Goal: Transaction & Acquisition: Purchase product/service

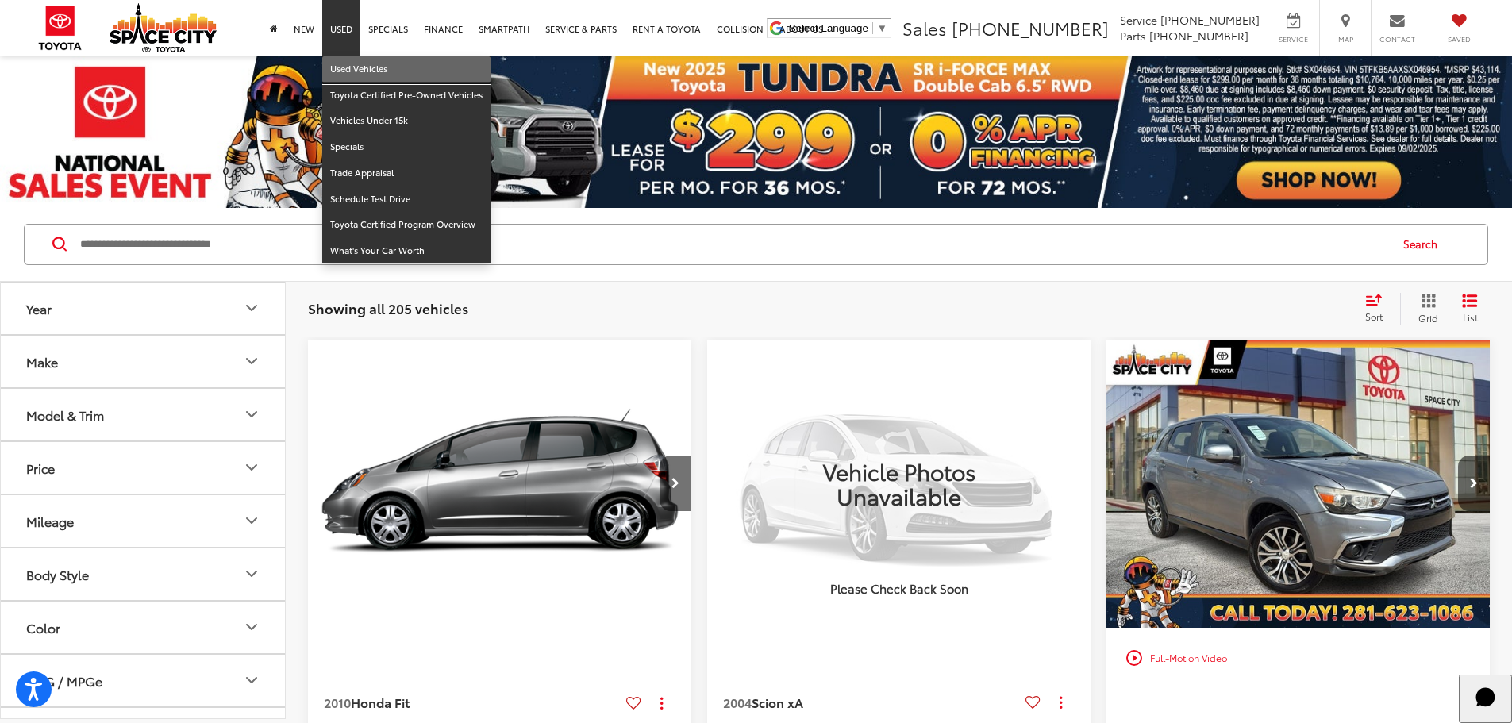
click at [360, 71] on link "Used Vehicles" at bounding box center [406, 69] width 168 height 26
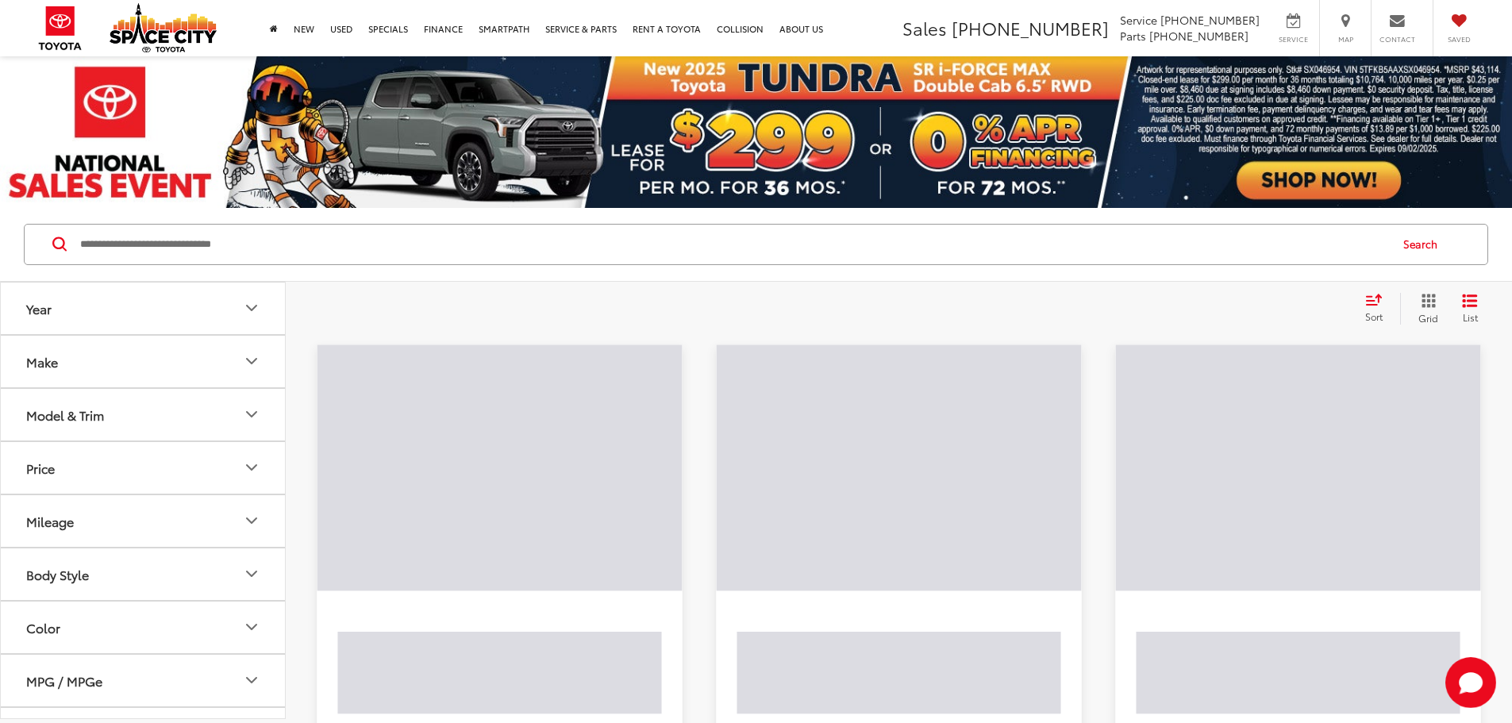
click at [324, 256] on input "Search by Make, Model, or Keyword" at bounding box center [734, 244] width 1310 height 38
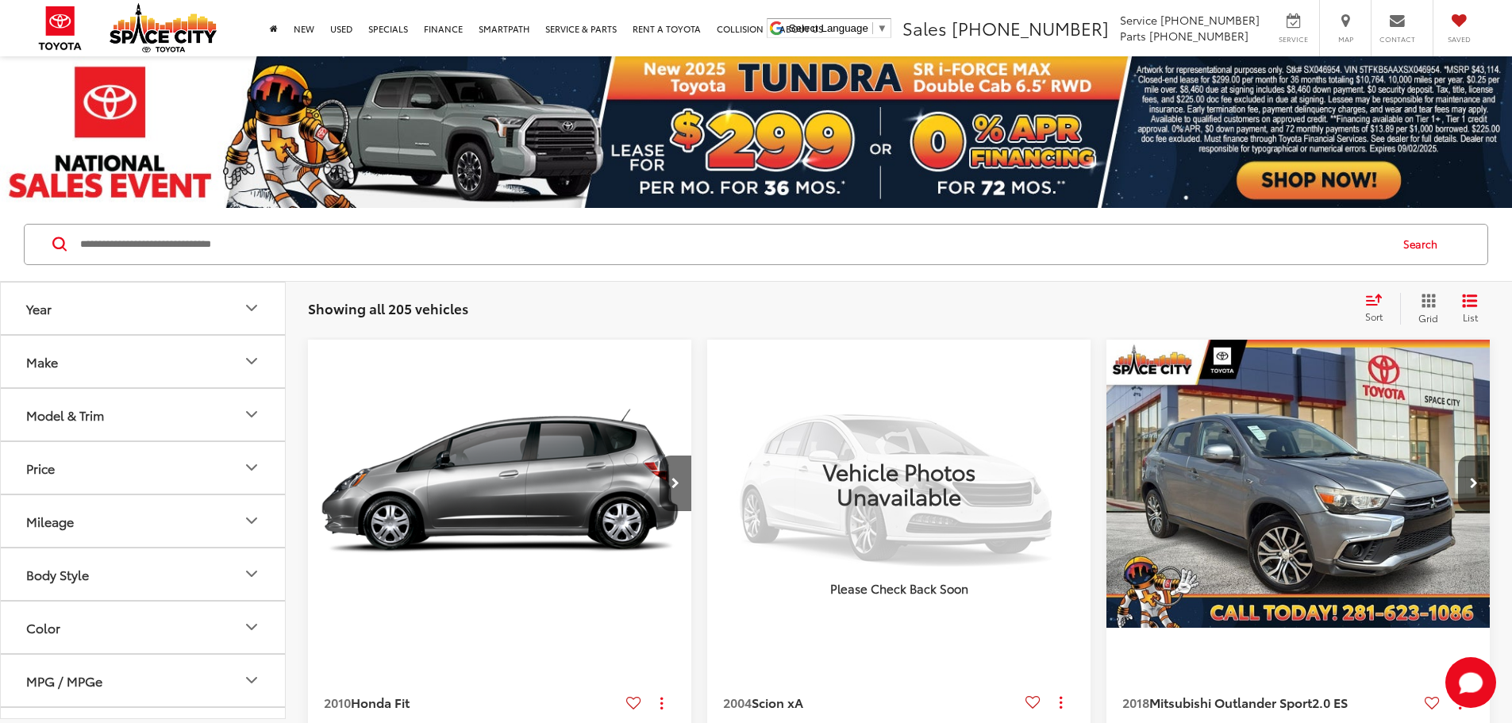
paste input "*****"
type input "*****"
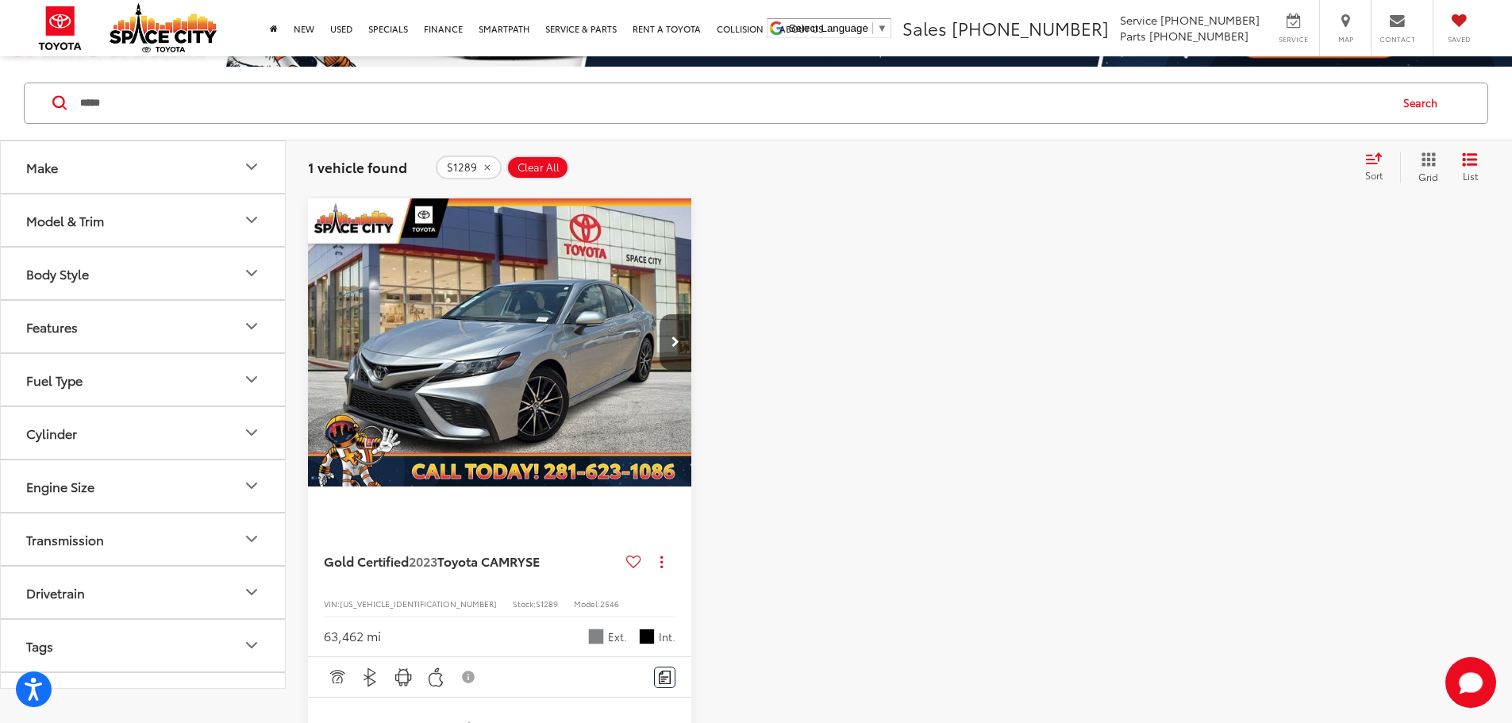
scroll to position [159, 0]
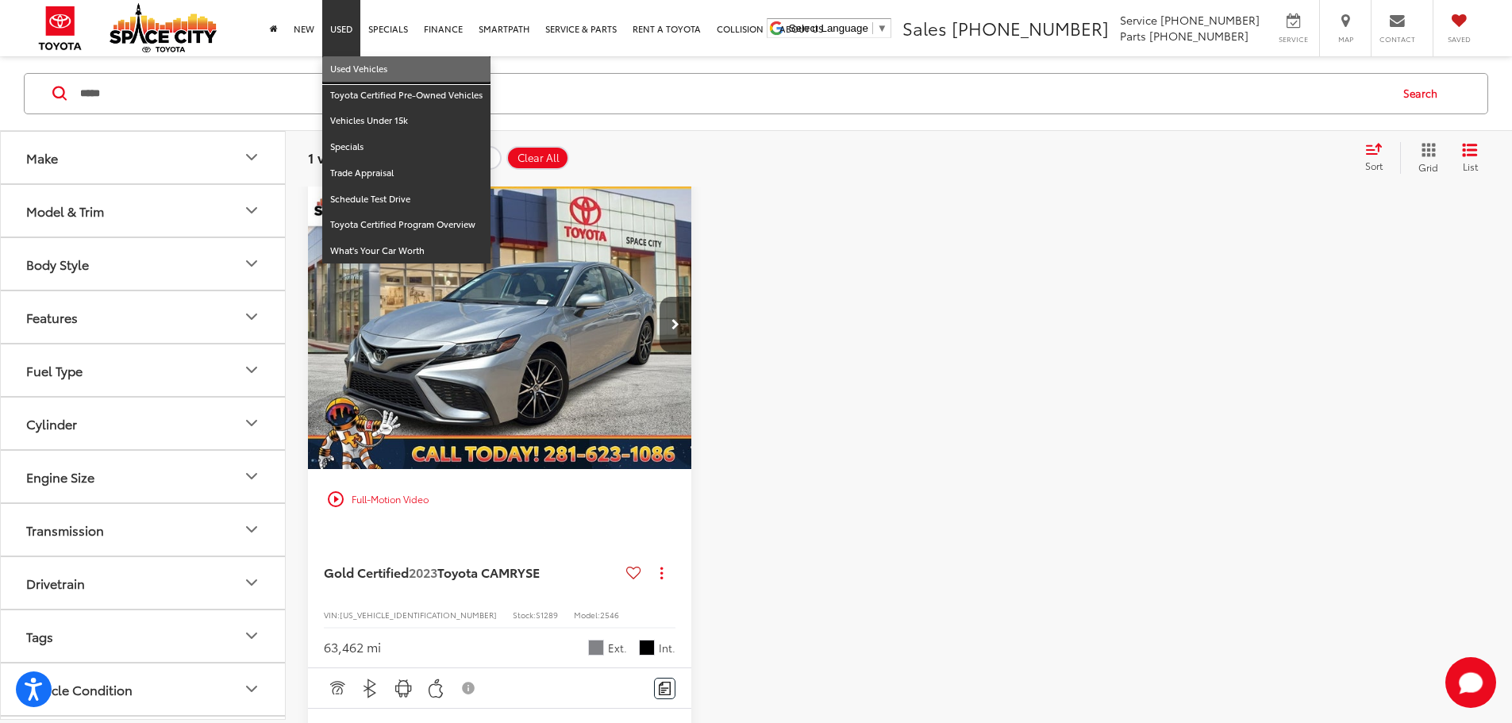
click at [356, 68] on link "Used Vehicles" at bounding box center [406, 69] width 168 height 26
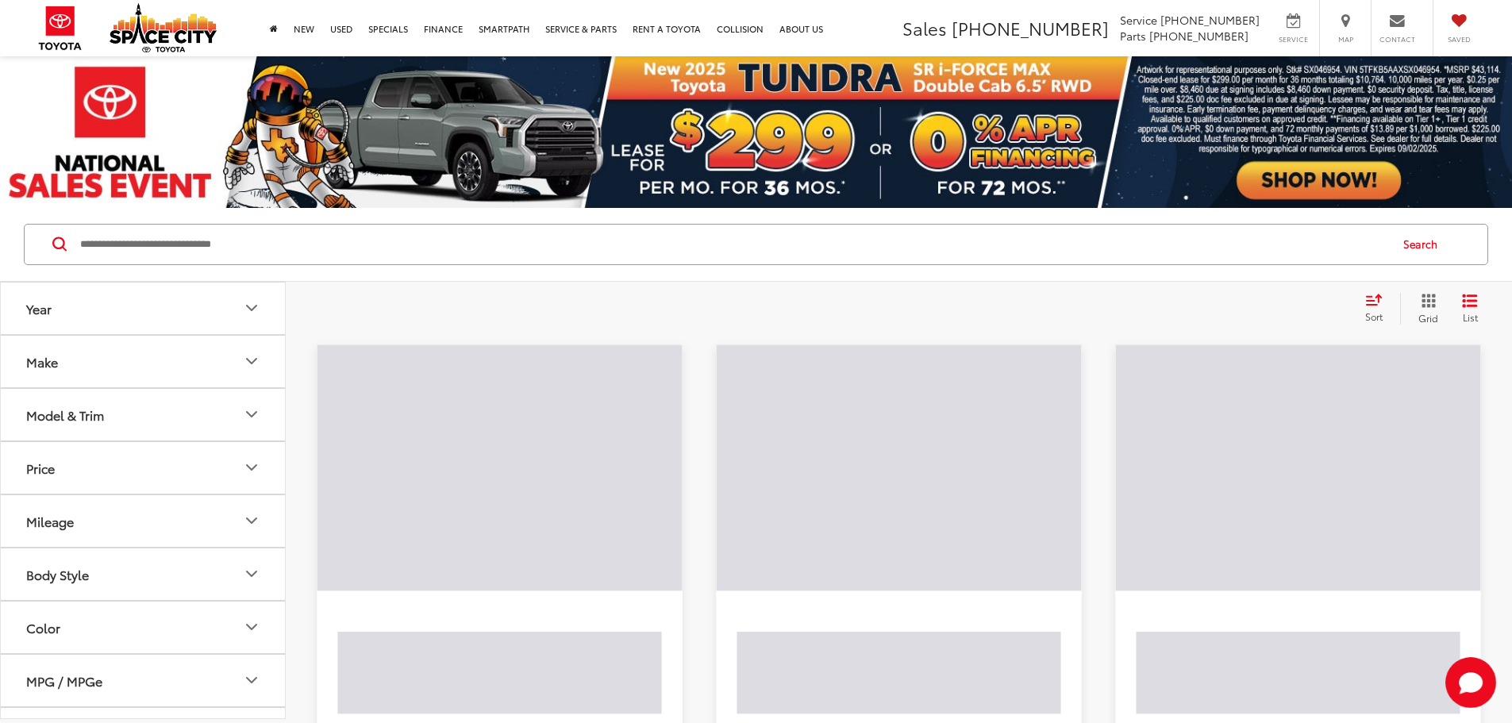
click at [248, 427] on button "Model & Trim" at bounding box center [144, 415] width 286 height 52
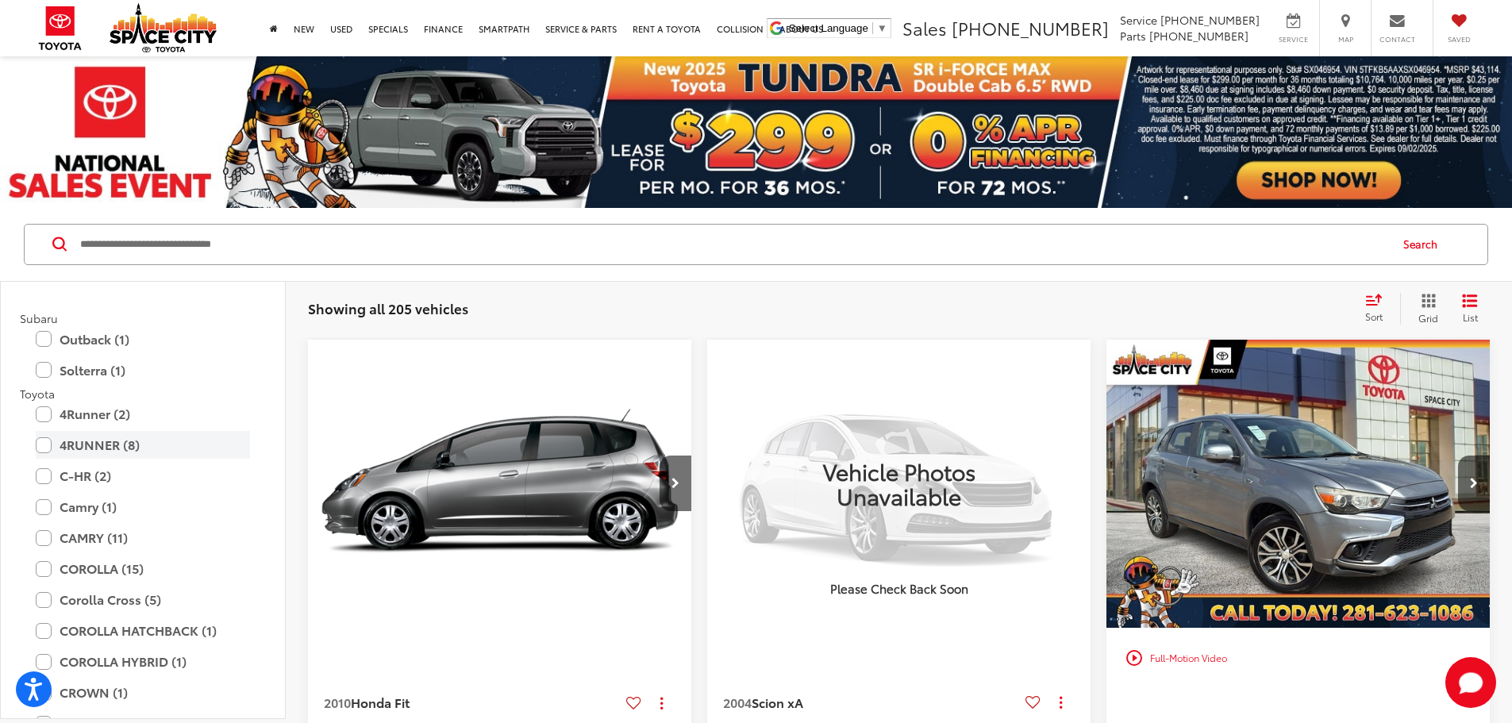
scroll to position [2620, 0]
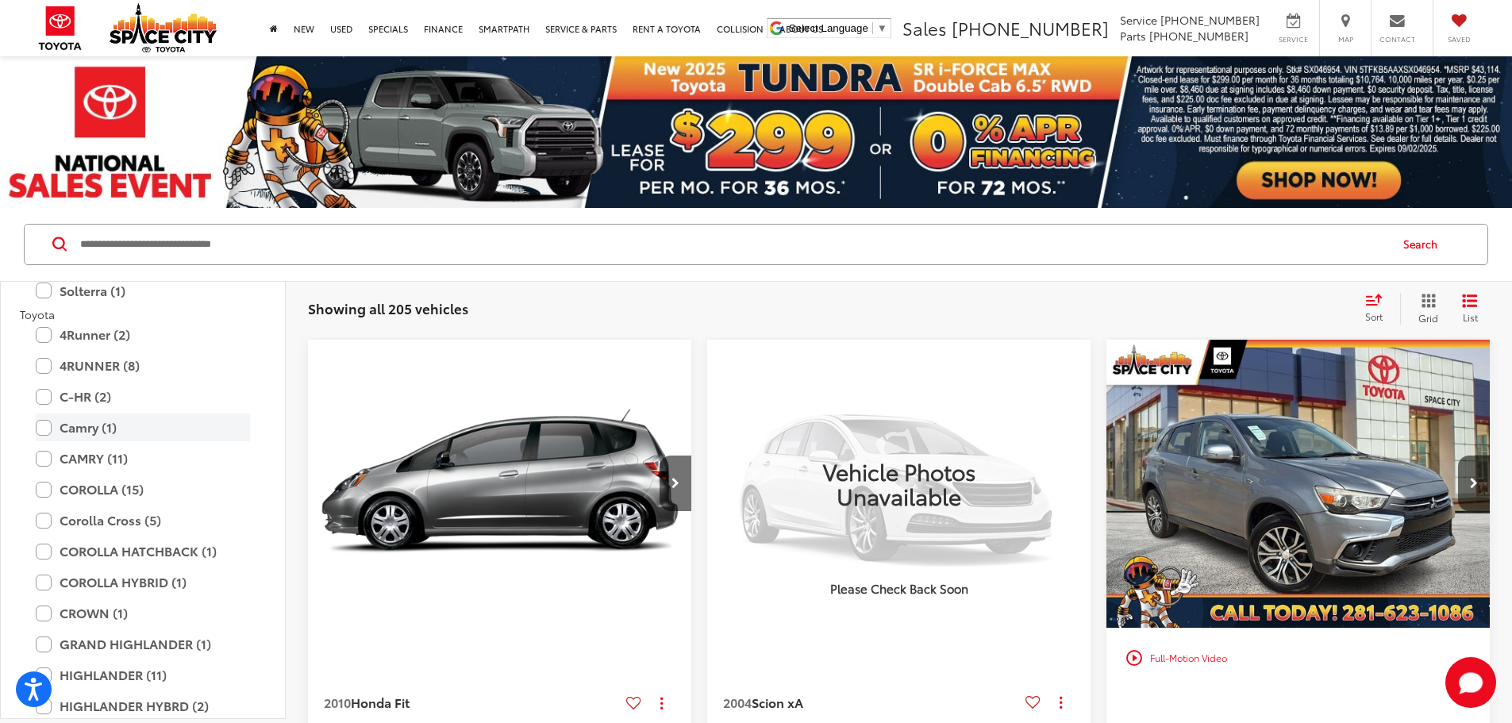
click at [43, 429] on label "Camry (1)" at bounding box center [143, 428] width 214 height 28
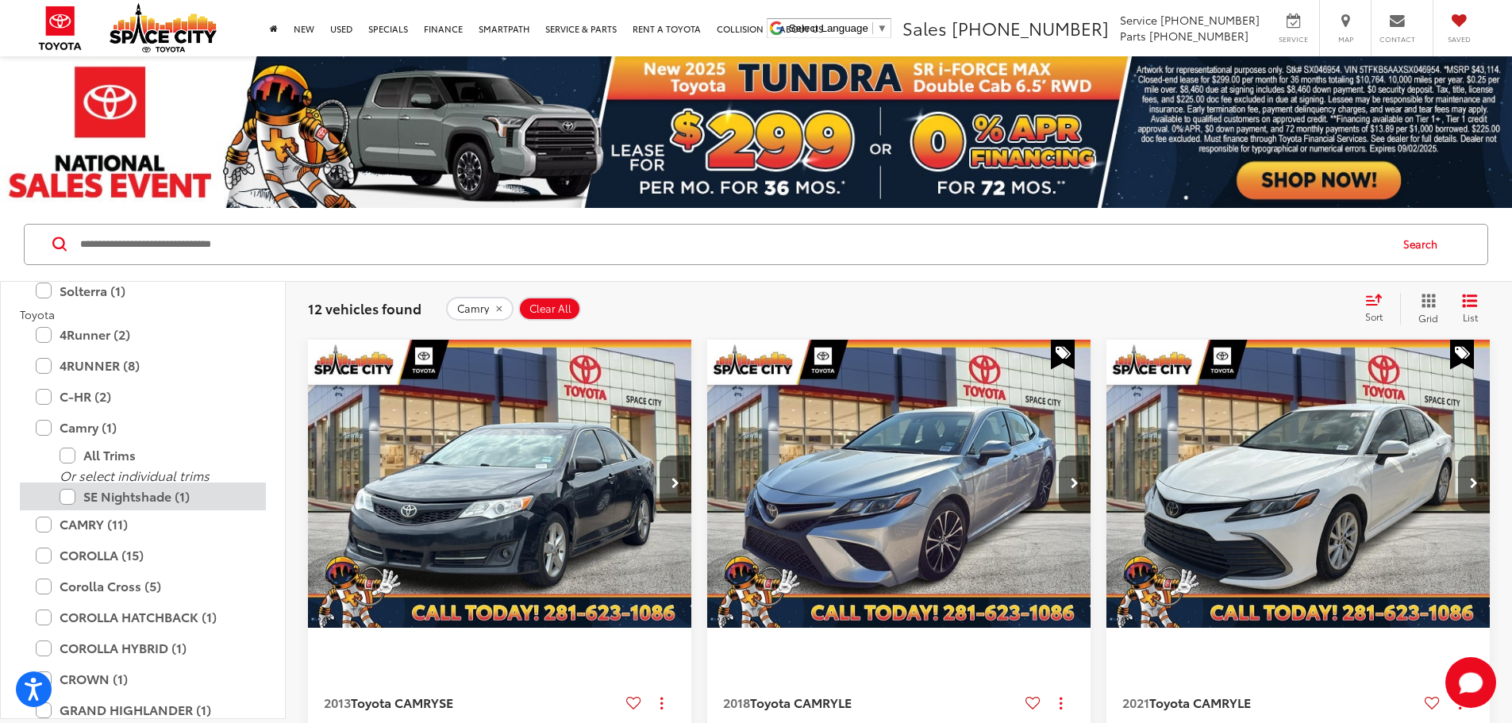
drag, startPoint x: 40, startPoint y: 524, endPoint x: 125, endPoint y: 485, distance: 93.4
click at [41, 525] on label "CAMRY (11)" at bounding box center [143, 524] width 214 height 28
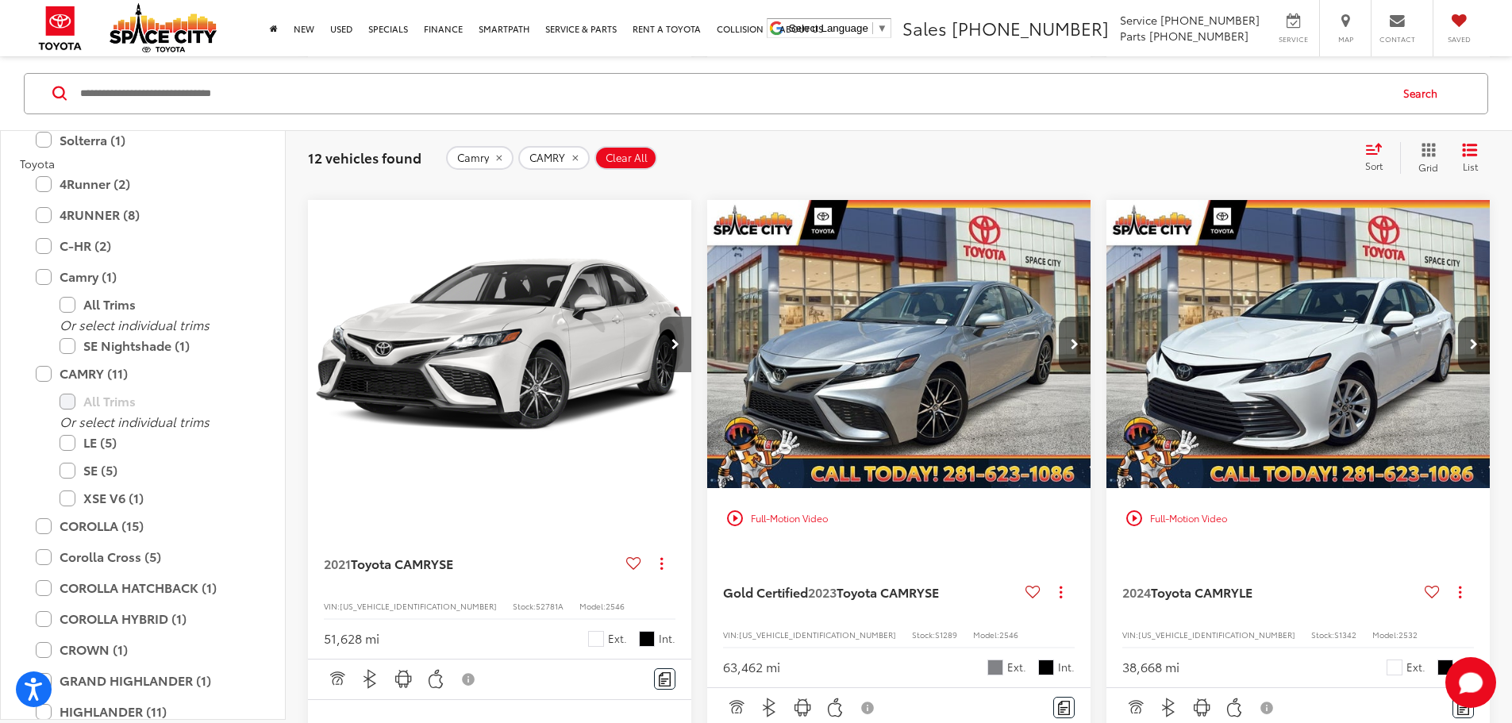
scroll to position [1111, 0]
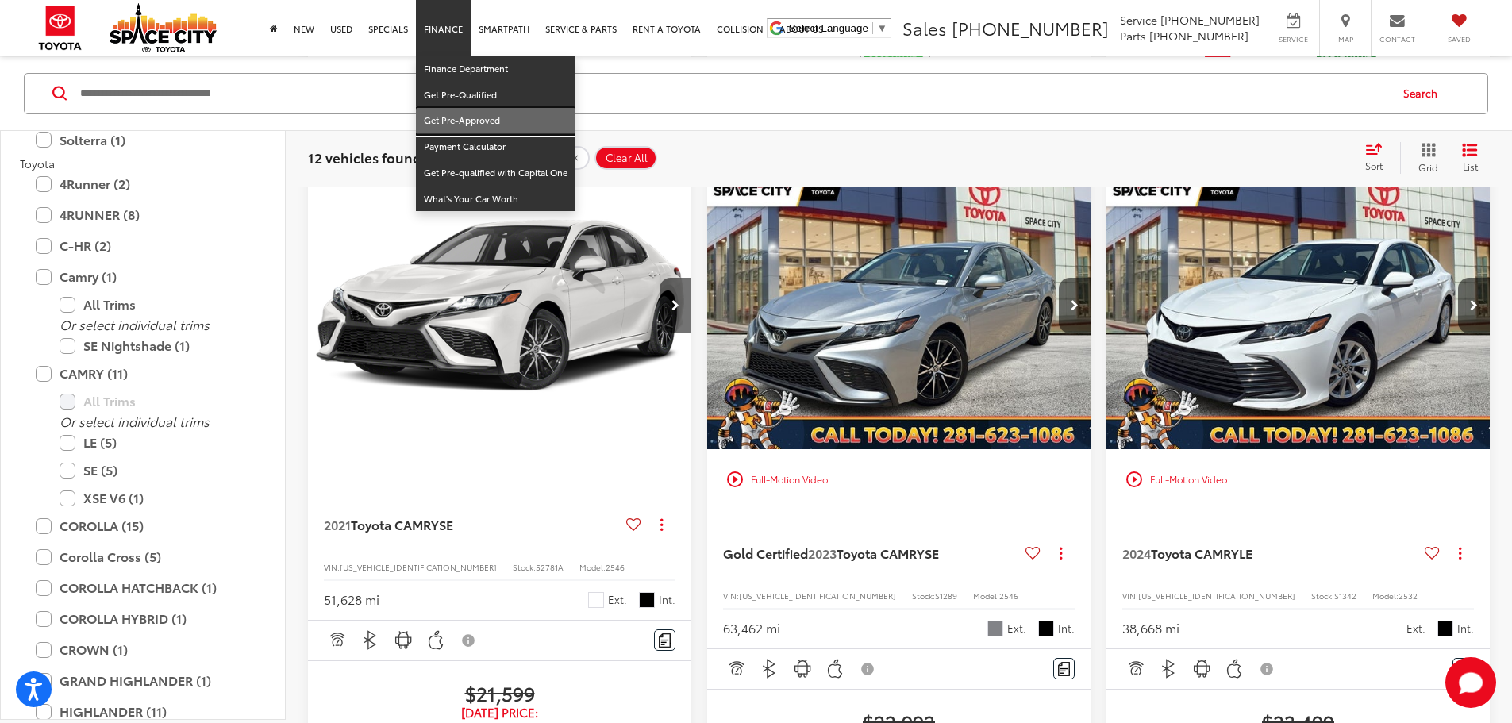
click at [461, 121] on link "Get Pre-Approved" at bounding box center [496, 121] width 160 height 26
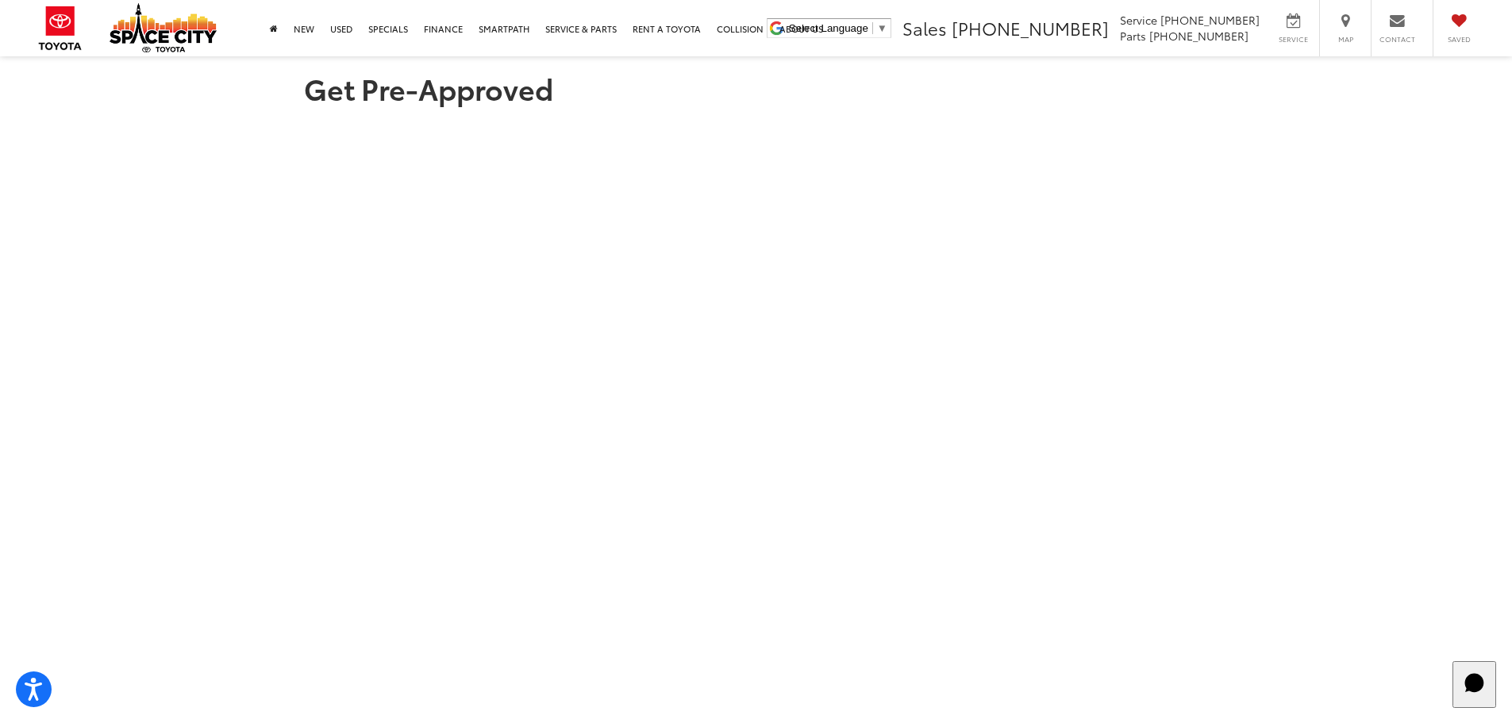
click at [129, 204] on section "Get Pre-Approved" at bounding box center [756, 681] width 1512 height 1250
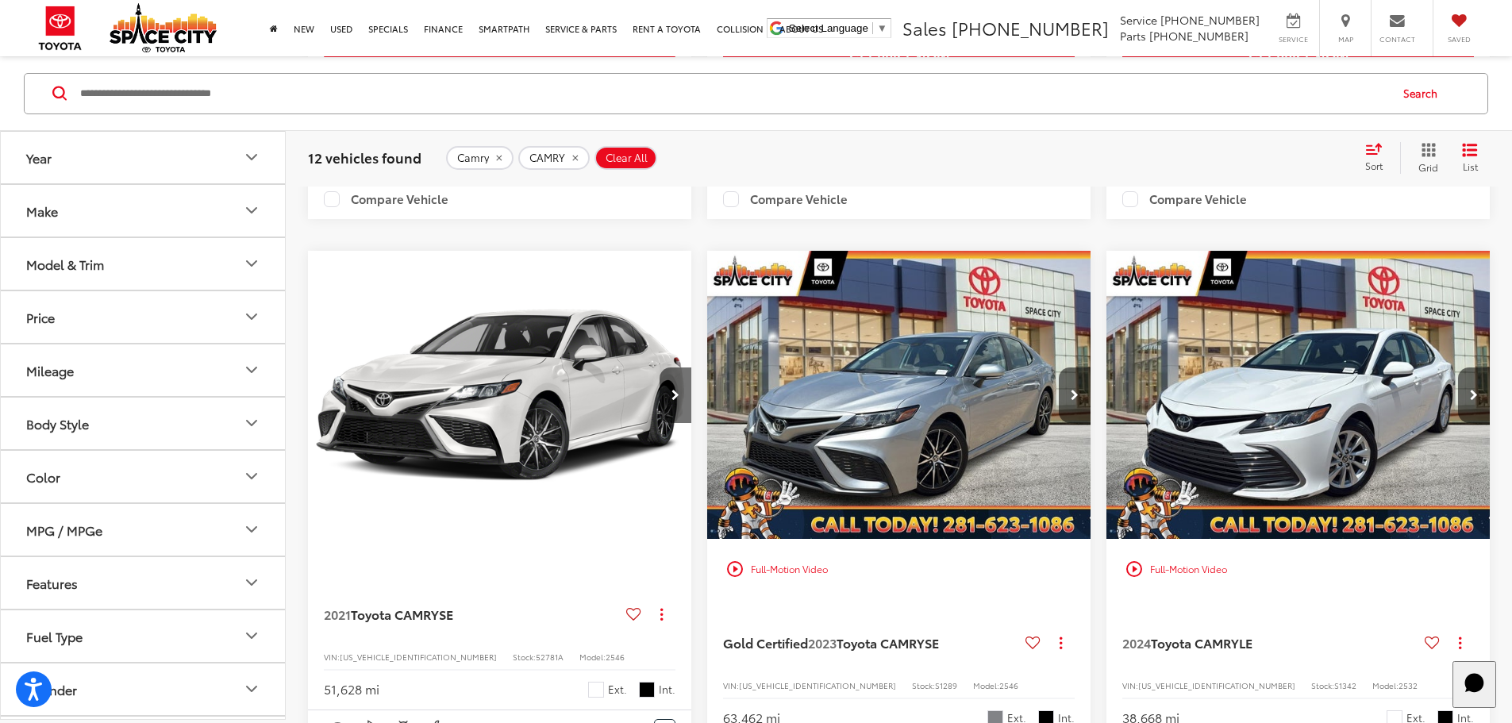
scroll to position [1025, 0]
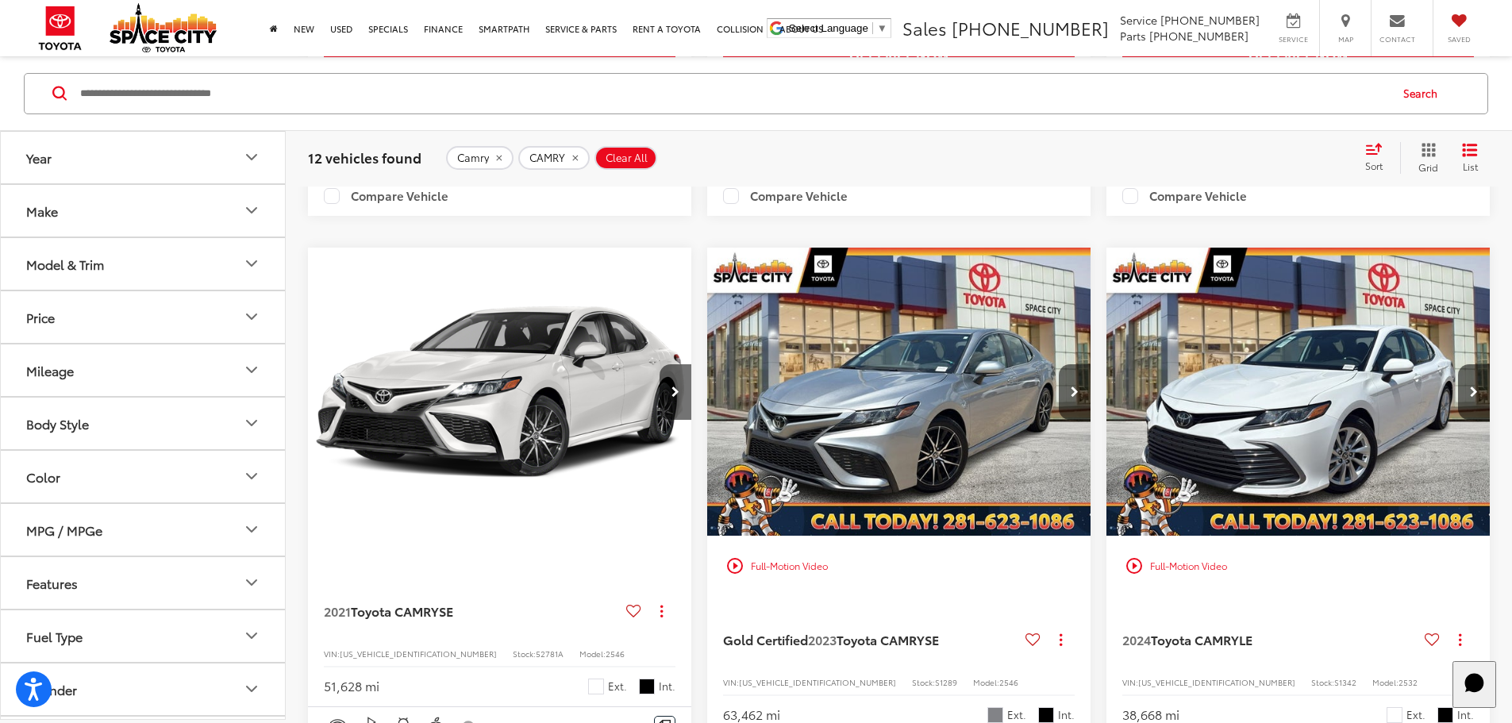
click at [707, 596] on div "Gold Certified 2023 Toyota CAMRY SE Copy Link Share Print View Details VIN: [US…" at bounding box center [898, 665] width 383 height 139
click at [723, 630] on span "Gold Certified" at bounding box center [765, 639] width 85 height 18
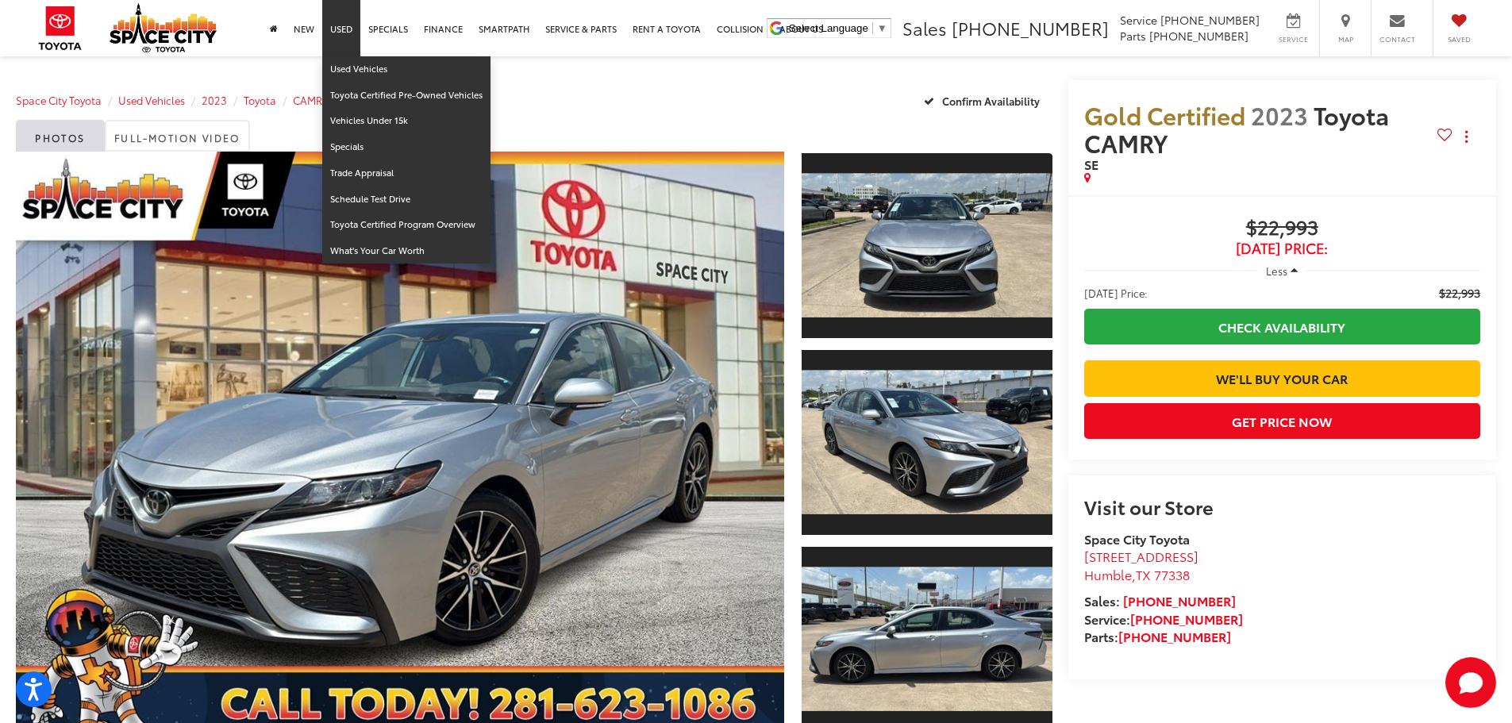
click at [338, 37] on link "Used" at bounding box center [341, 28] width 38 height 56
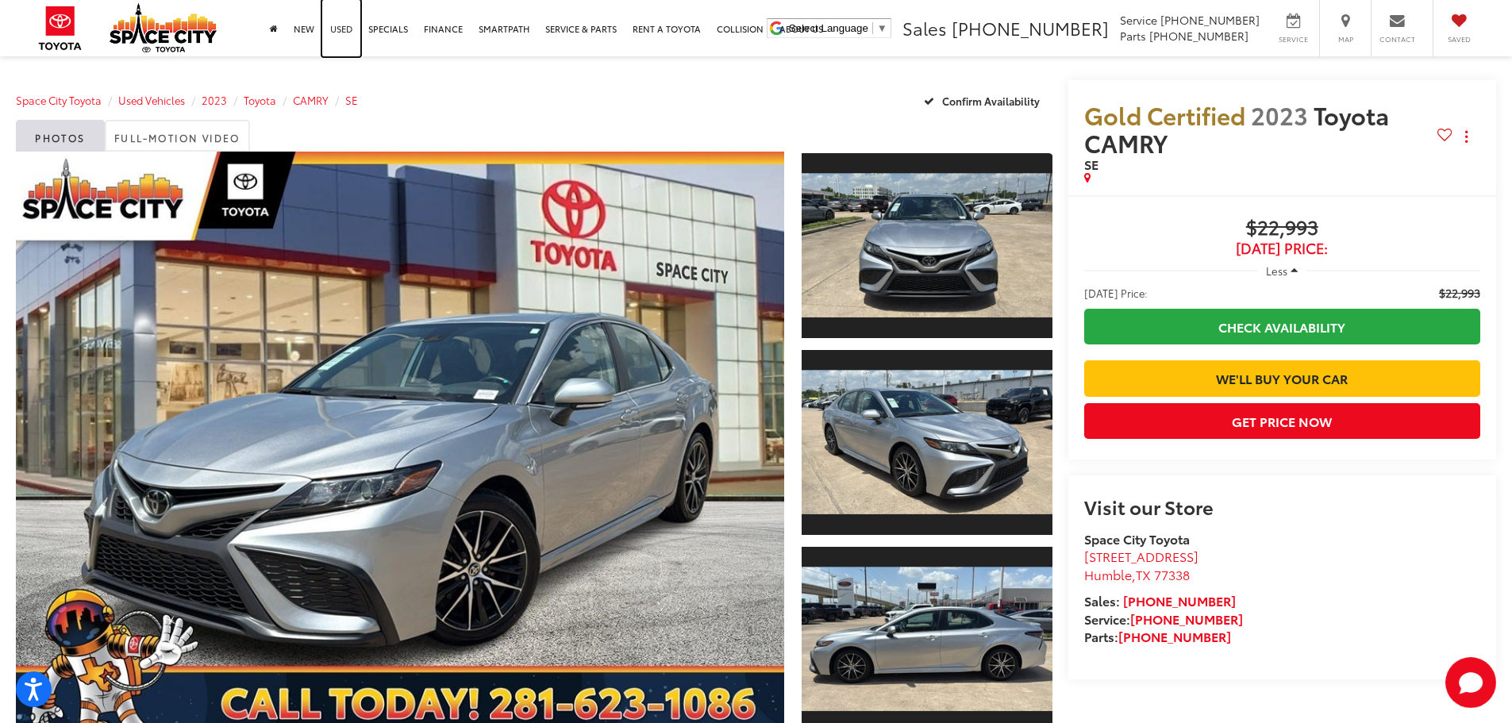
click at [339, 37] on link "Used" at bounding box center [341, 28] width 38 height 56
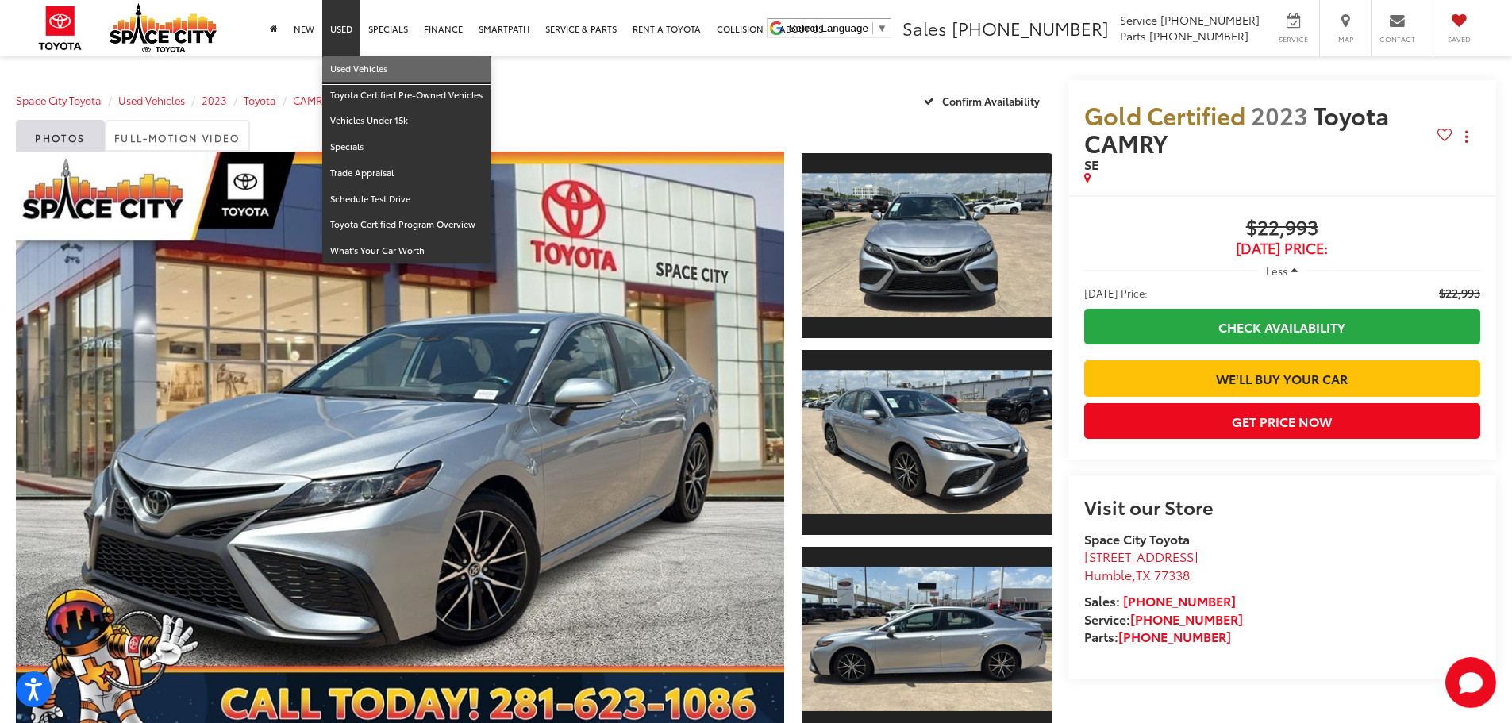
click at [347, 70] on link "Used Vehicles" at bounding box center [406, 69] width 168 height 26
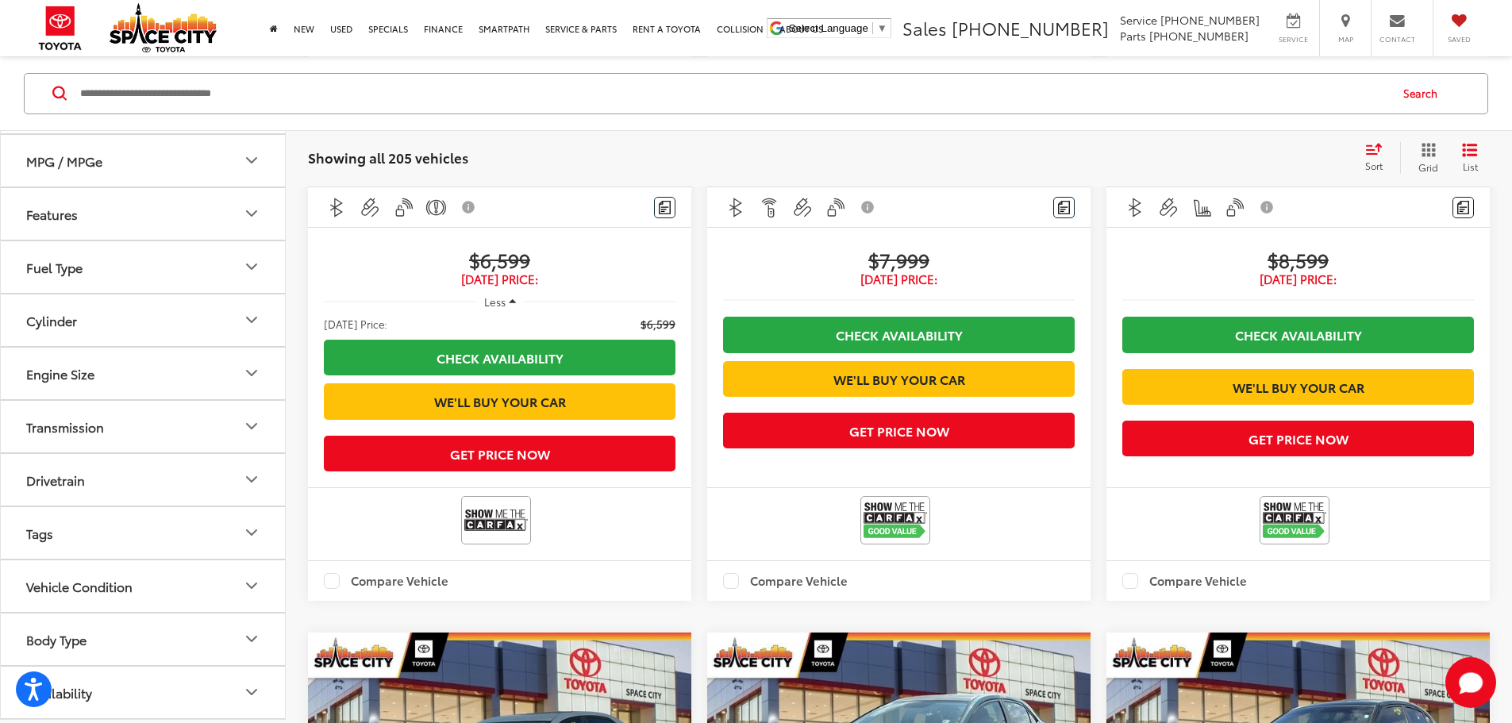
scroll to position [2491, 0]
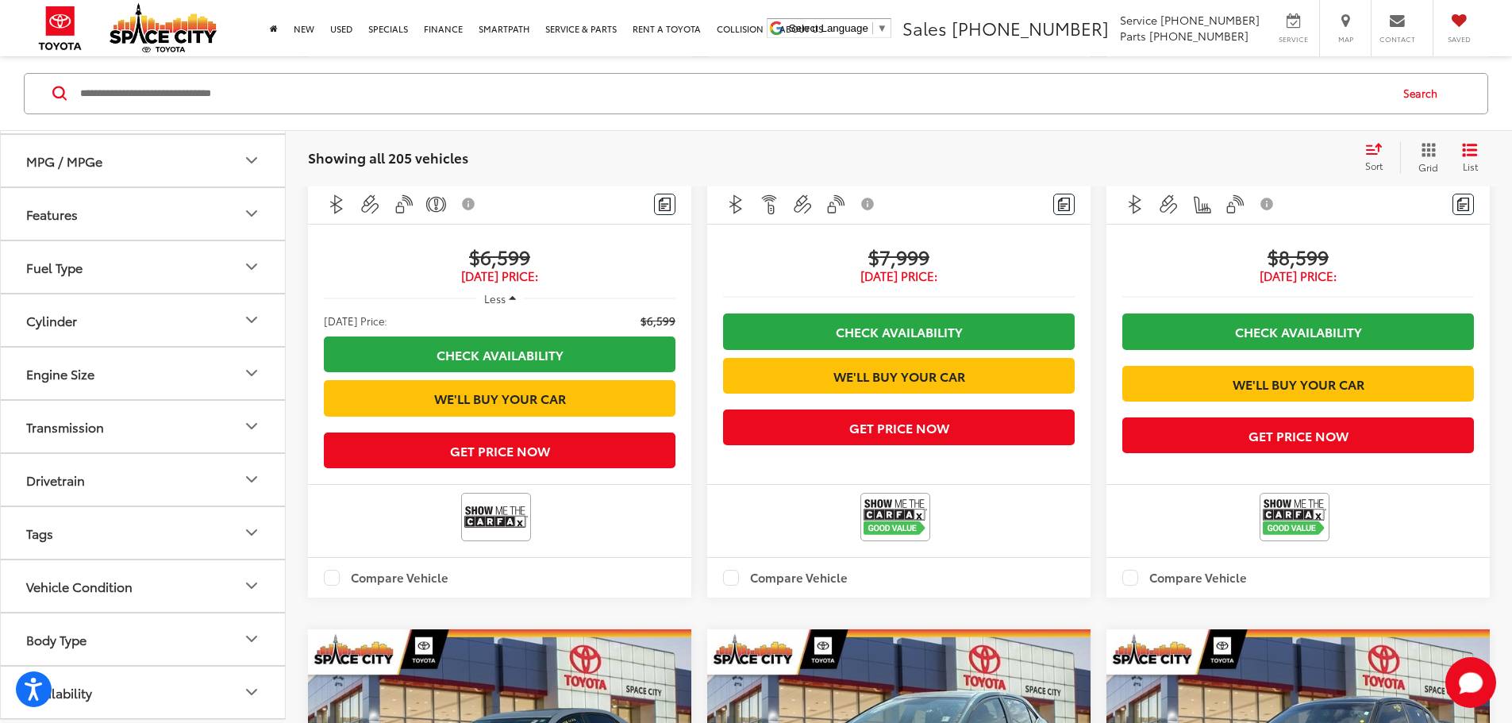
drag, startPoint x: 217, startPoint y: 564, endPoint x: 212, endPoint y: 547, distance: 17.3
click at [217, 613] on button "Body Type" at bounding box center [144, 639] width 286 height 52
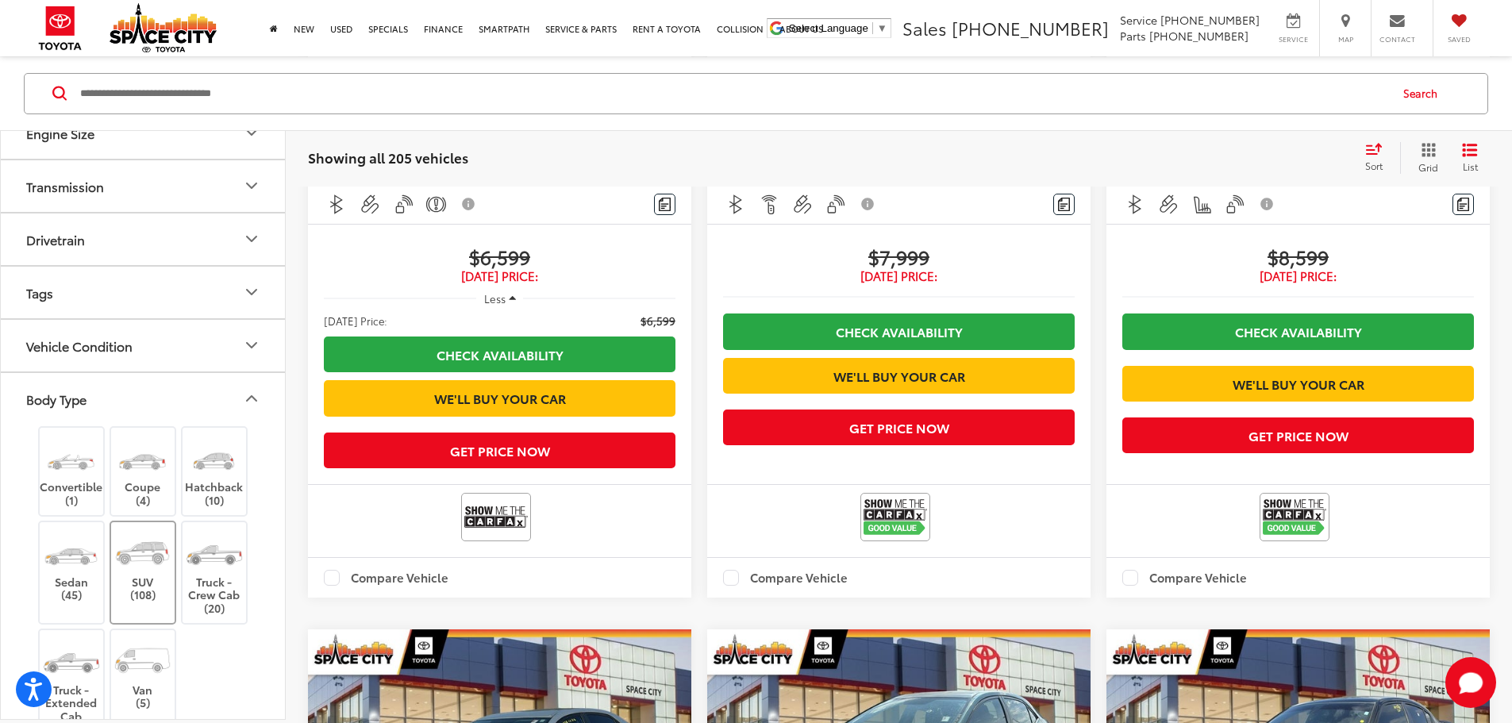
scroll to position [707, 0]
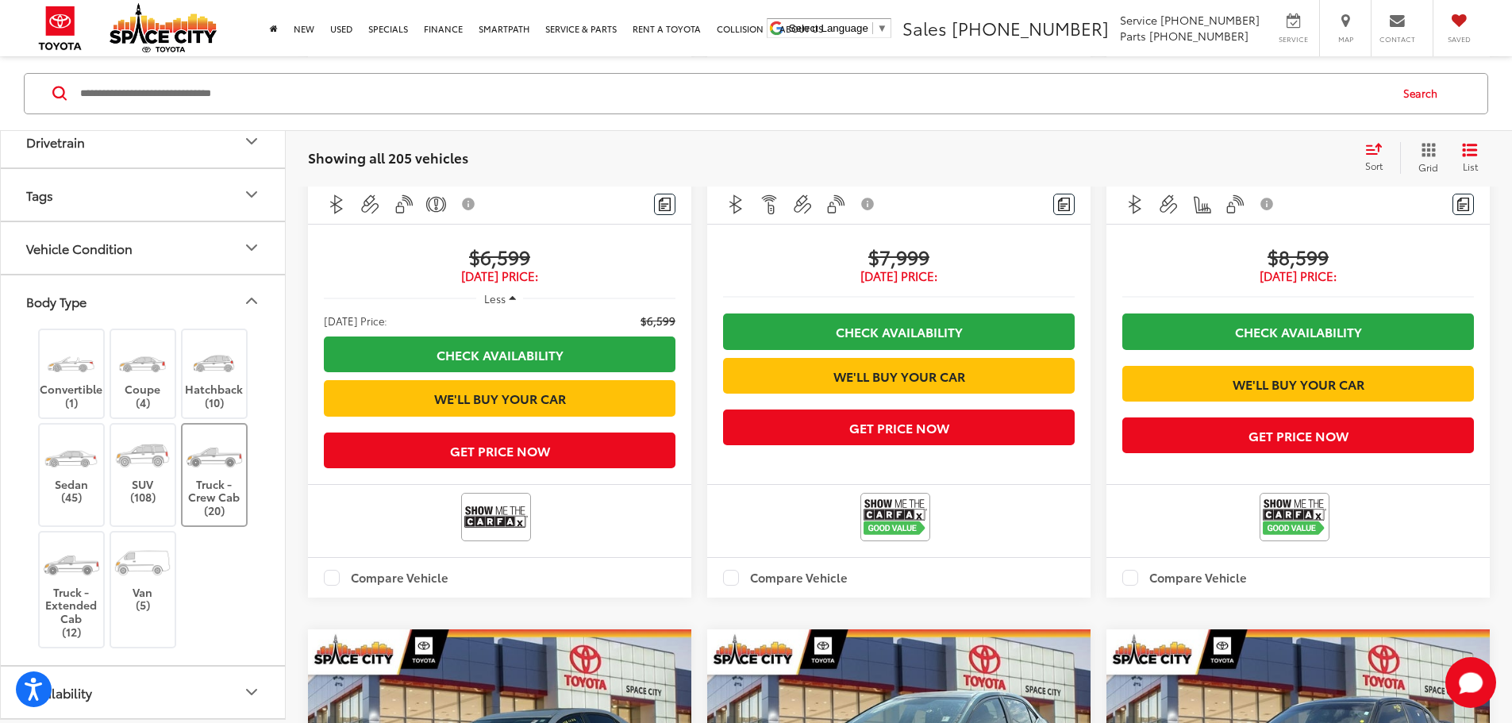
click at [219, 439] on label "Truck - Crew Cab (20)" at bounding box center [215, 475] width 64 height 85
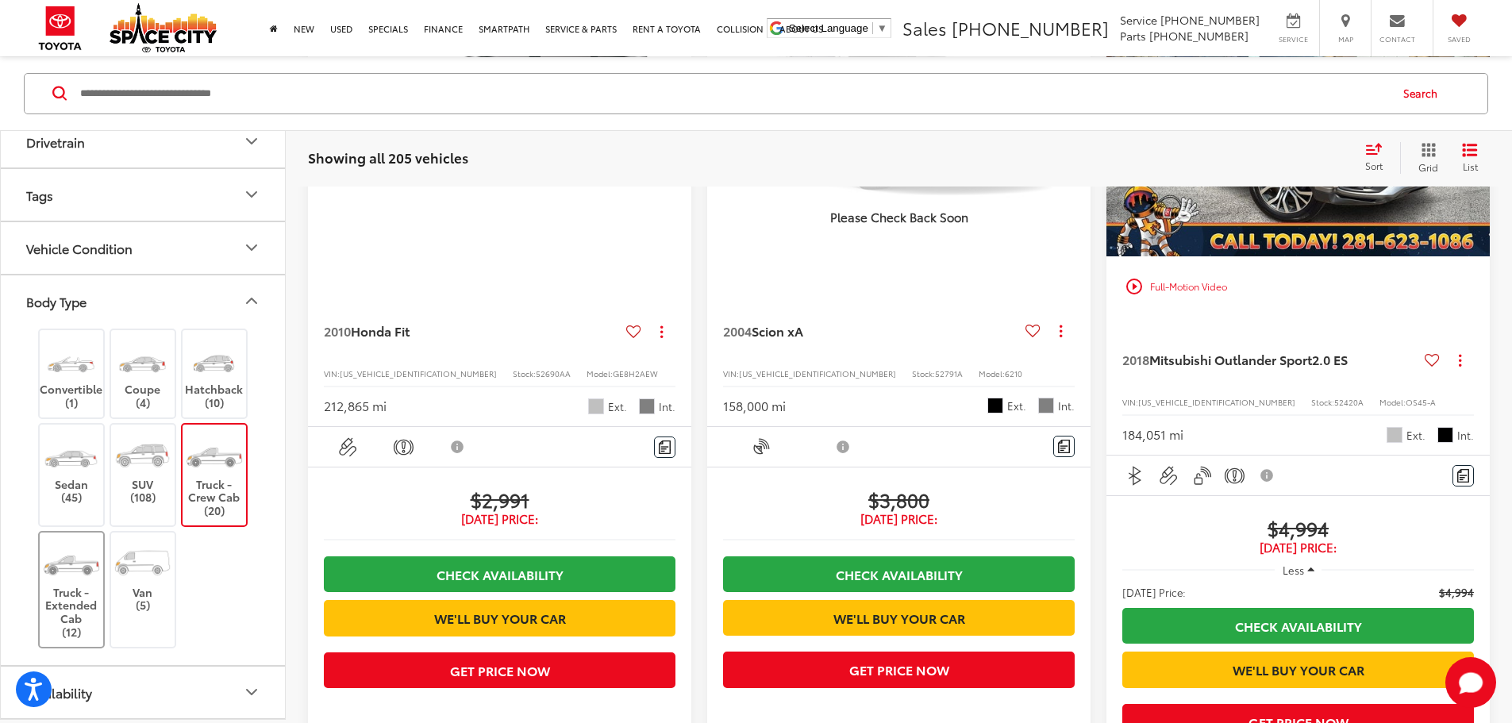
click at [78, 601] on label "Truck - Extended Cab (12)" at bounding box center [72, 590] width 64 height 98
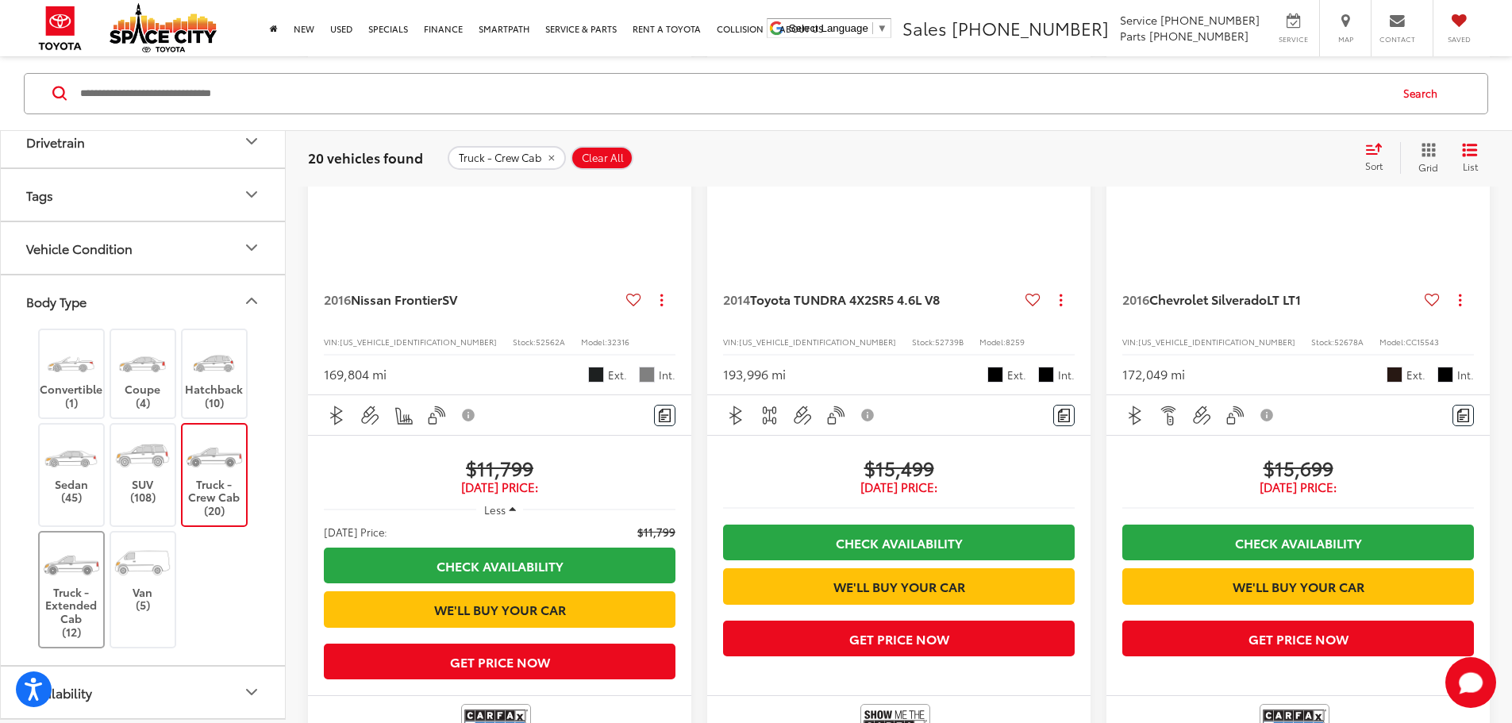
scroll to position [152, 0]
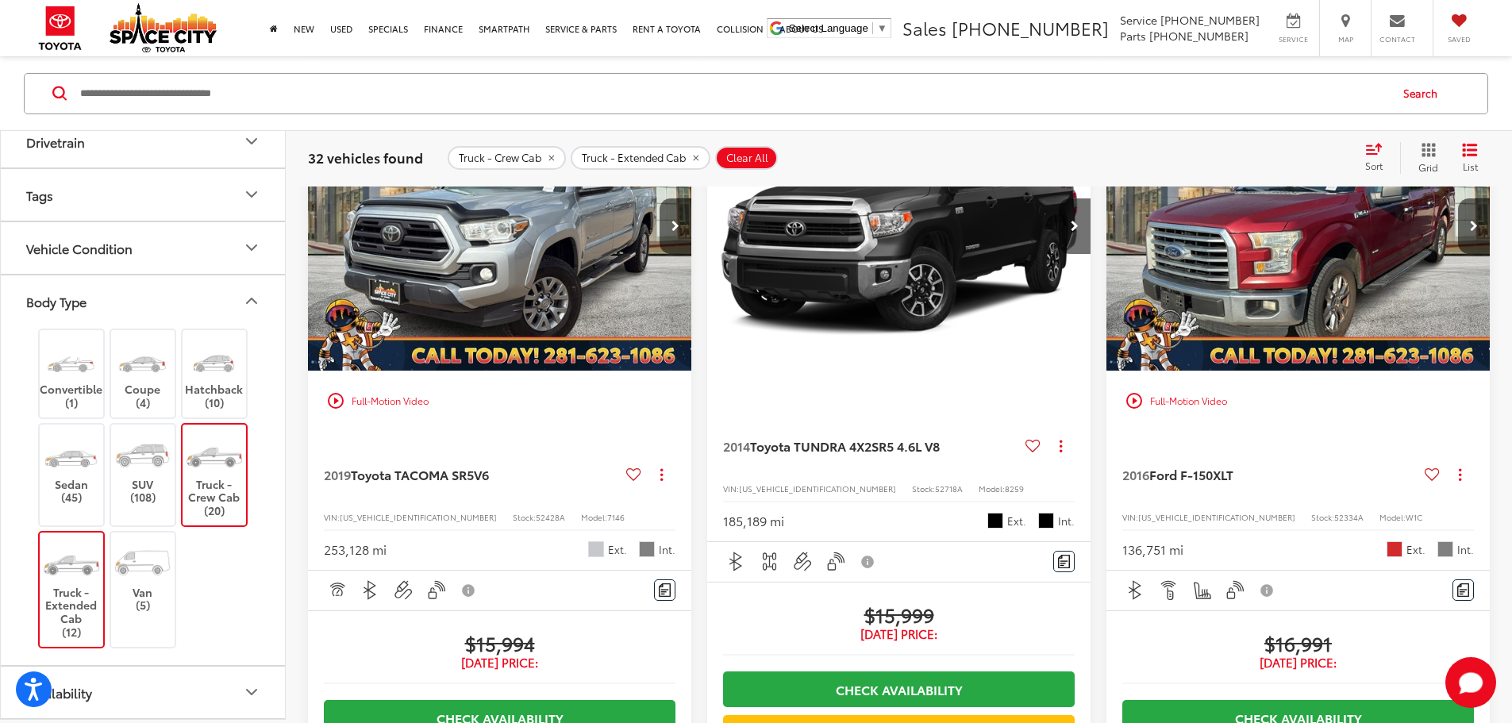
scroll to position [2454, 0]
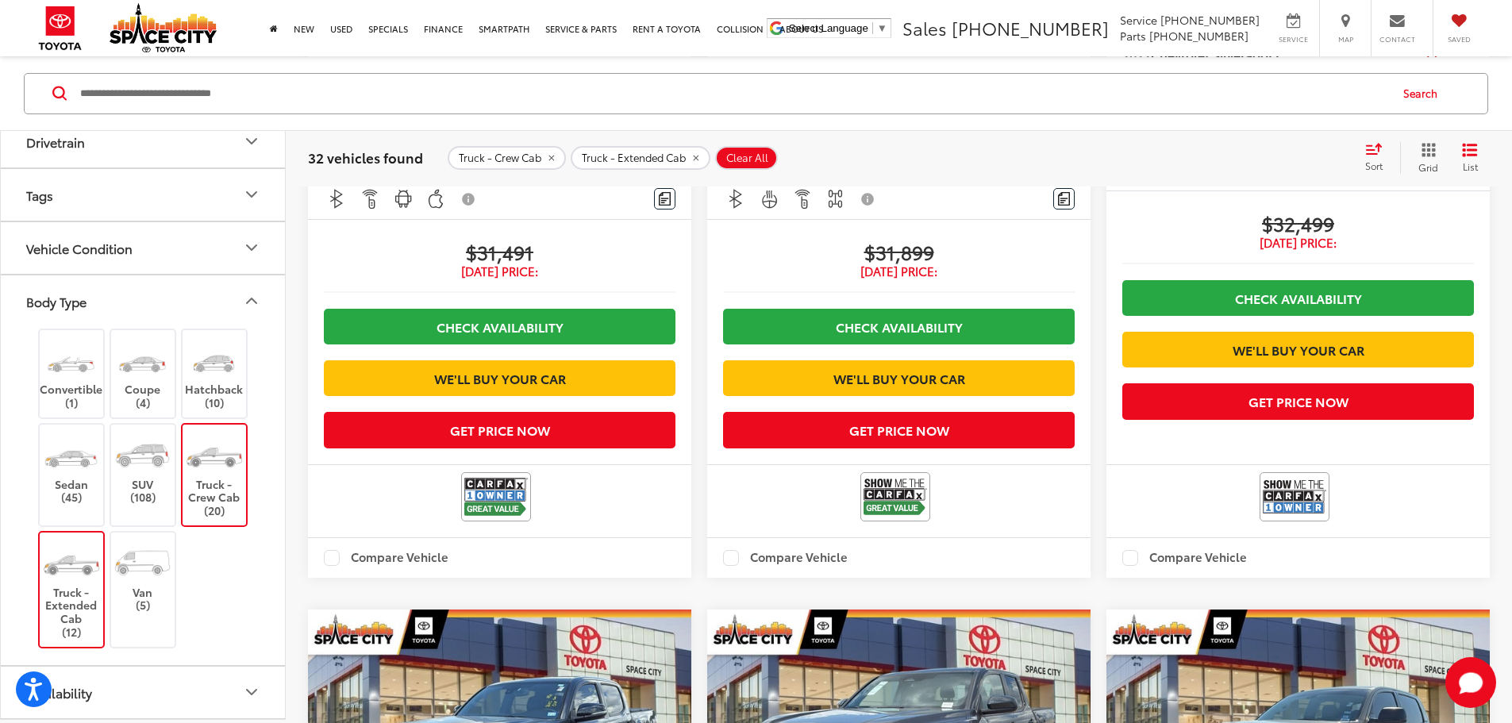
scroll to position [2540, 0]
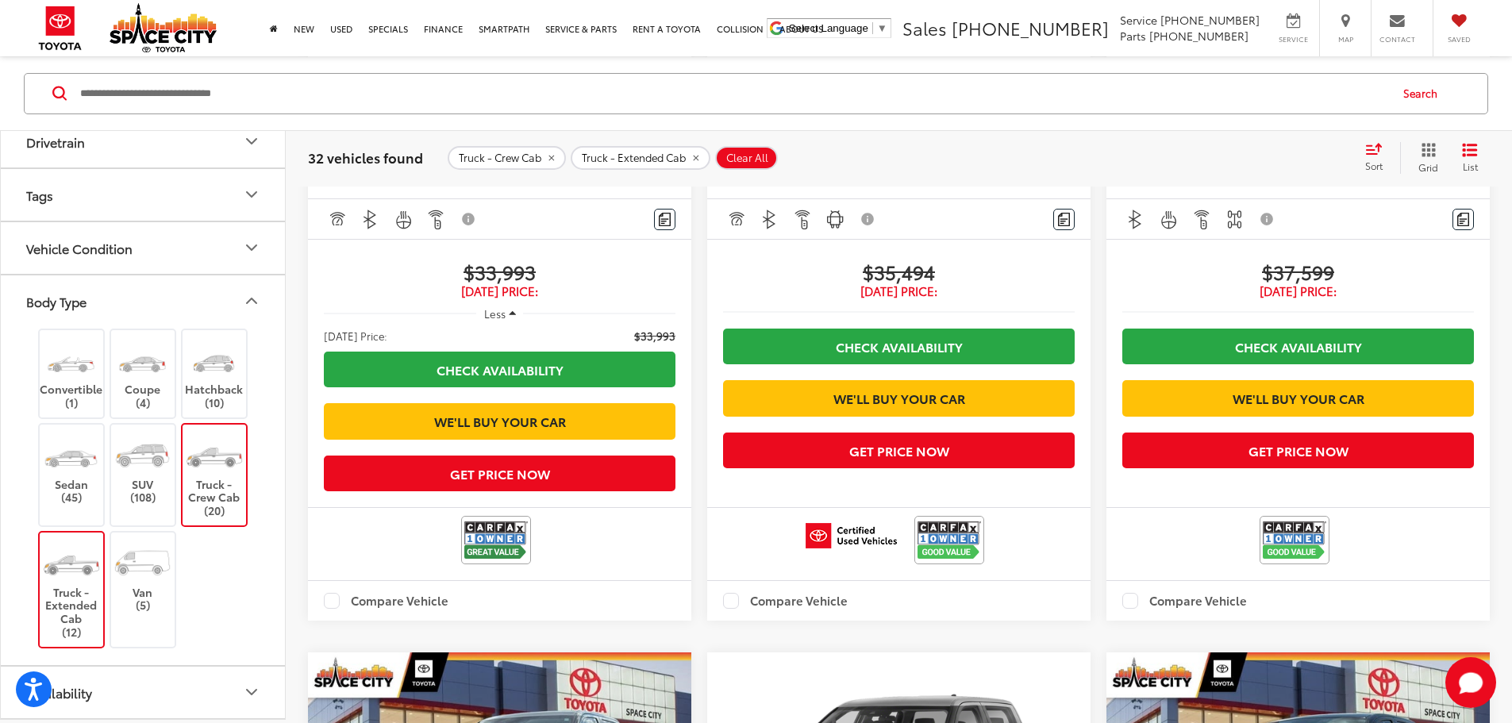
scroll to position [231, 0]
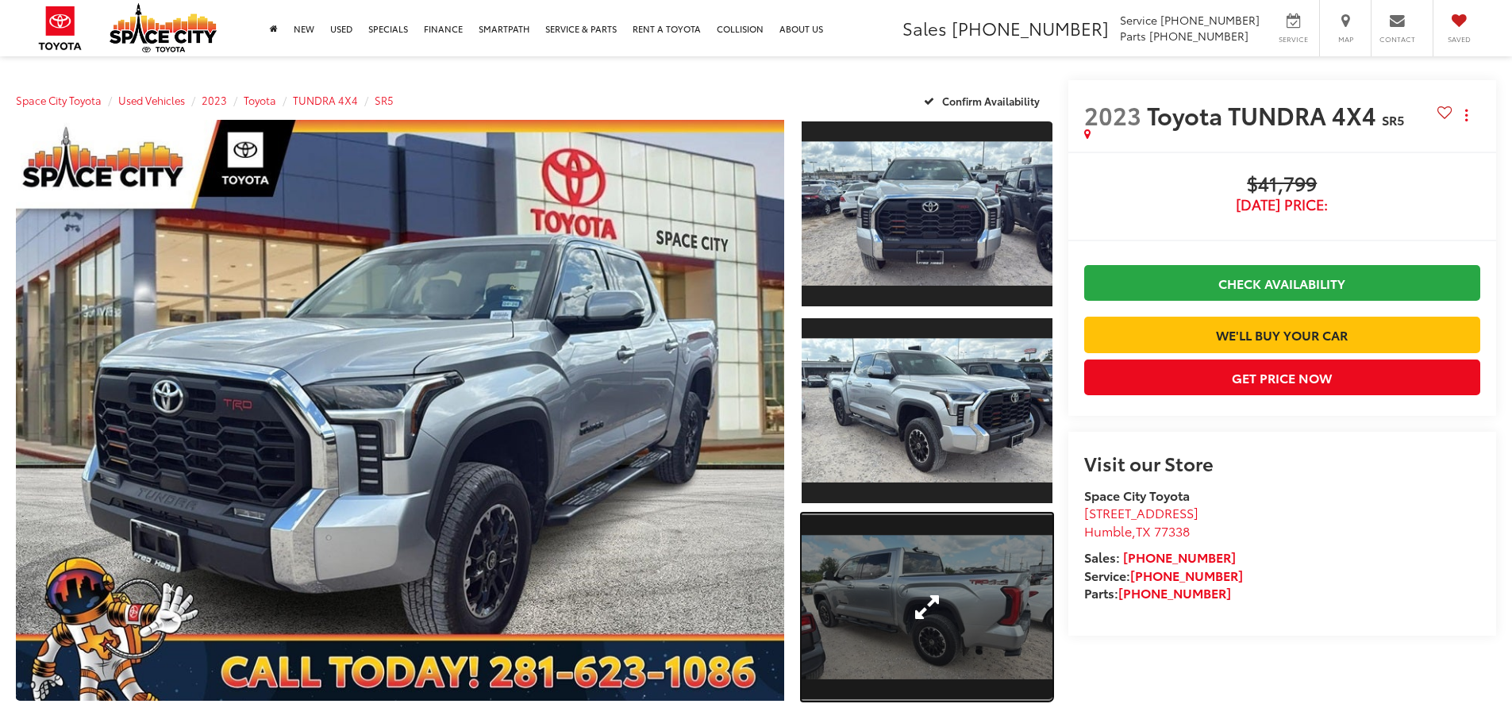
click at [965, 579] on link "Expand Photo 3" at bounding box center [927, 608] width 251 height 188
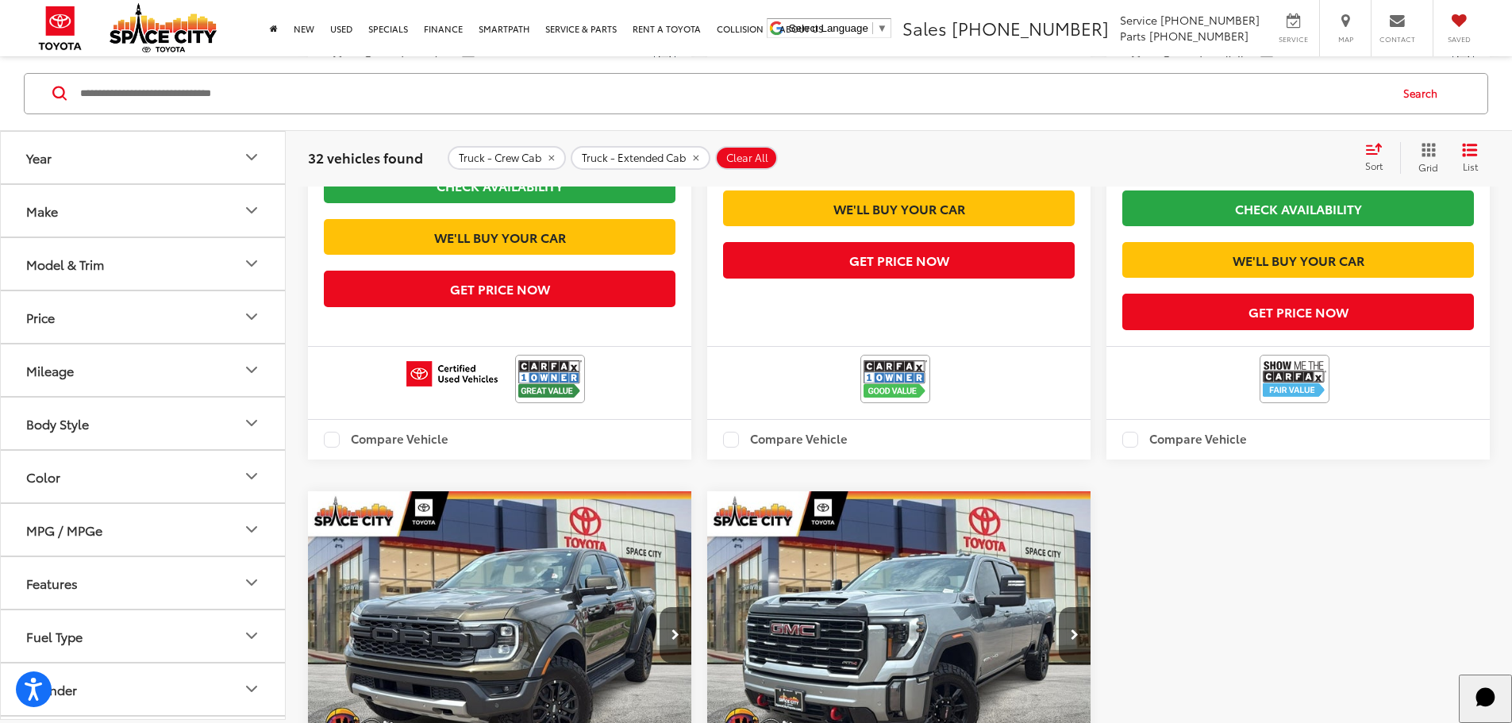
scroll to position [1739, 0]
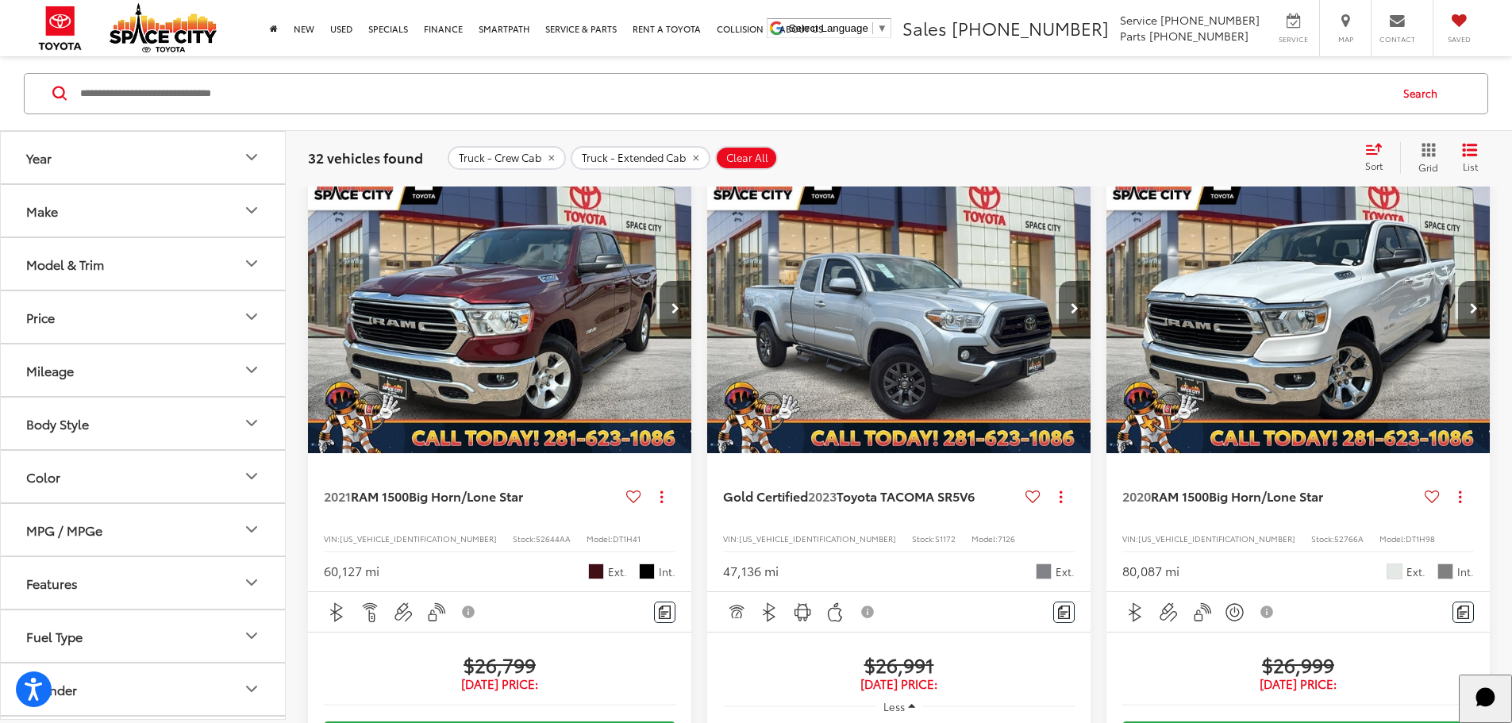
scroll to position [152, 0]
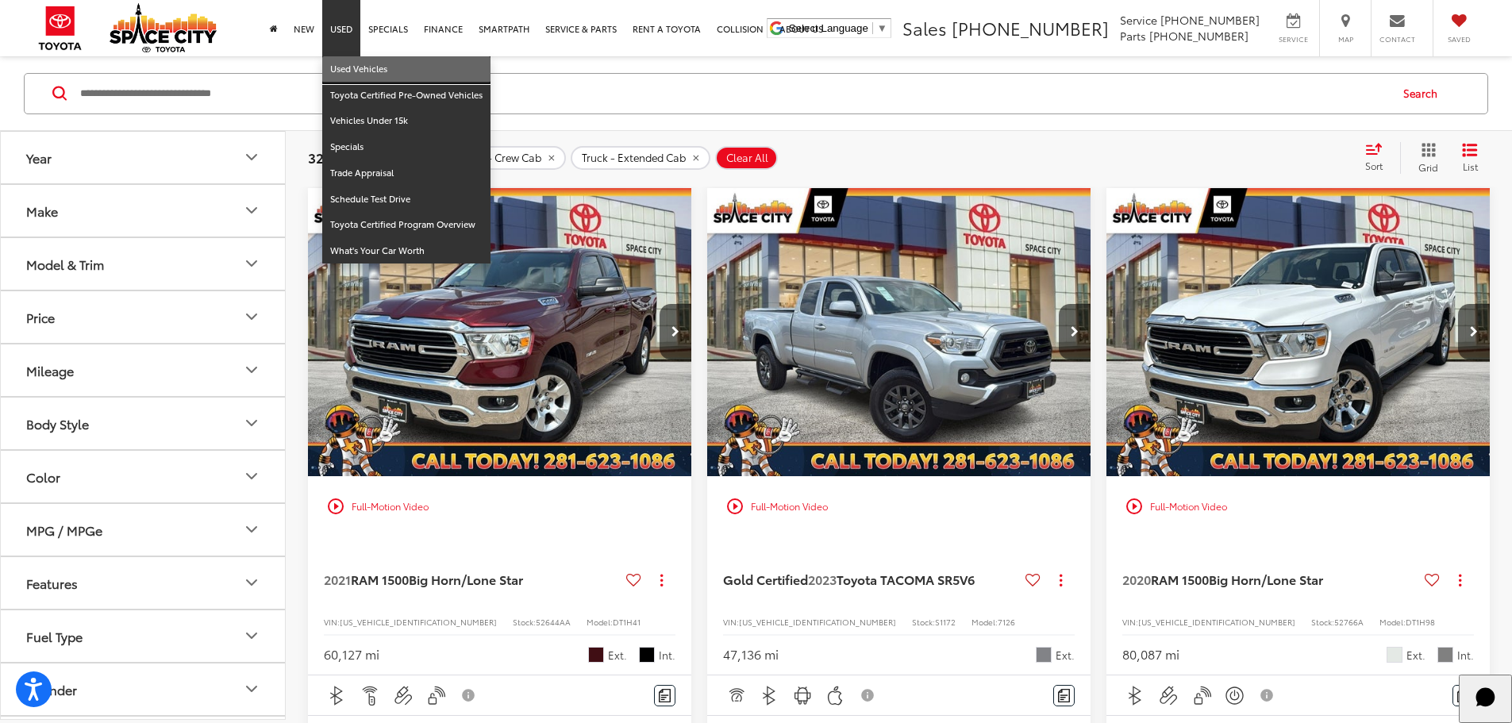
click at [352, 60] on link "Used Vehicles" at bounding box center [406, 69] width 168 height 26
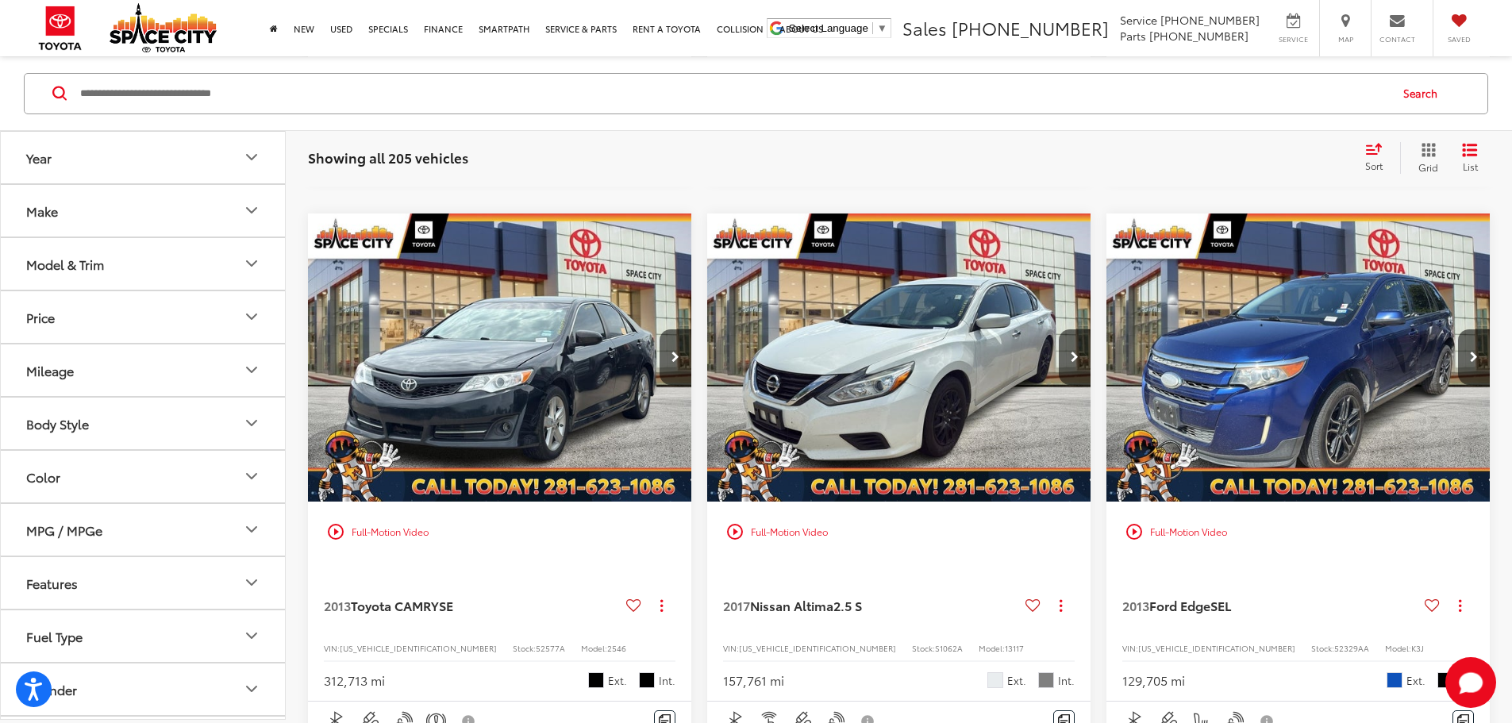
scroll to position [2410, 0]
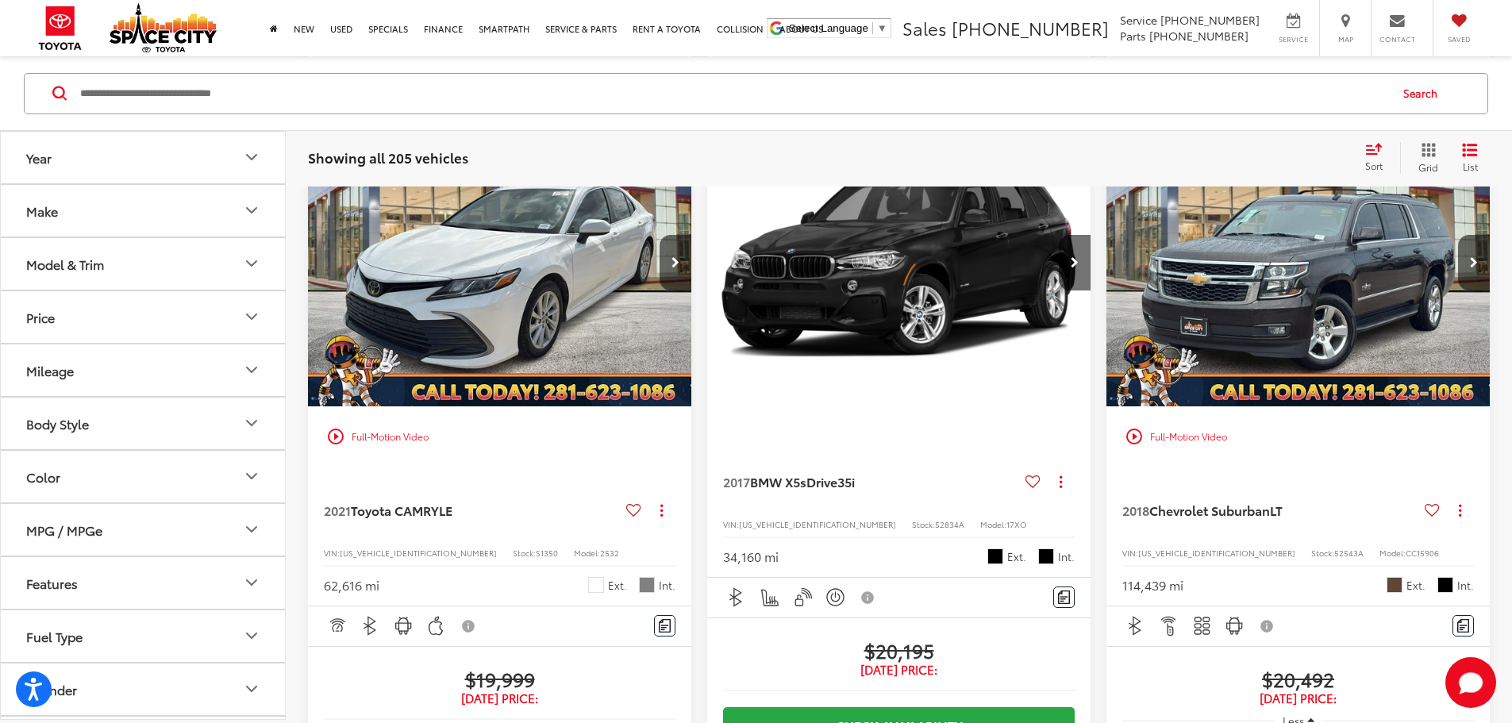
scroll to position [21933, 0]
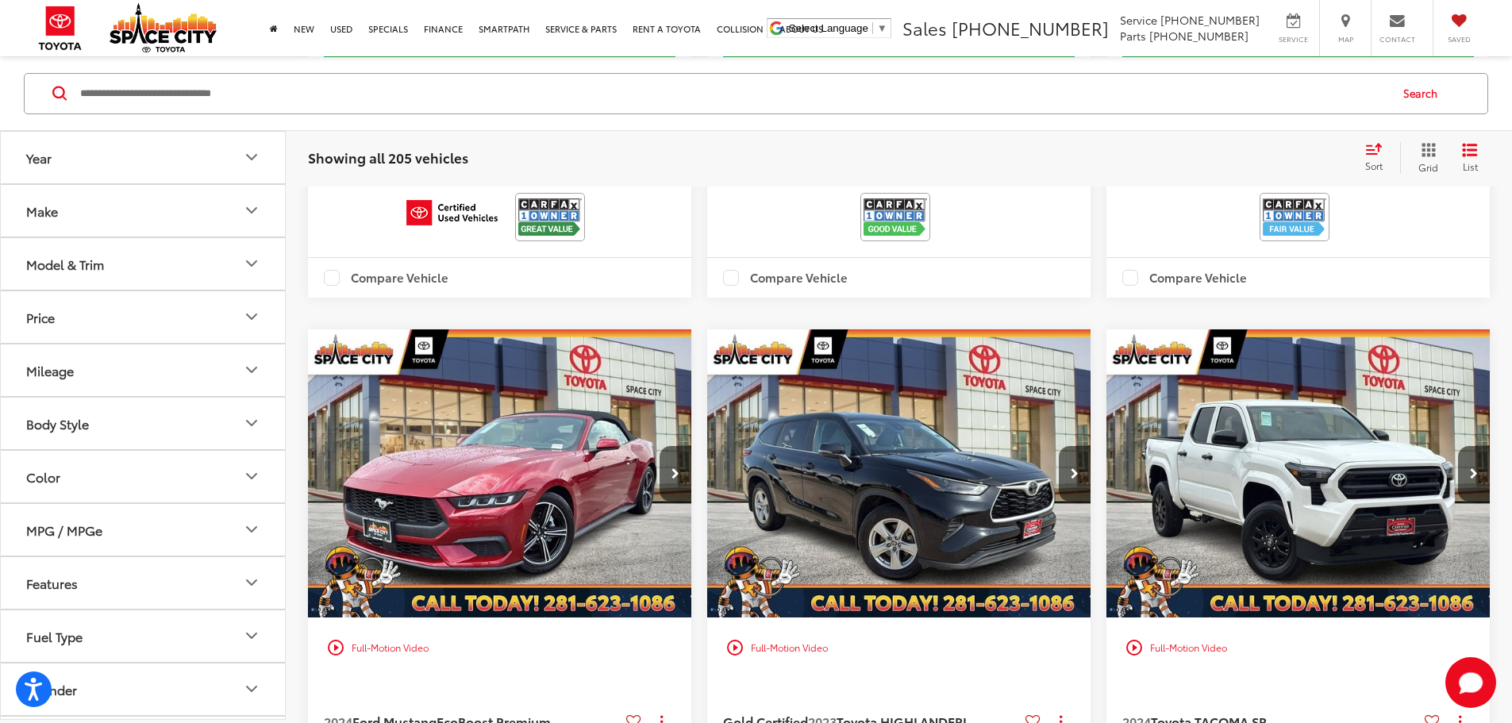
scroll to position [14158, 0]
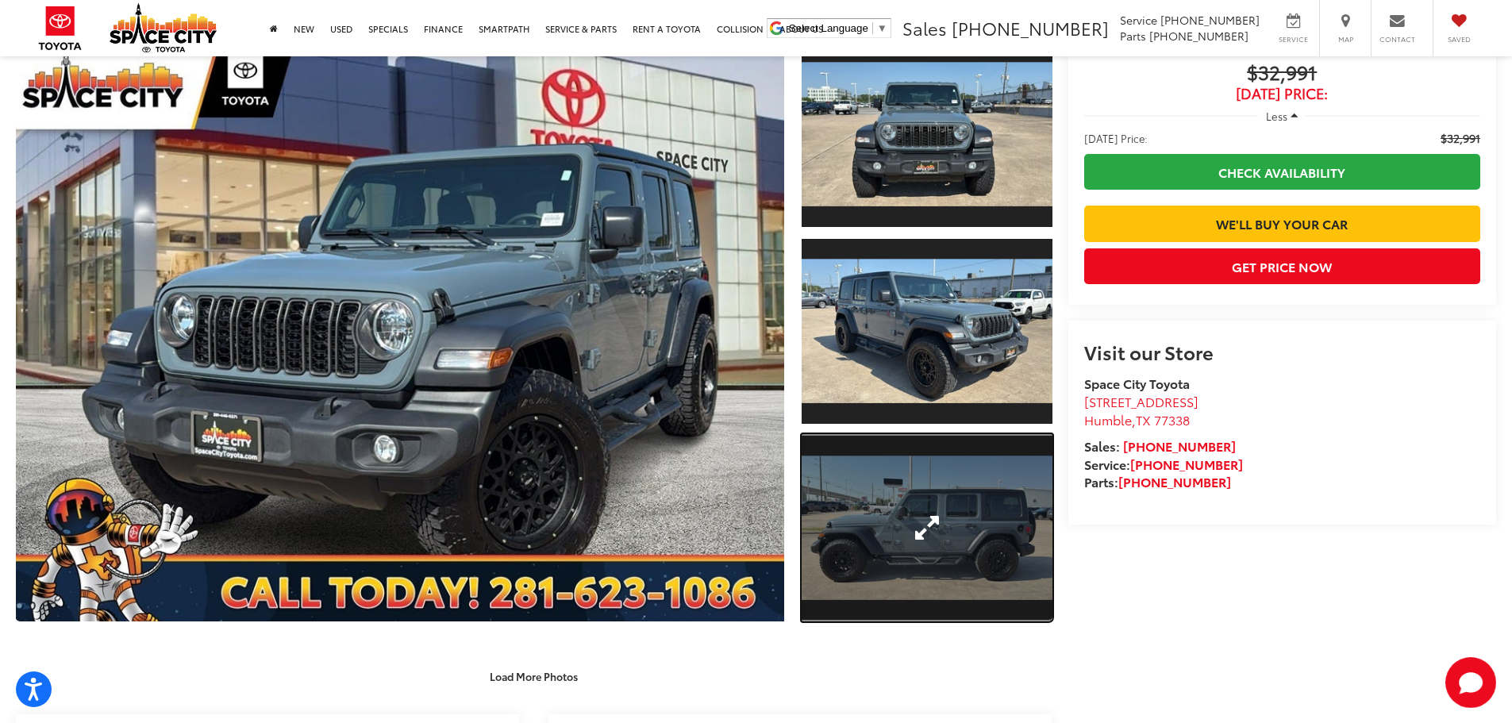
click at [935, 510] on link "Expand Photo 3" at bounding box center [927, 528] width 251 height 188
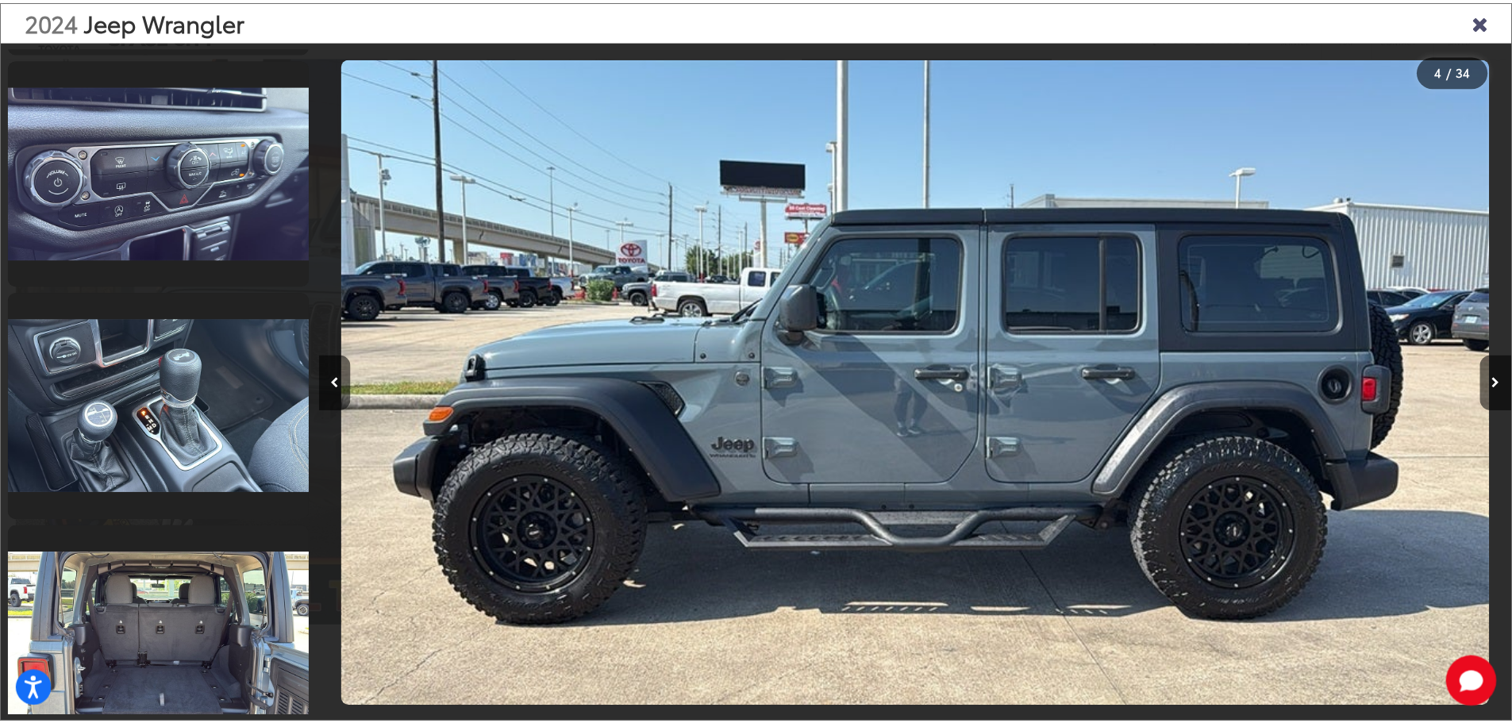
scroll to position [5611, 0]
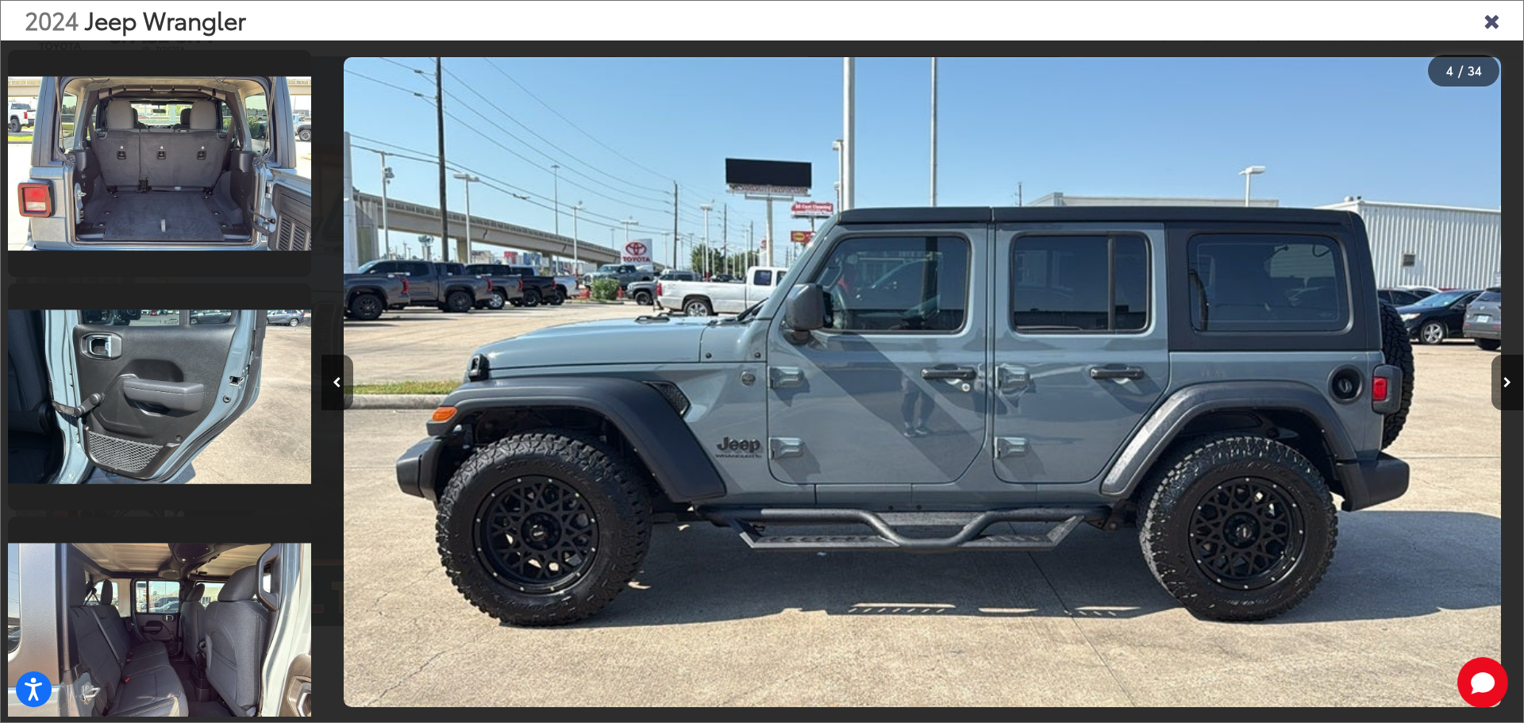
click at [1493, 13] on icon "Close gallery" at bounding box center [1492, 20] width 16 height 21
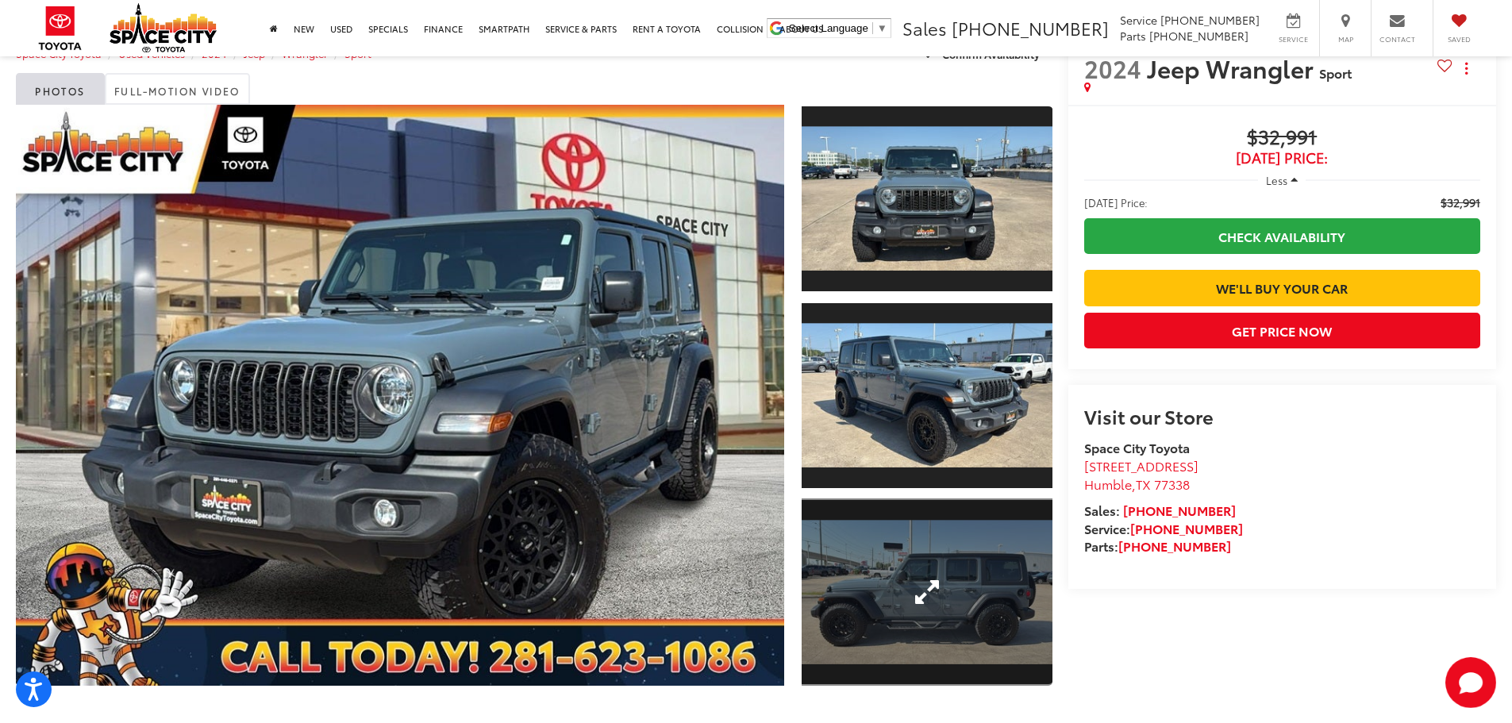
scroll to position [79, 0]
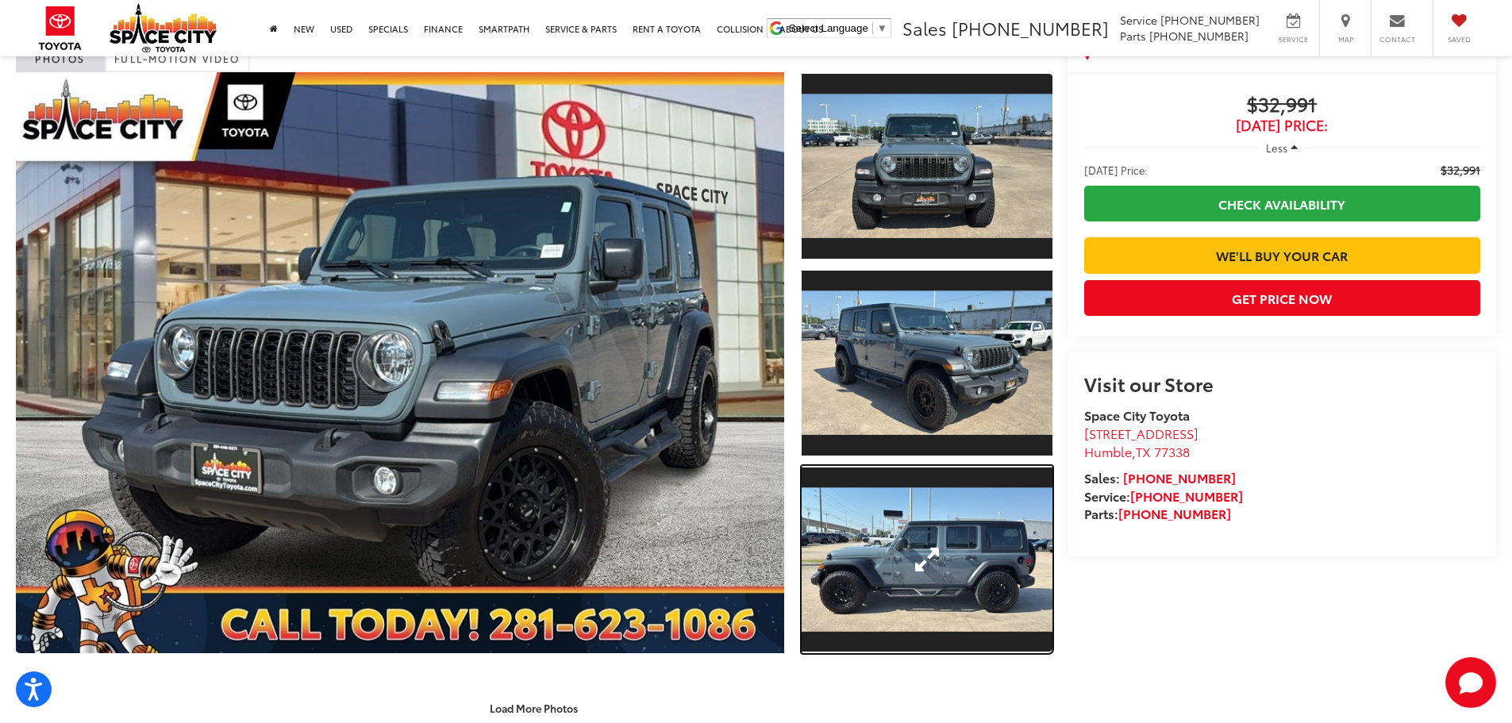
click at [953, 560] on link "Expand Photo 3" at bounding box center [927, 560] width 251 height 188
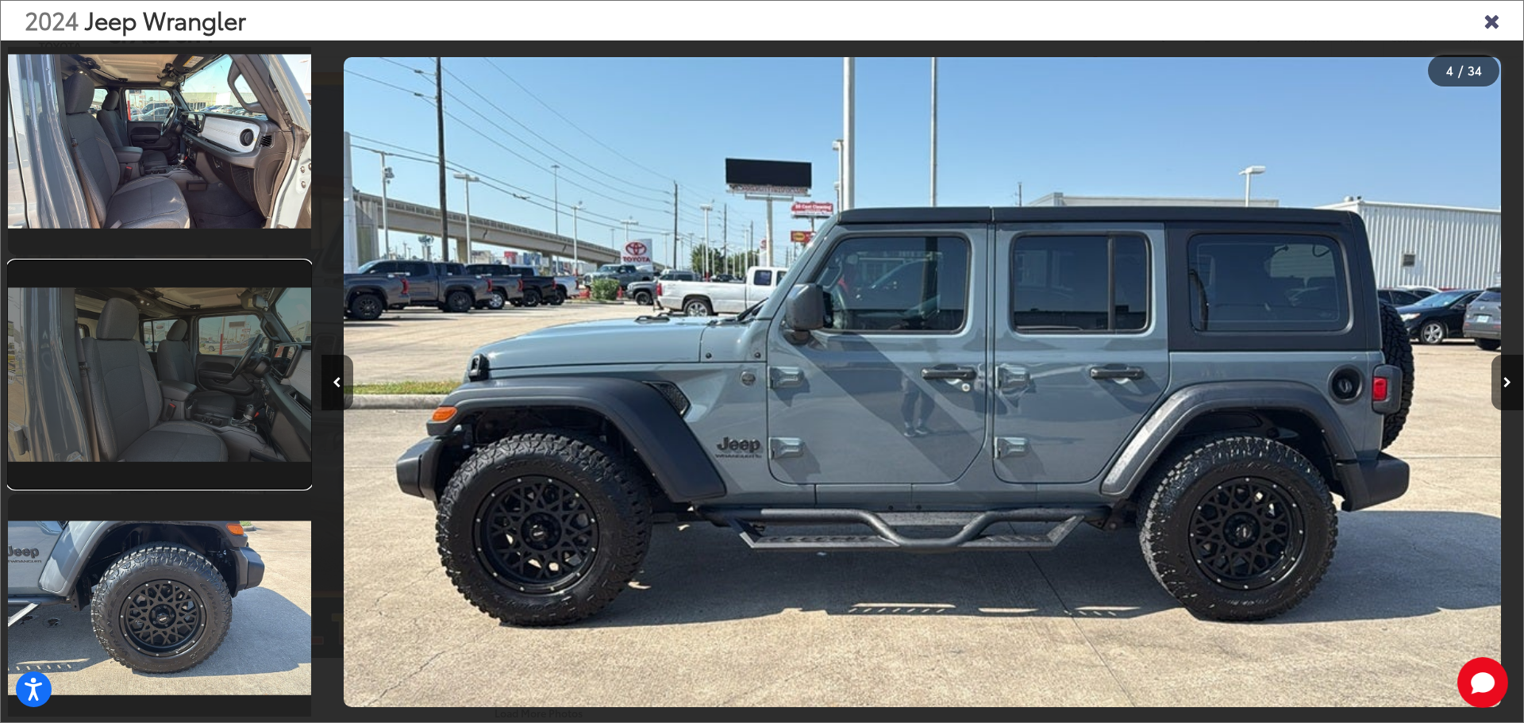
click at [206, 367] on link at bounding box center [159, 374] width 303 height 227
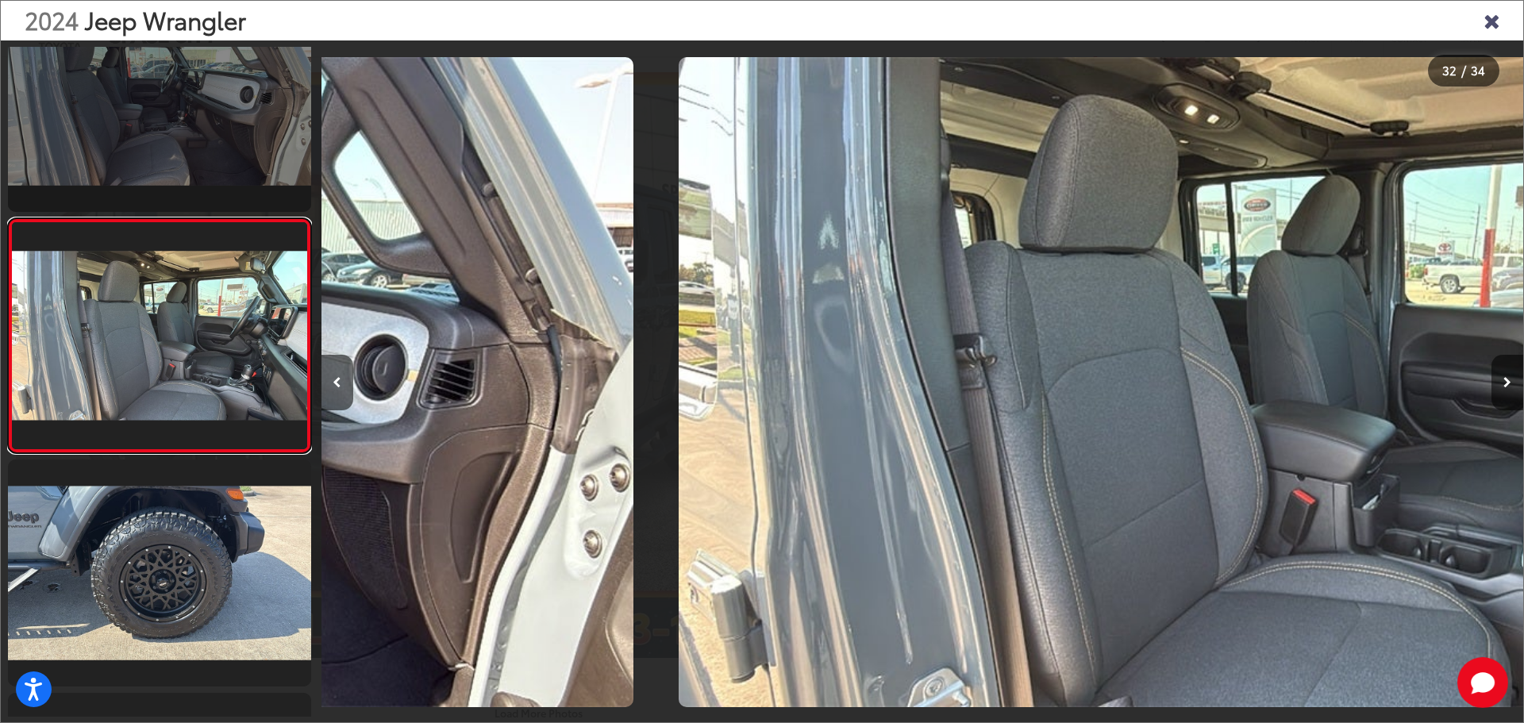
scroll to position [0, 37271]
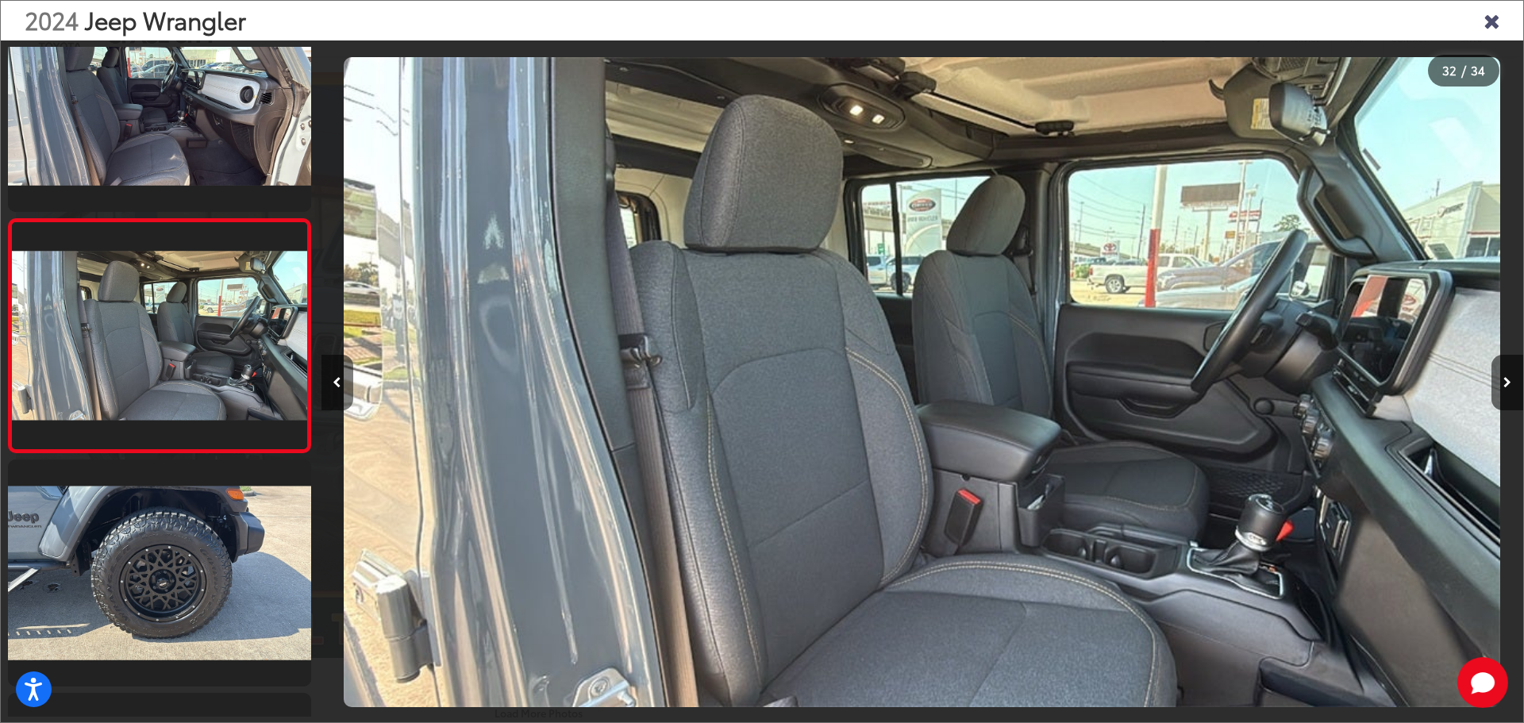
click at [352, 374] on button "Previous image" at bounding box center [338, 383] width 32 height 56
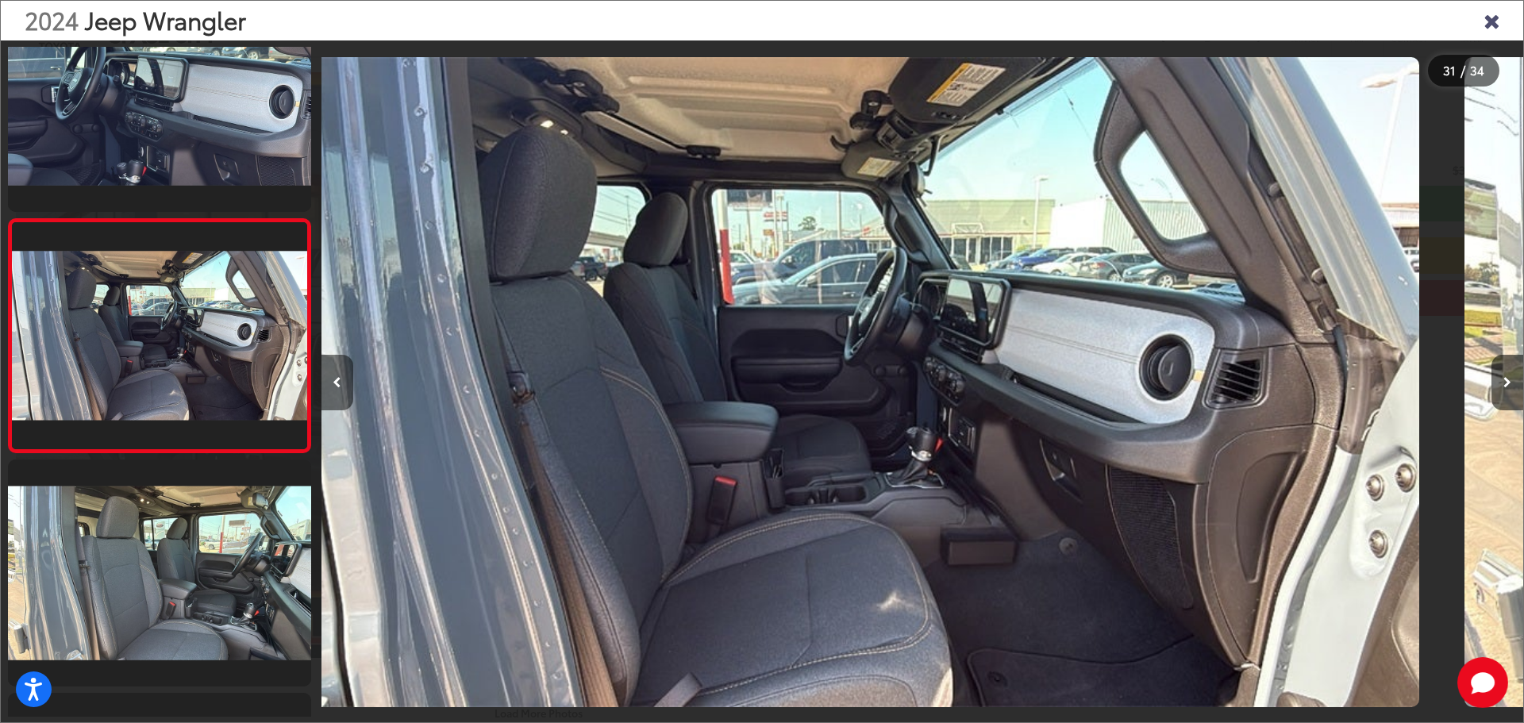
scroll to position [0, 36068]
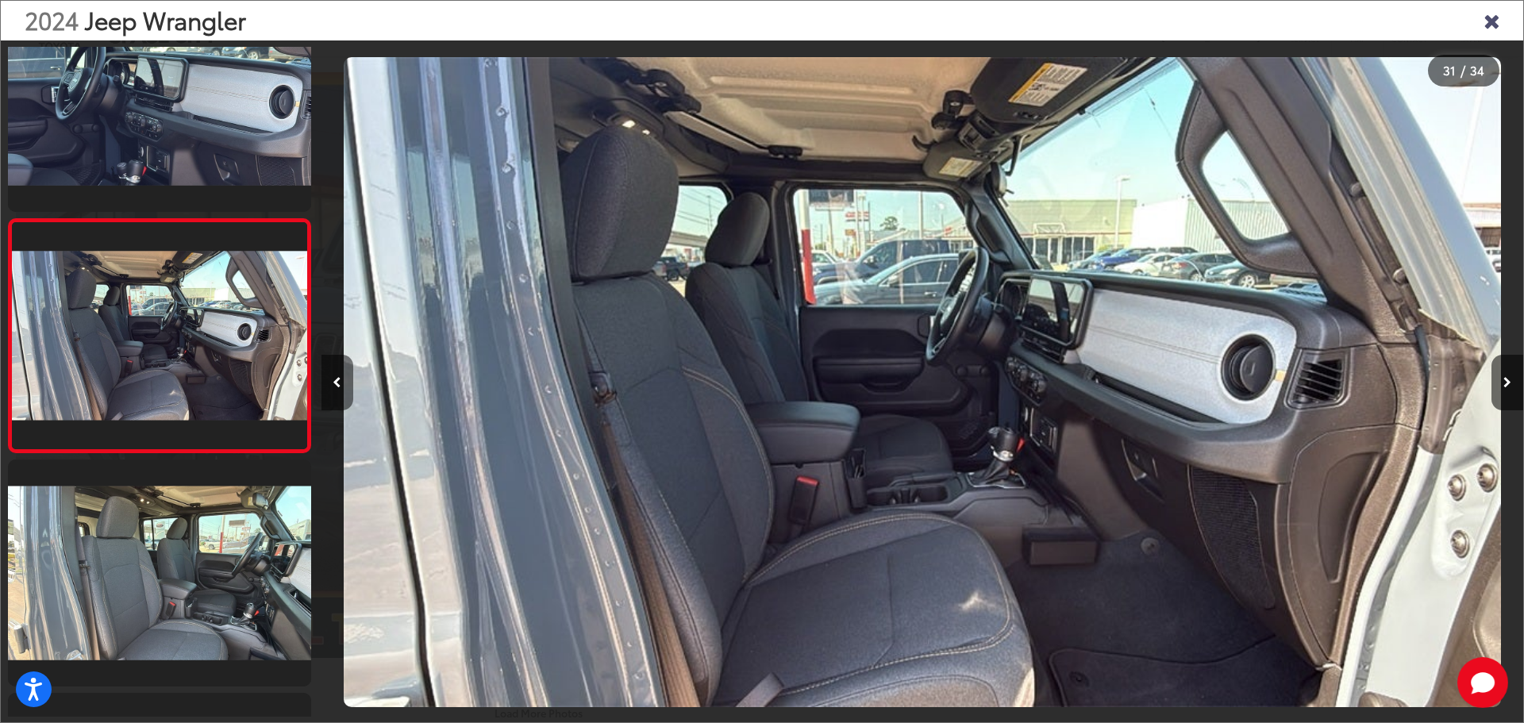
click at [352, 374] on button "Previous image" at bounding box center [338, 383] width 32 height 56
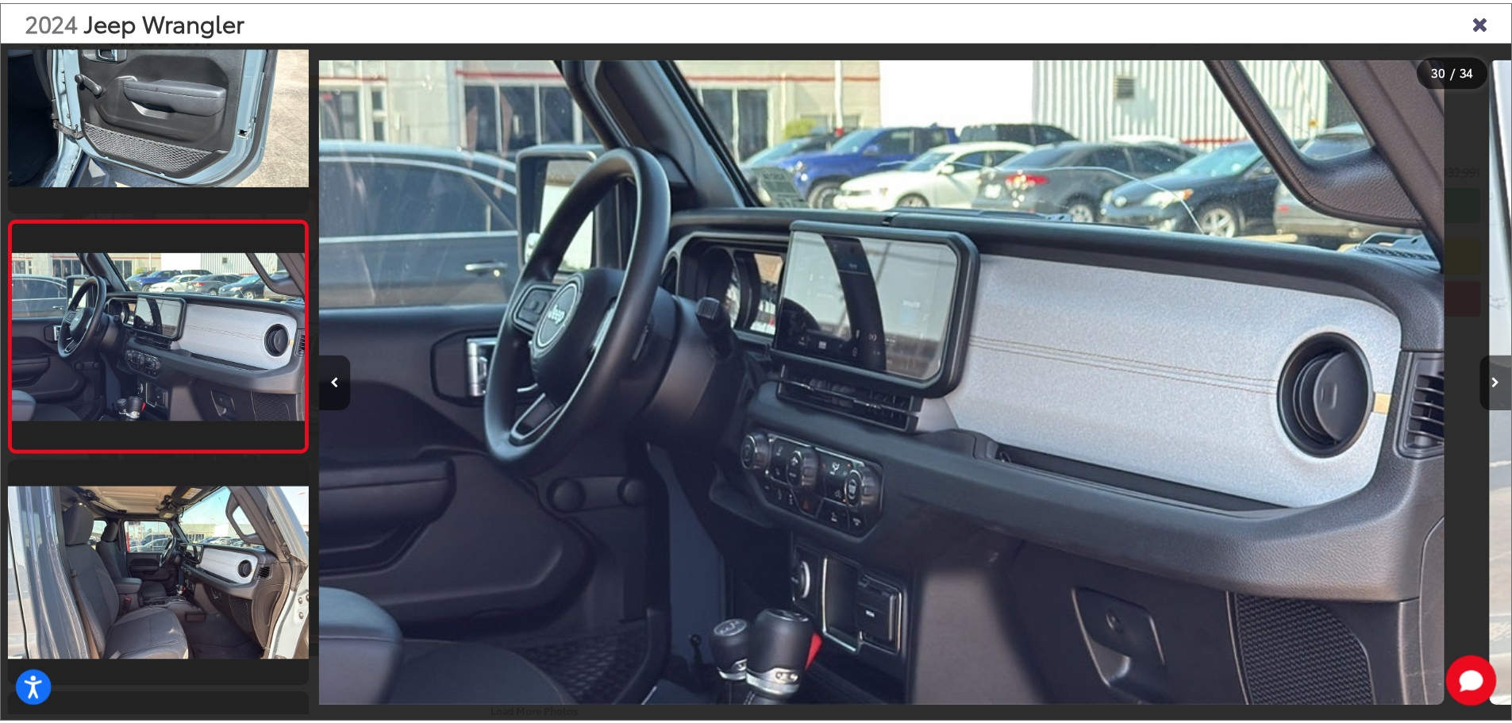
scroll to position [0, 34866]
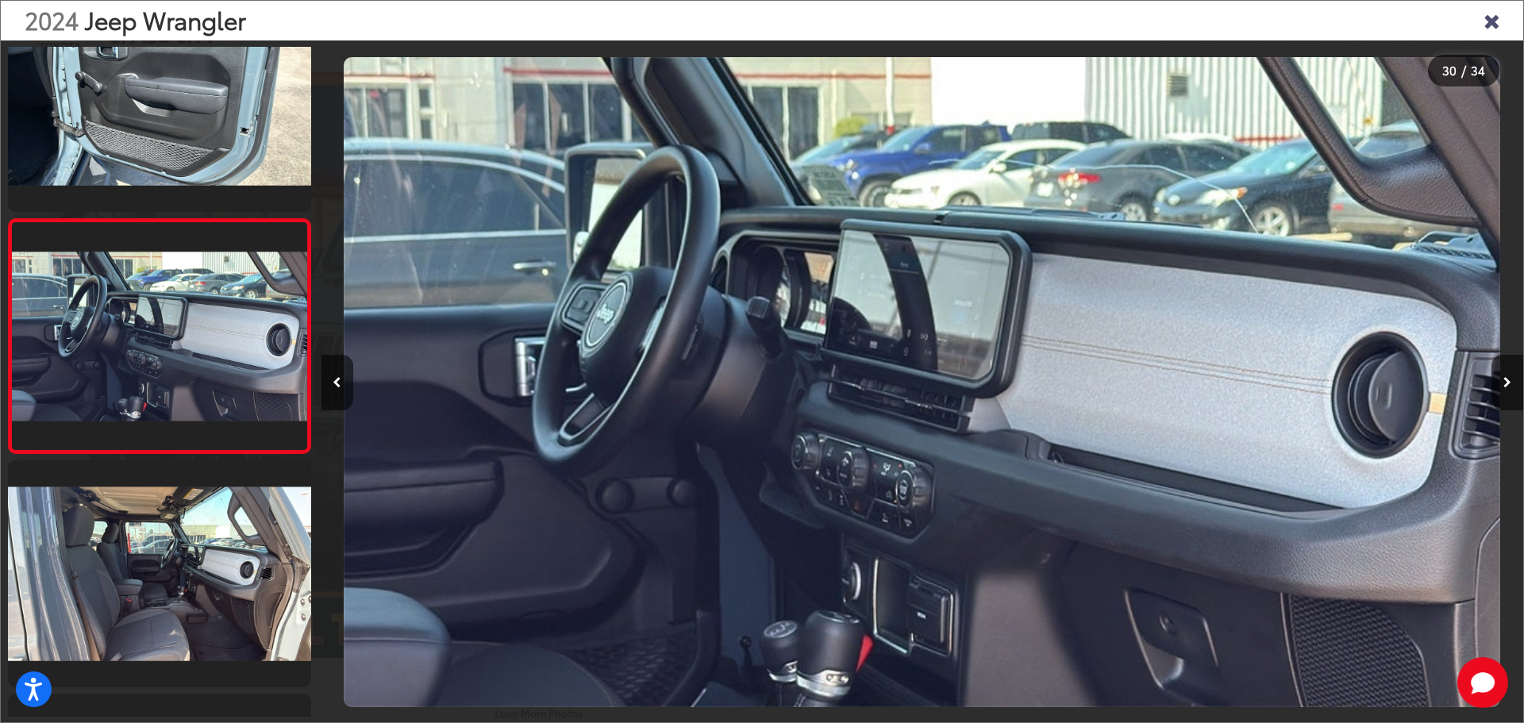
click at [1489, 17] on icon "Close gallery" at bounding box center [1492, 20] width 16 height 21
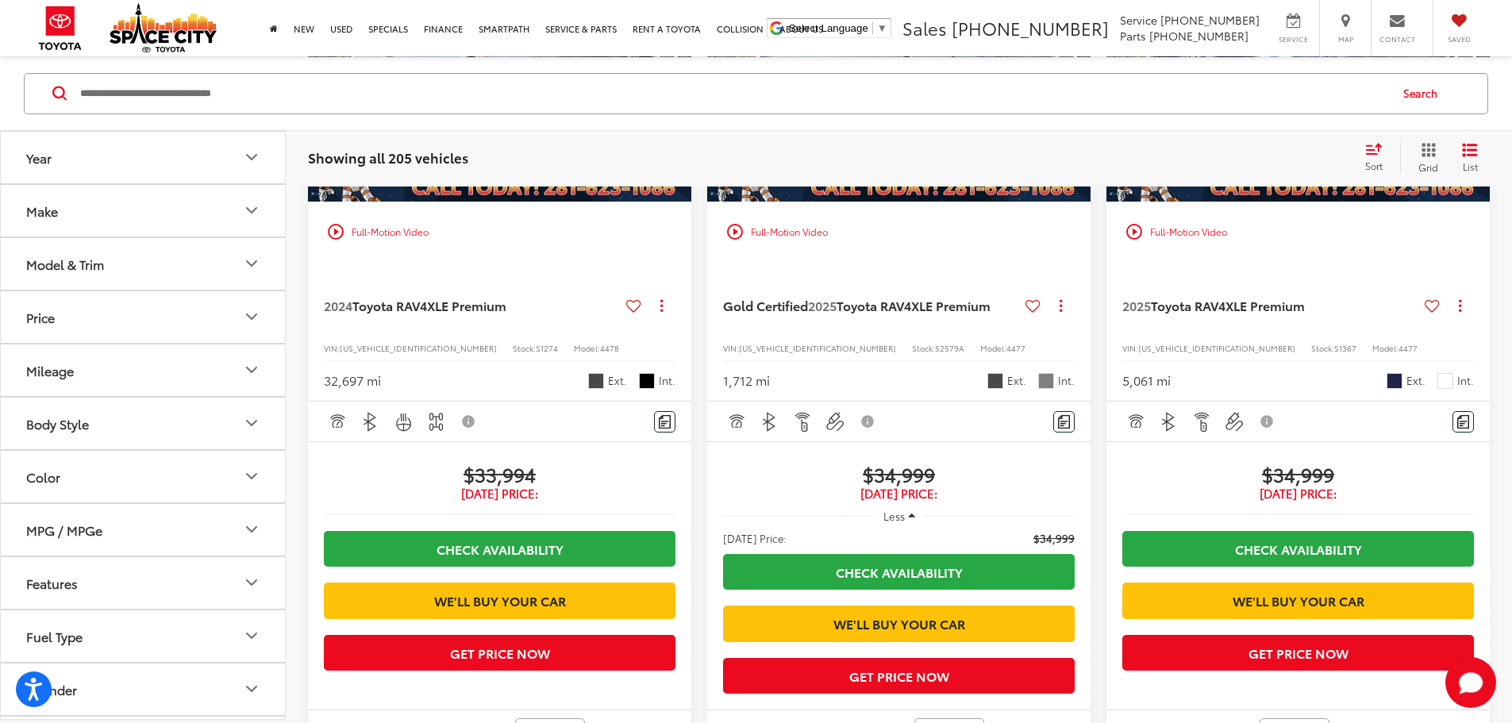
scroll to position [22247, 0]
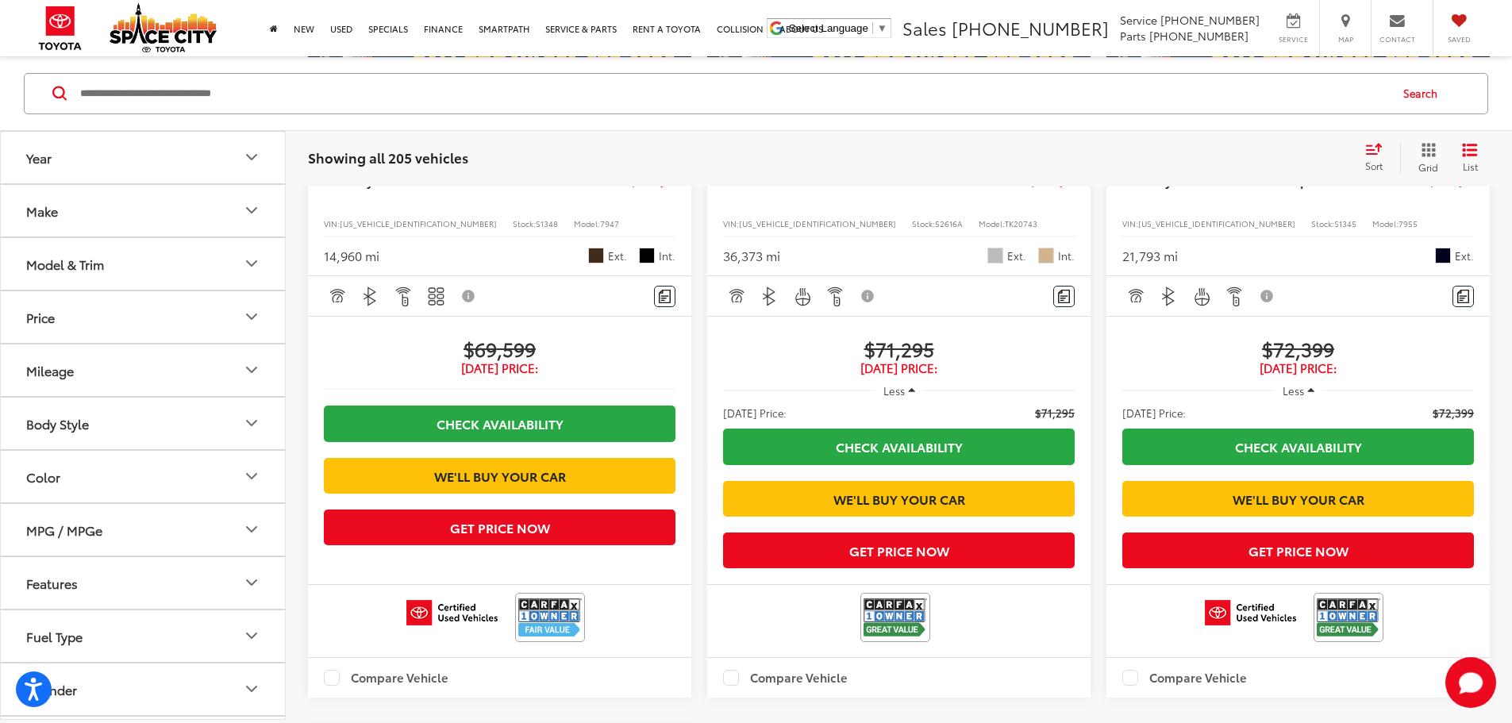
scroll to position [3416, 0]
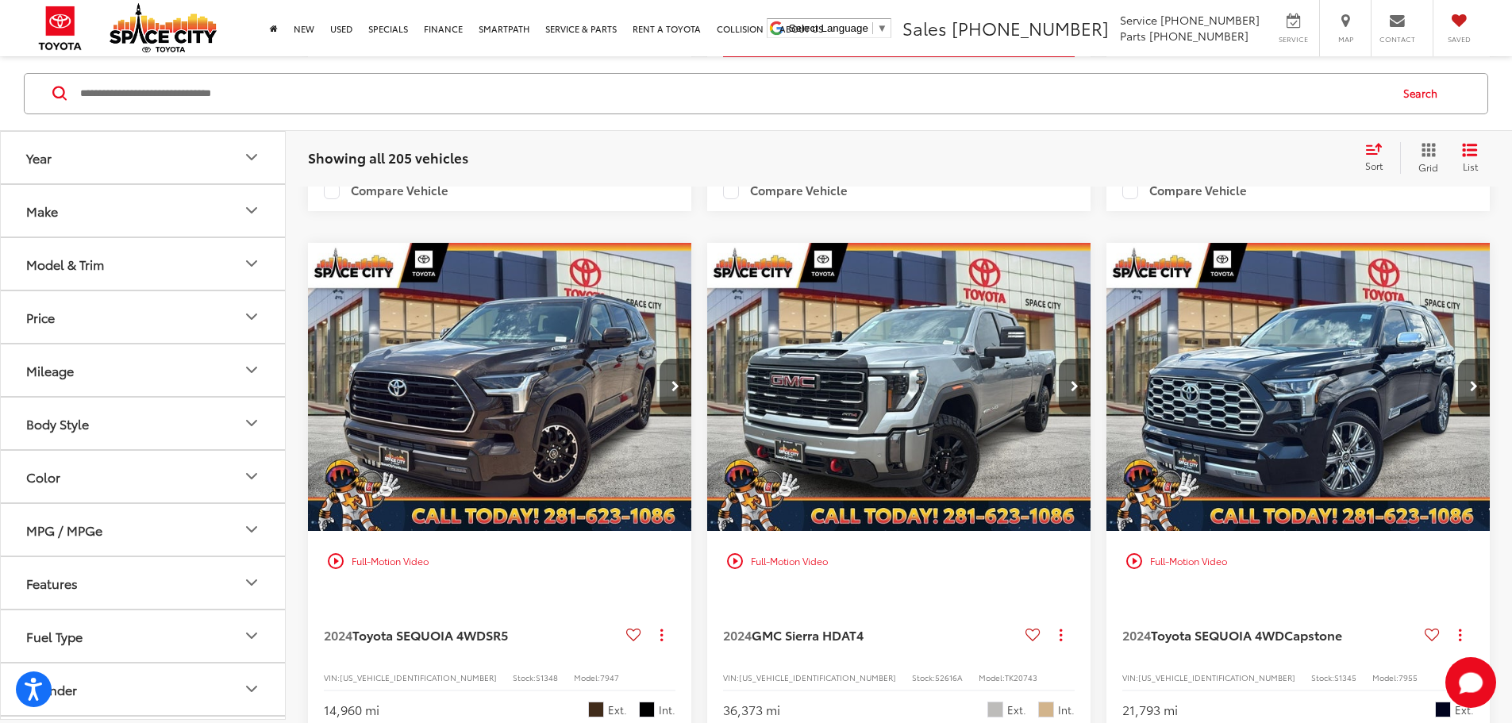
scroll to position [2891, 0]
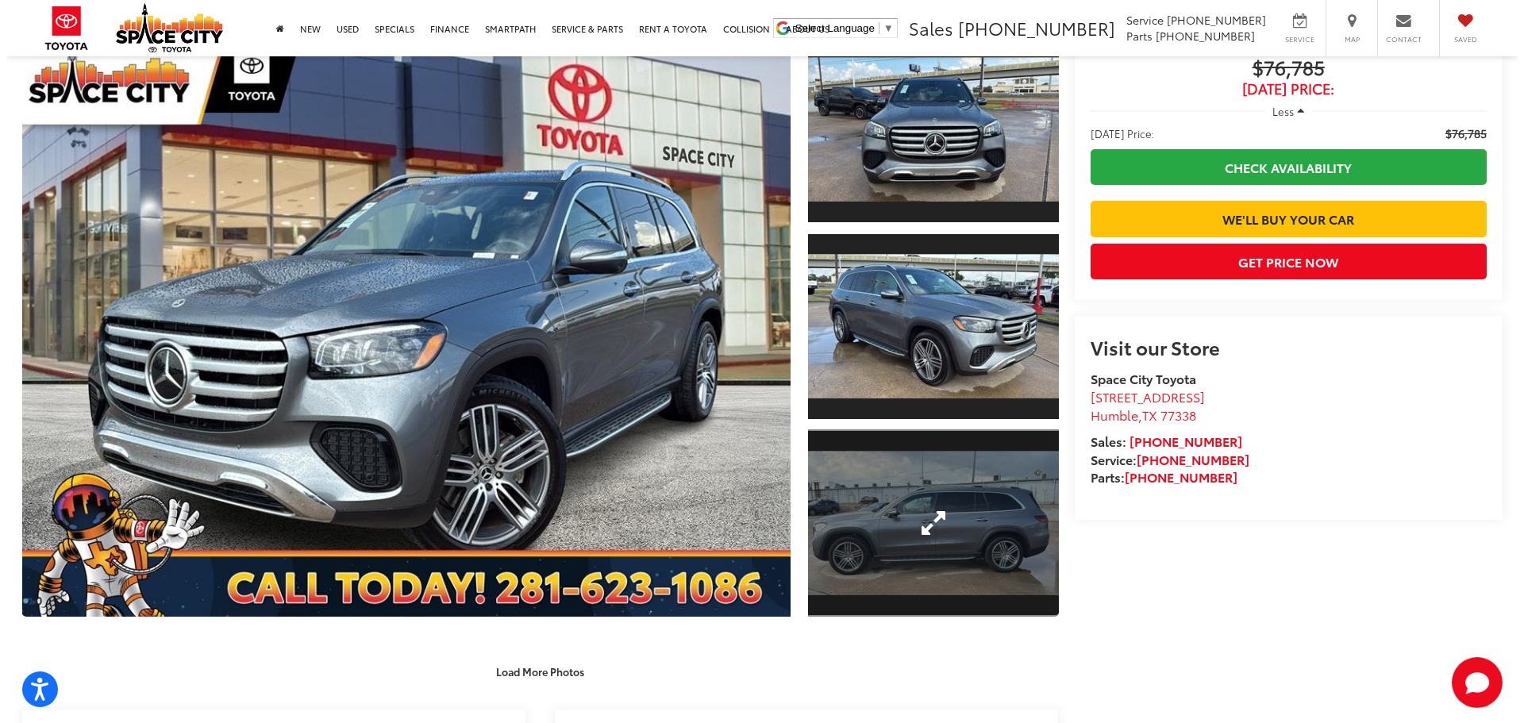
scroll to position [111, 0]
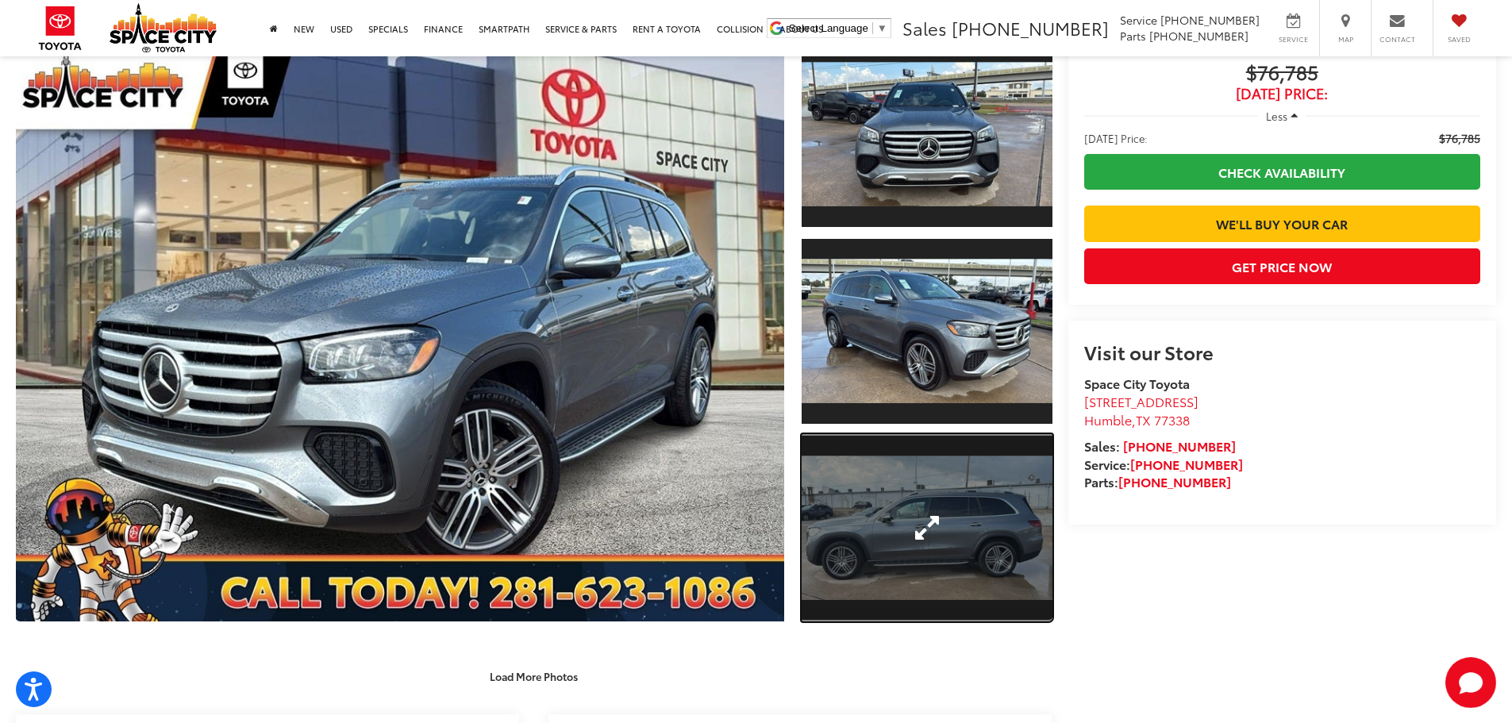
click at [879, 521] on link "Expand Photo 3" at bounding box center [927, 528] width 251 height 188
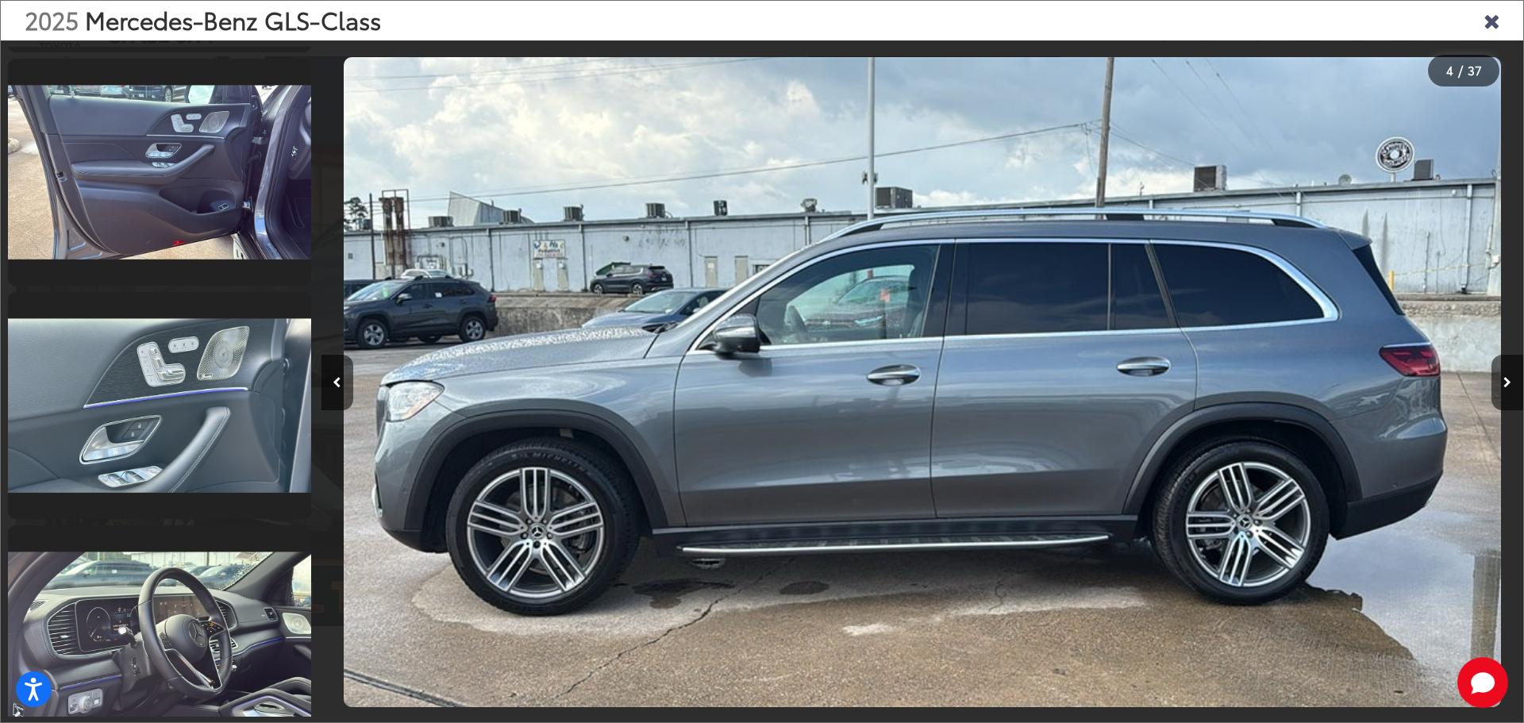
scroll to position [2356, 0]
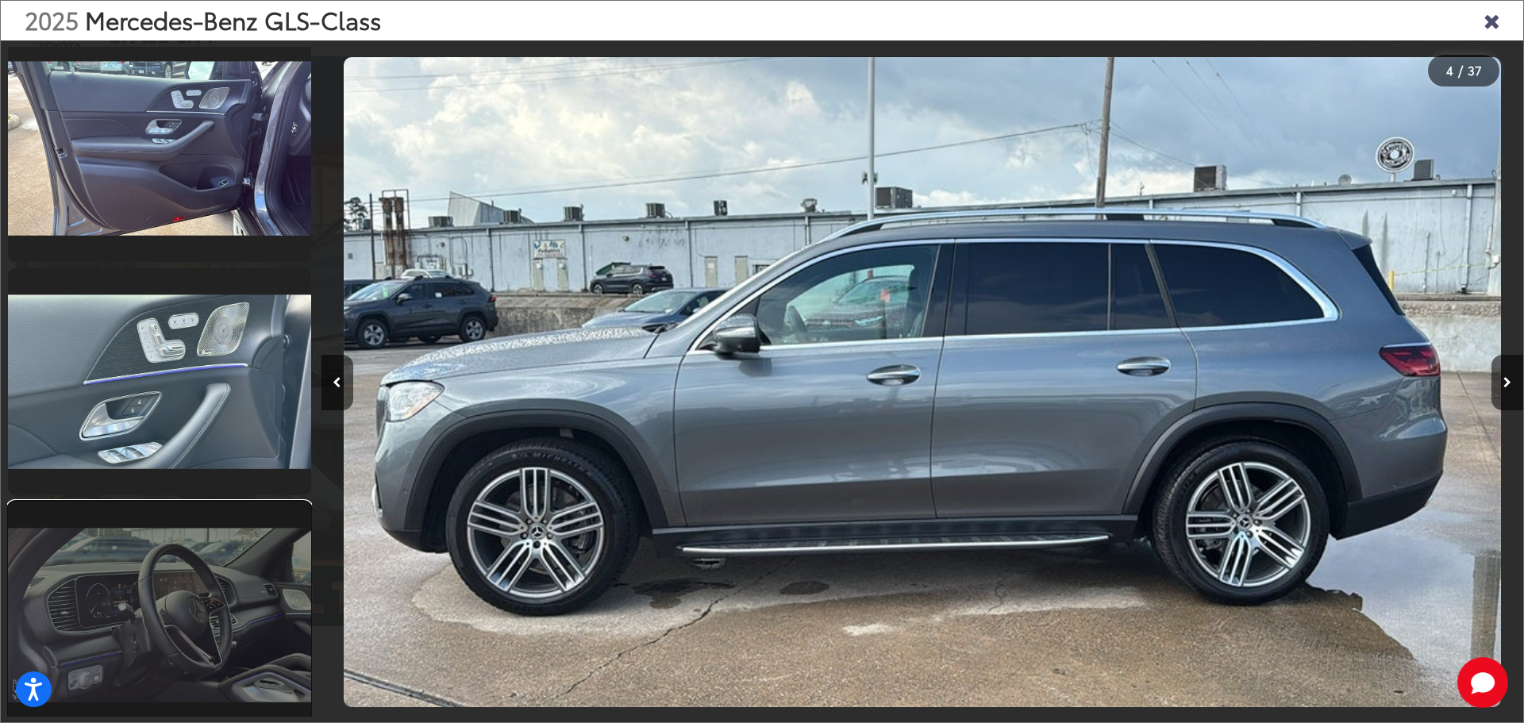
click at [249, 573] on link at bounding box center [159, 615] width 303 height 227
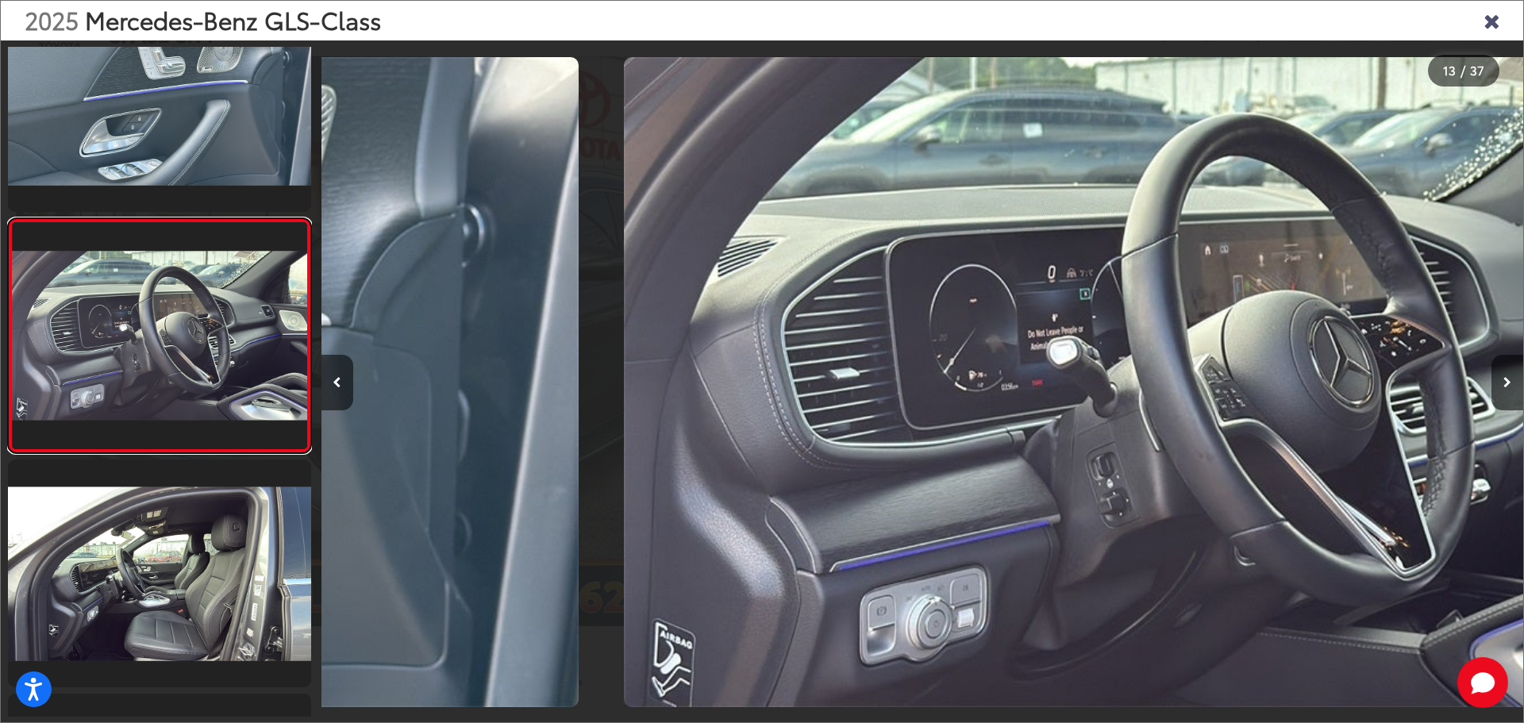
scroll to position [0, 14427]
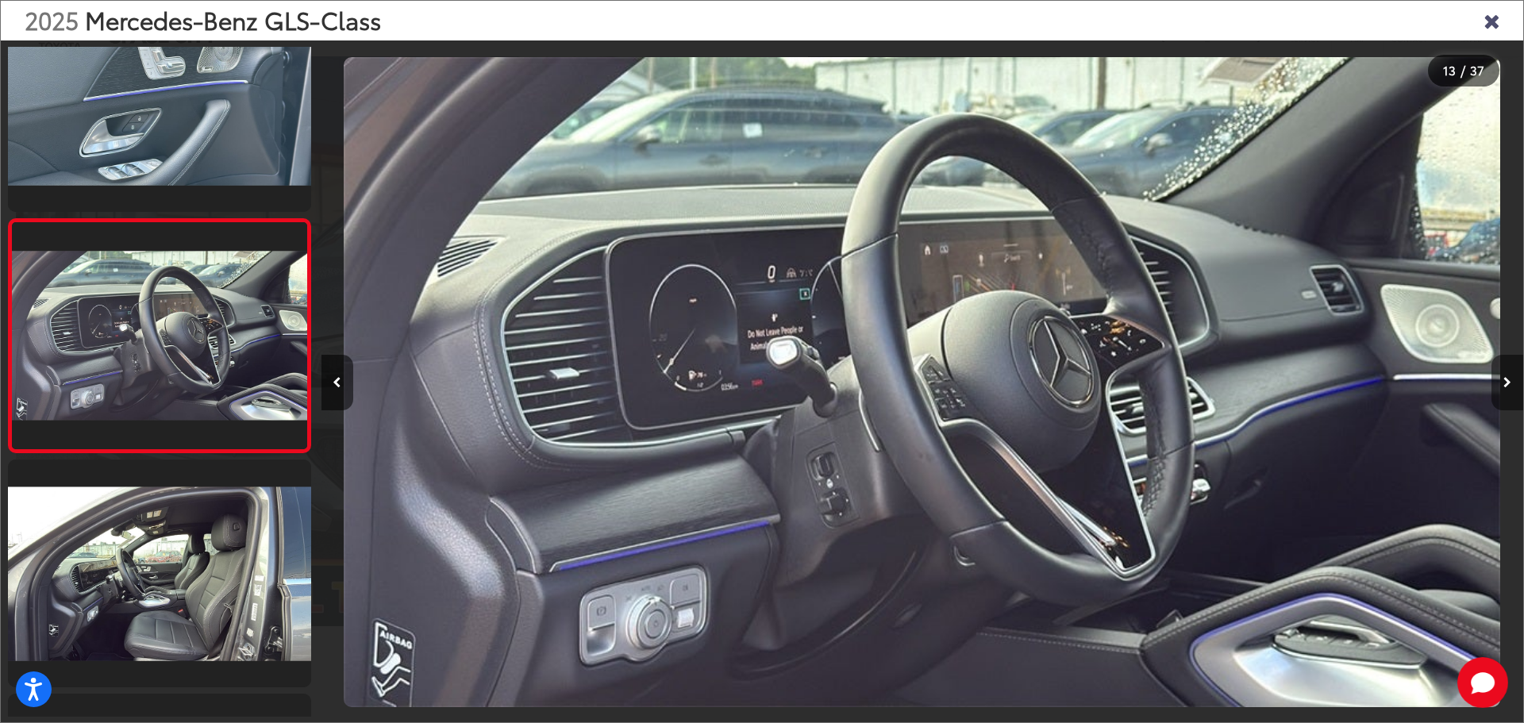
click at [1504, 382] on icon "Next image" at bounding box center [1508, 382] width 8 height 11
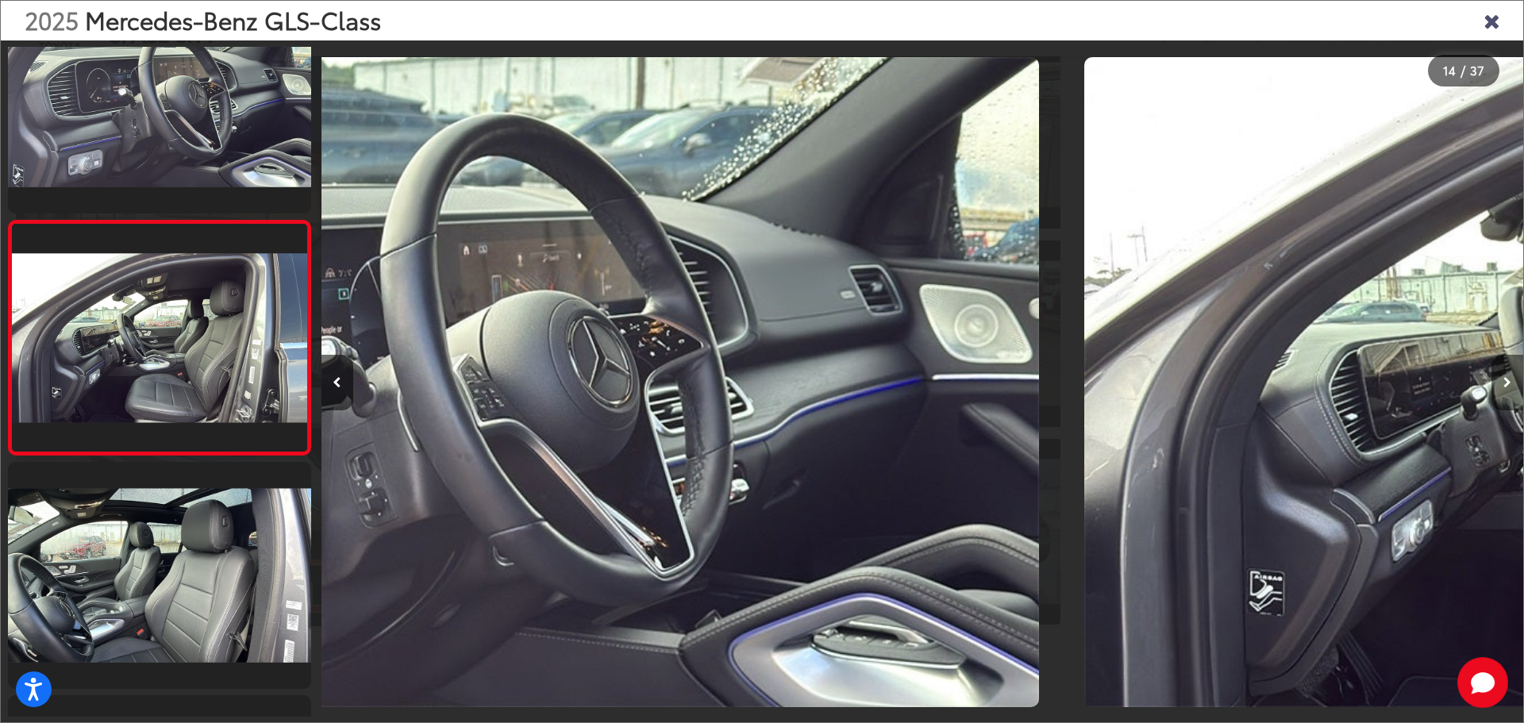
scroll to position [2865, 0]
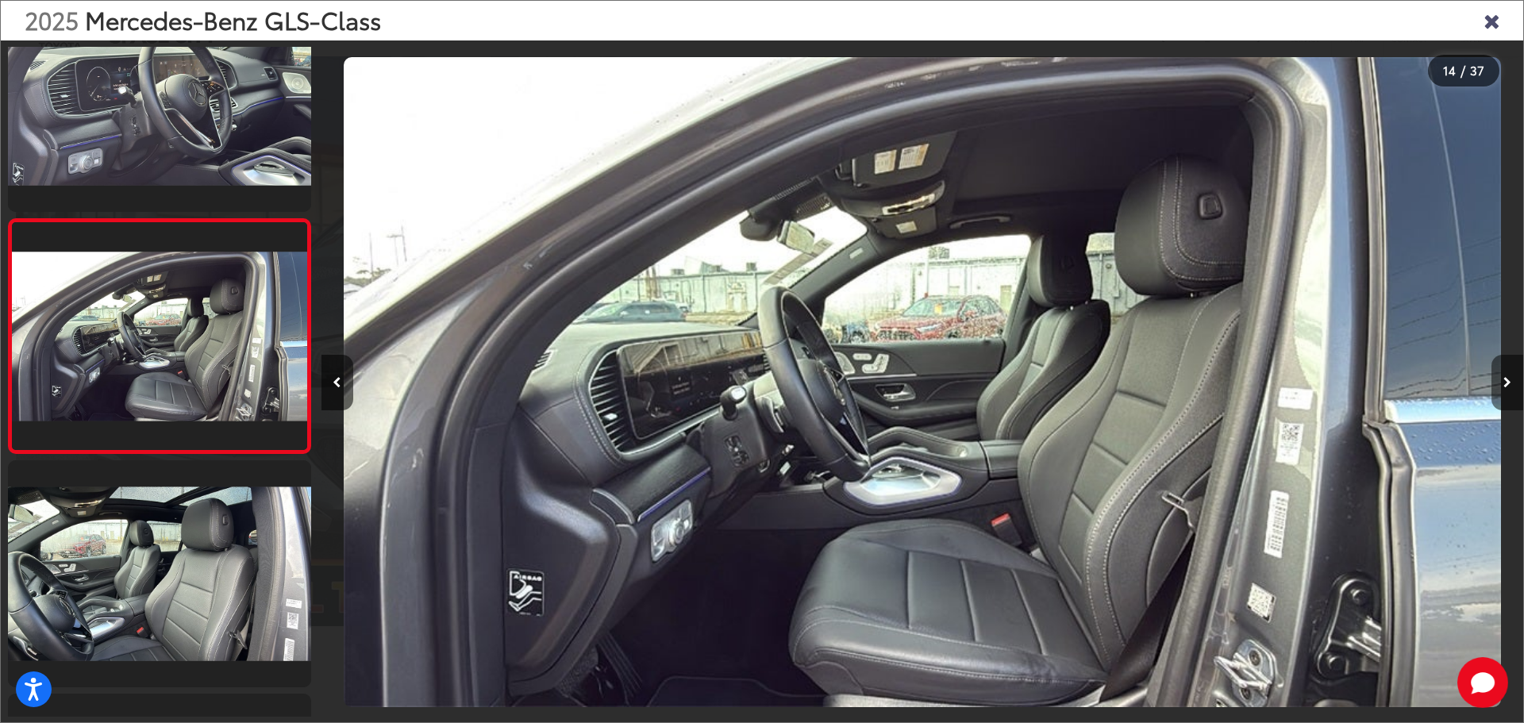
click at [1504, 382] on icon "Next image" at bounding box center [1508, 382] width 8 height 11
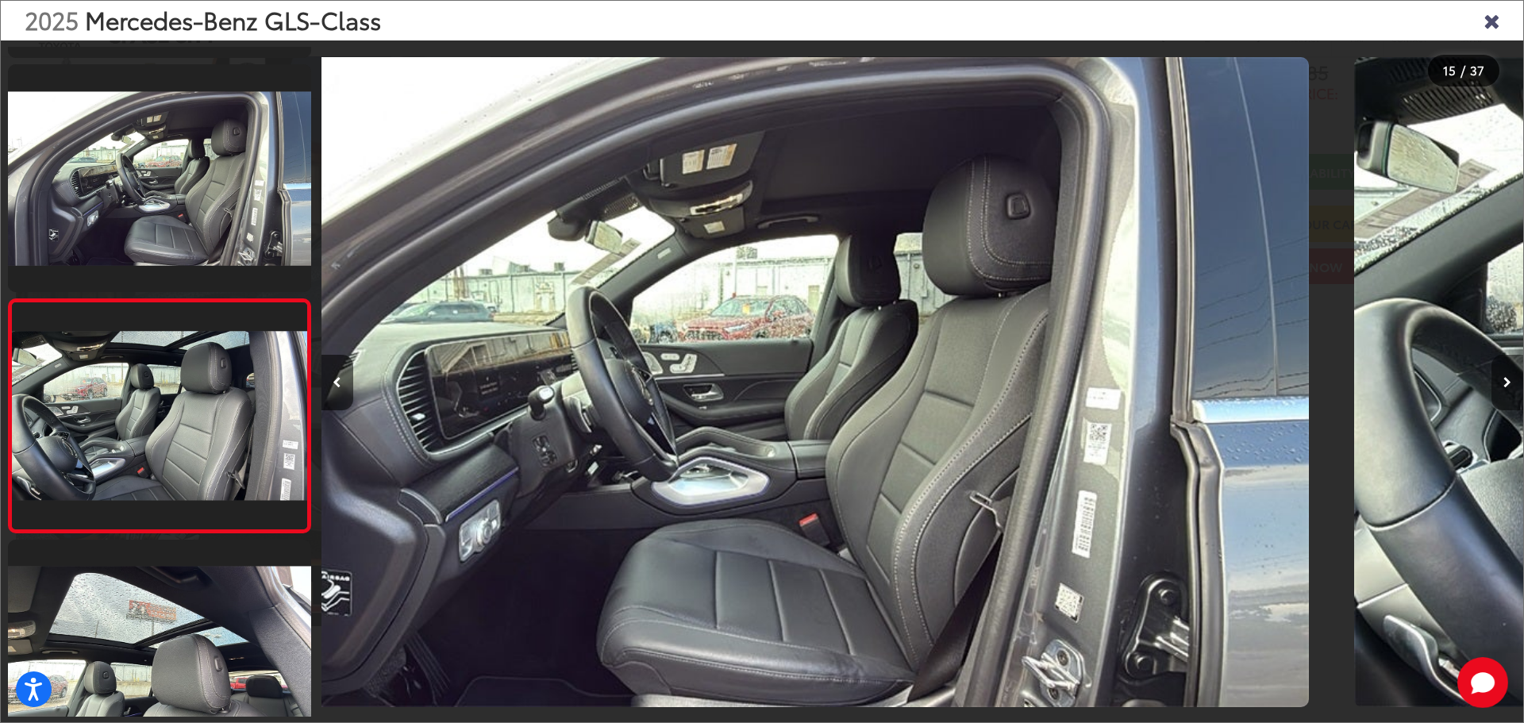
scroll to position [3099, 0]
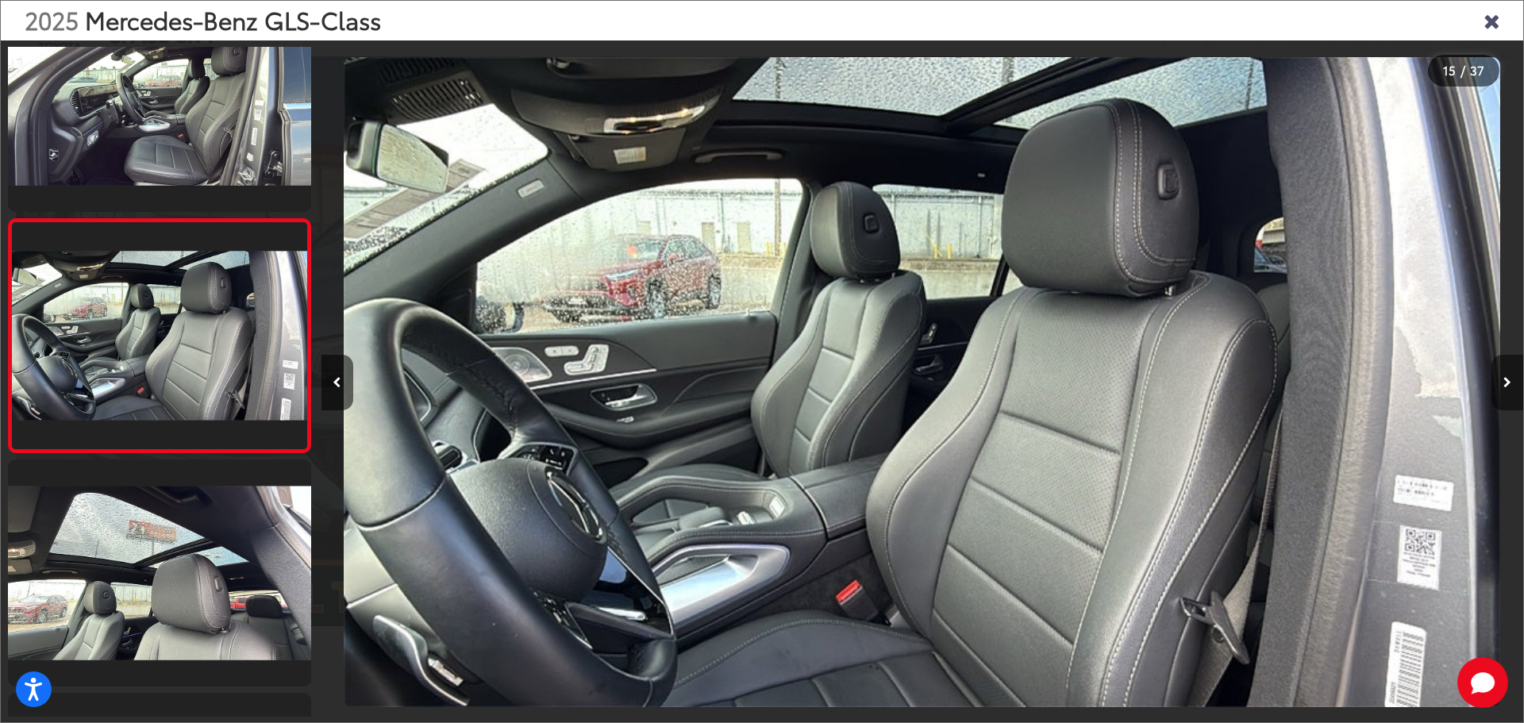
click at [1504, 382] on icon "Next image" at bounding box center [1508, 382] width 8 height 11
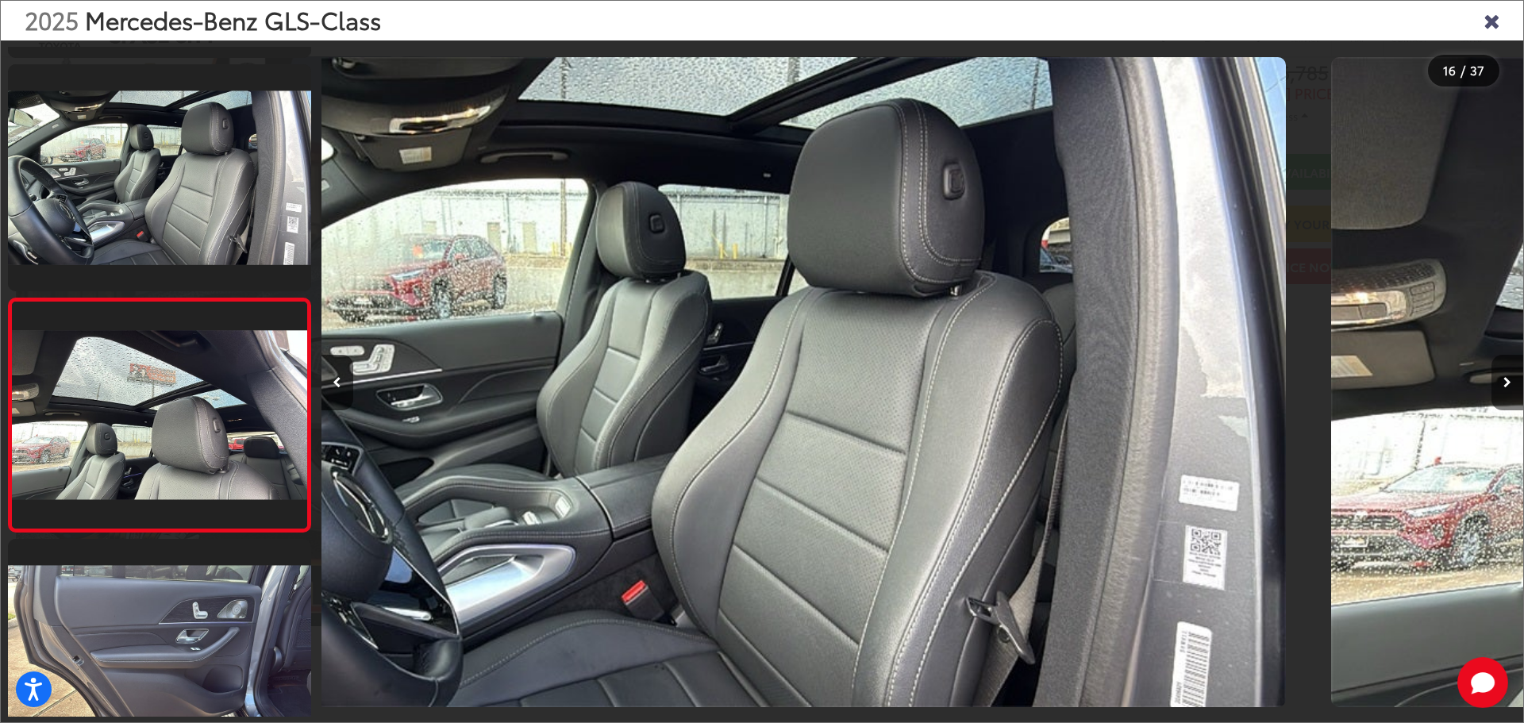
scroll to position [0, 0]
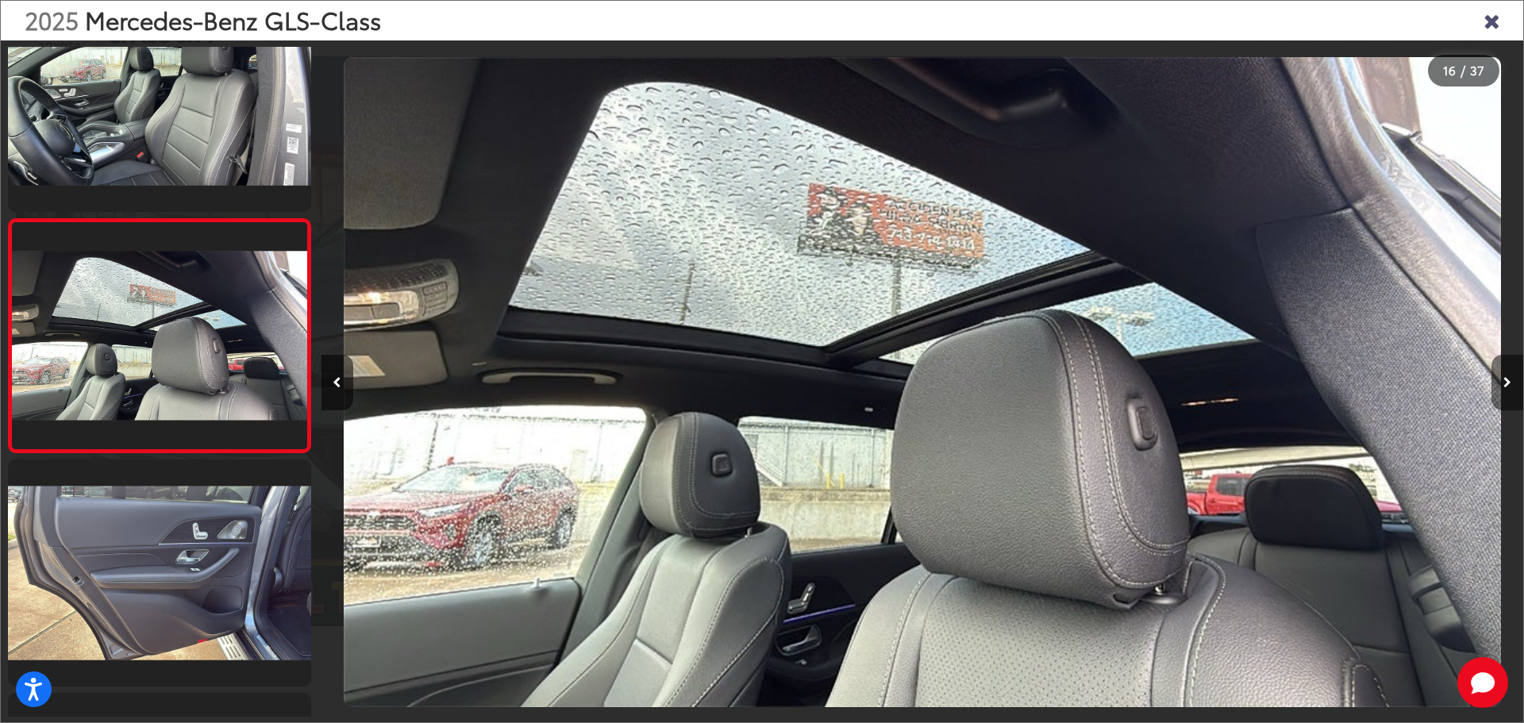
click at [1504, 382] on icon "Next image" at bounding box center [1508, 382] width 8 height 11
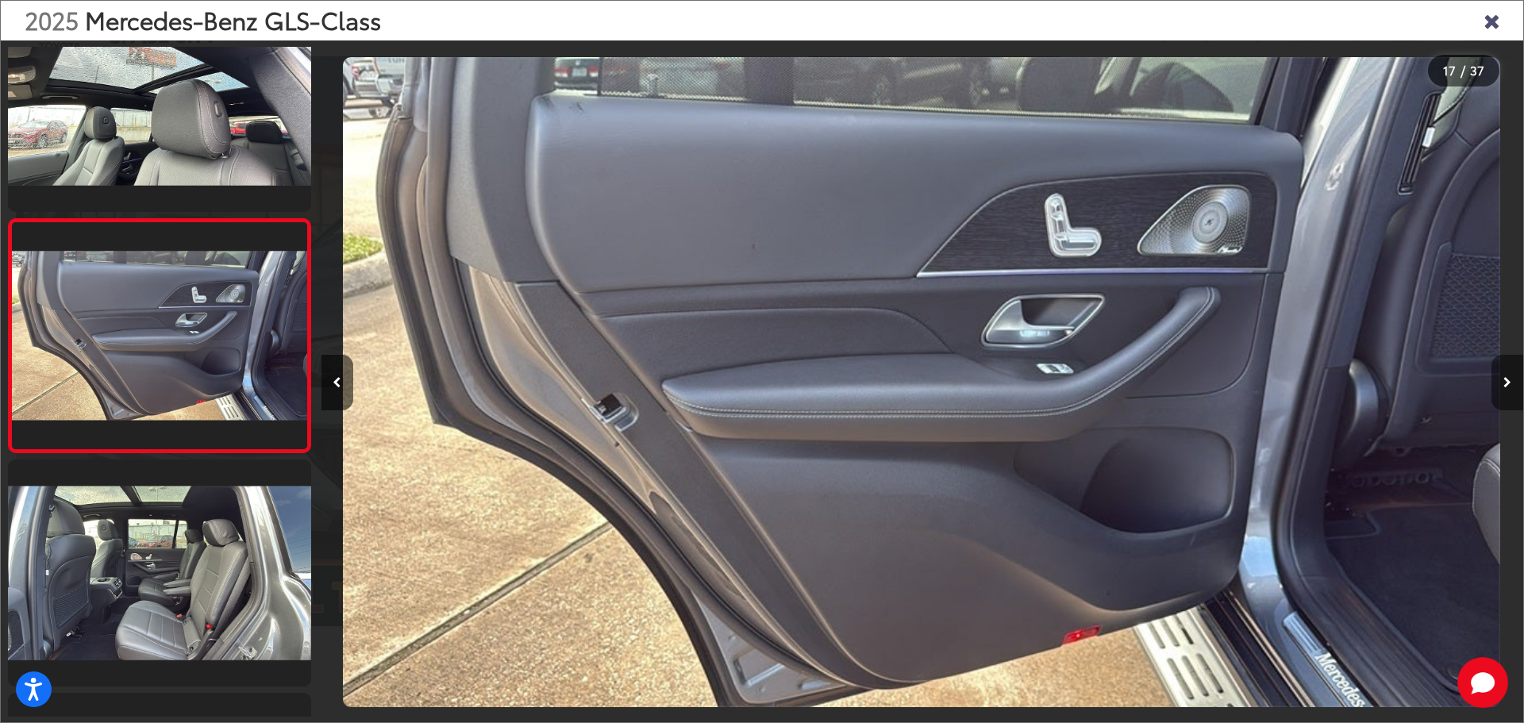
click at [1504, 382] on icon "Next image" at bounding box center [1508, 382] width 8 height 11
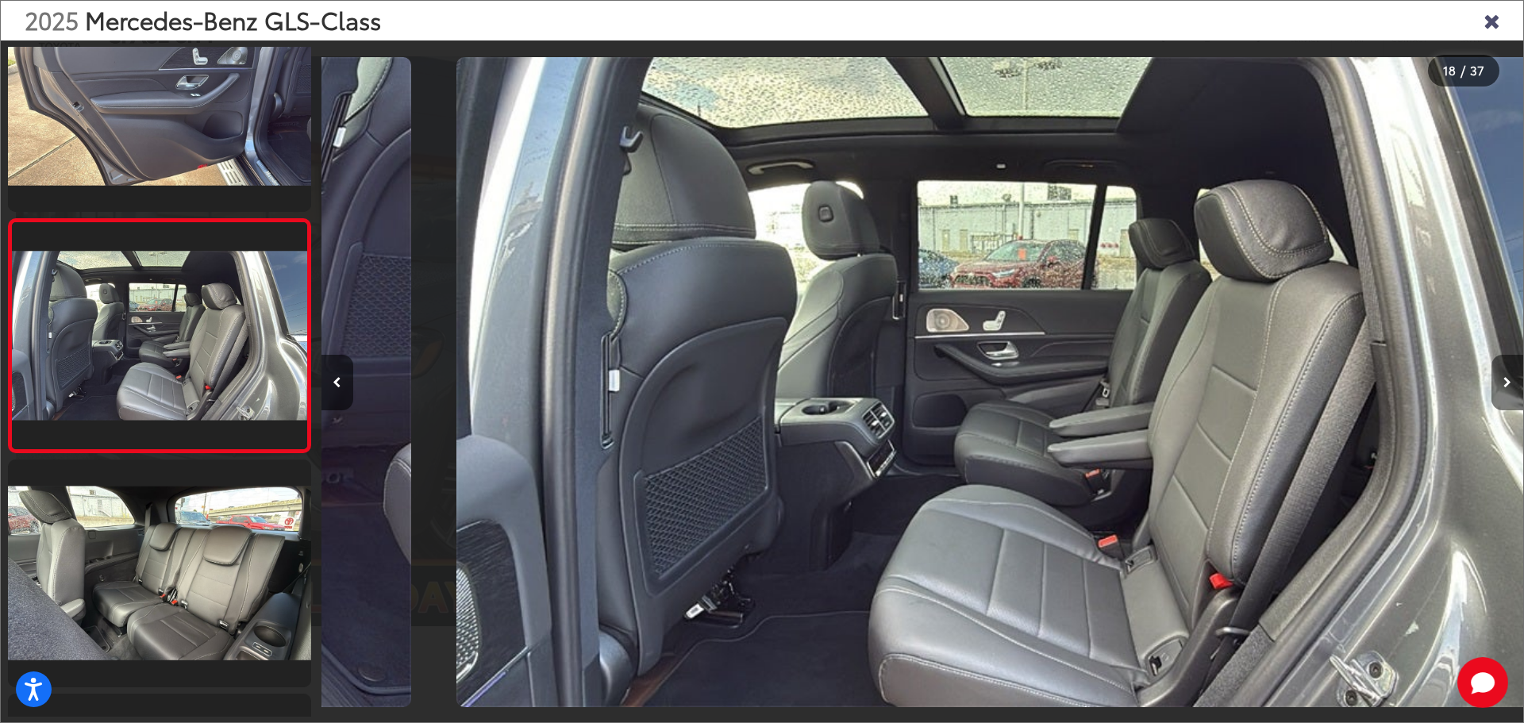
click at [1504, 382] on icon "Next image" at bounding box center [1508, 382] width 8 height 11
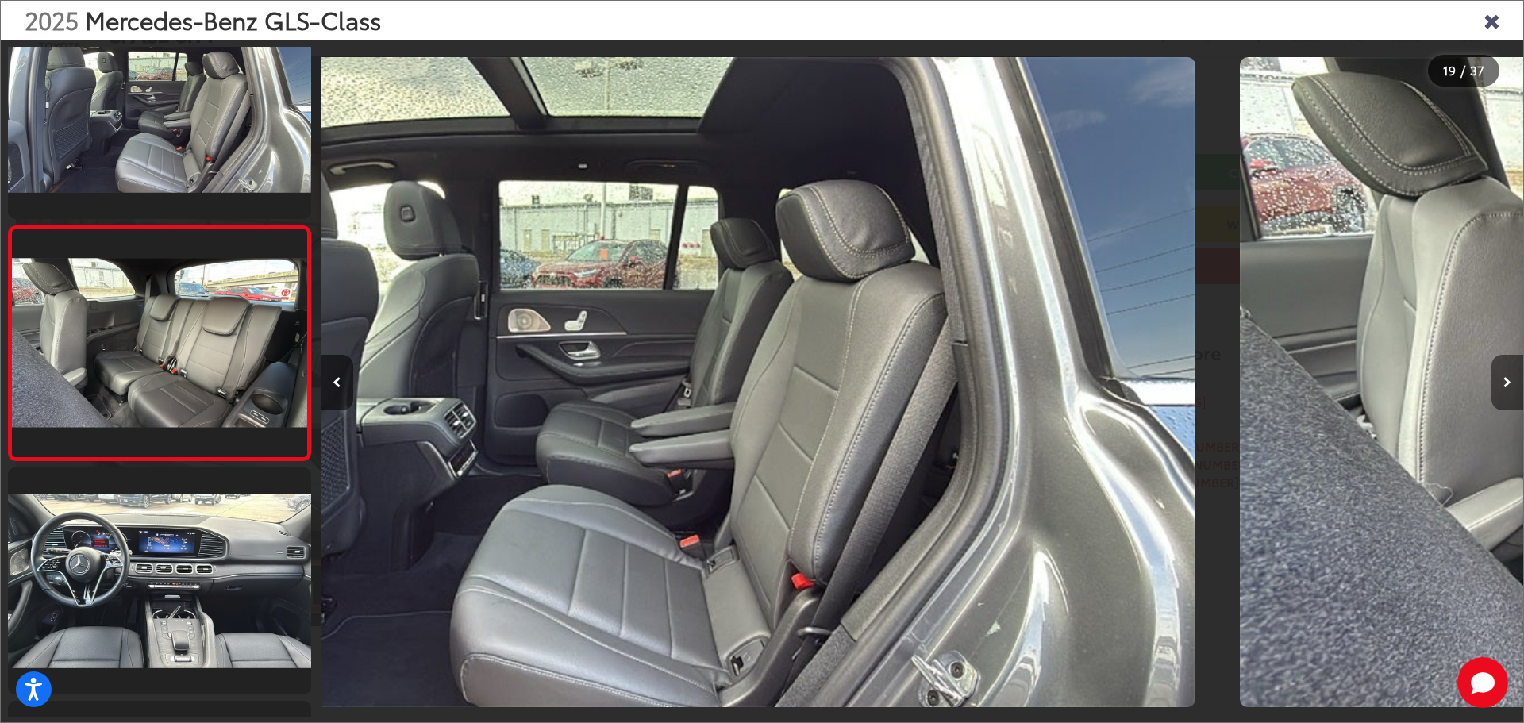
click at [1504, 382] on icon "Next image" at bounding box center [1508, 382] width 8 height 11
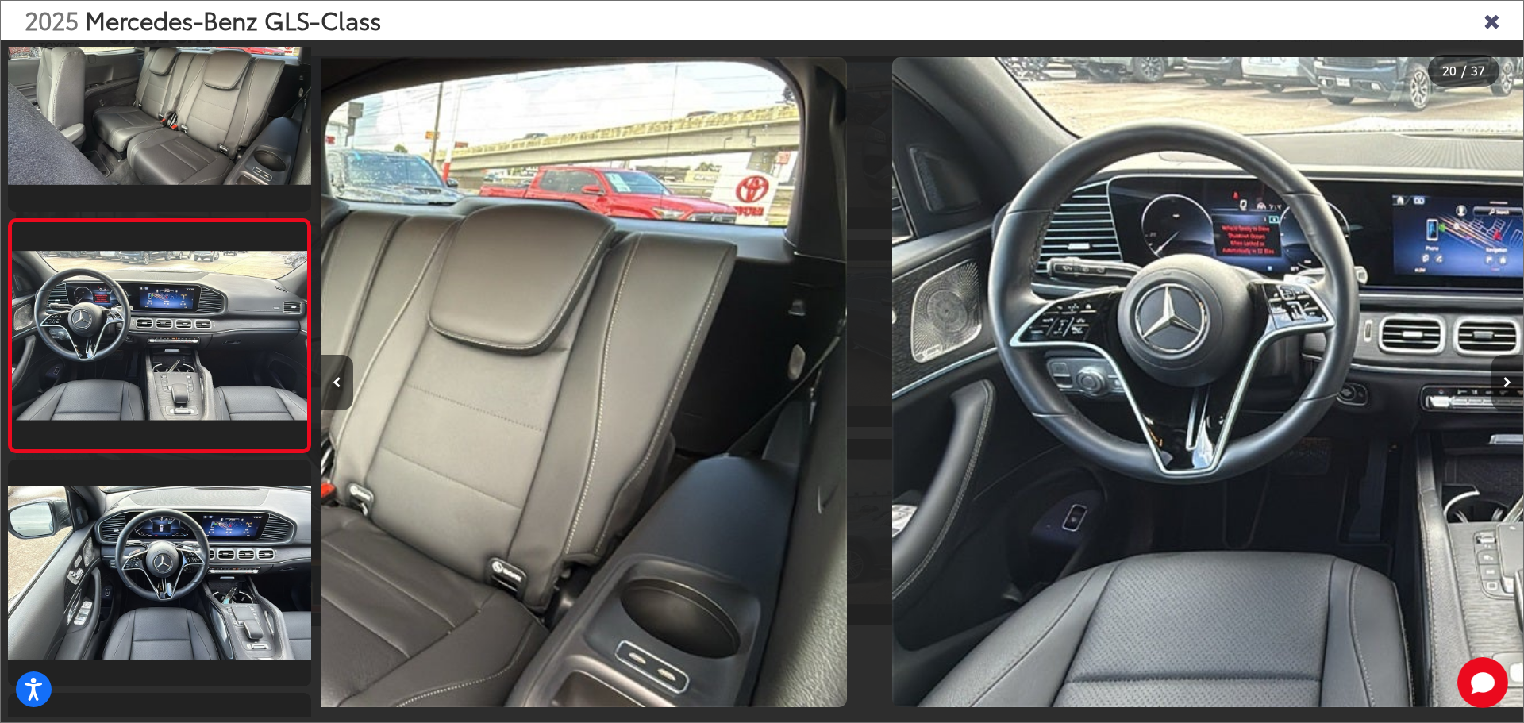
click at [1504, 382] on icon "Next image" at bounding box center [1508, 382] width 8 height 11
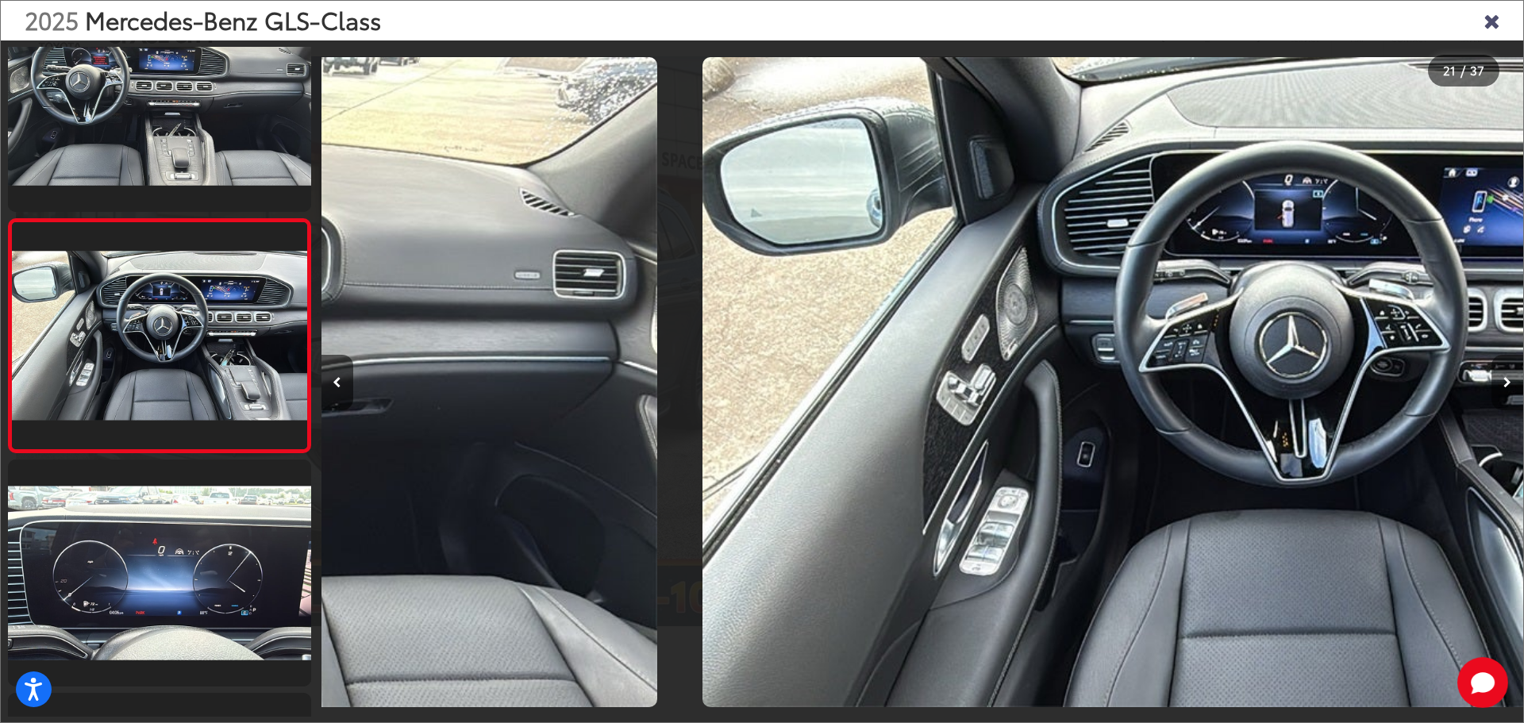
click at [1504, 382] on icon "Next image" at bounding box center [1508, 382] width 8 height 11
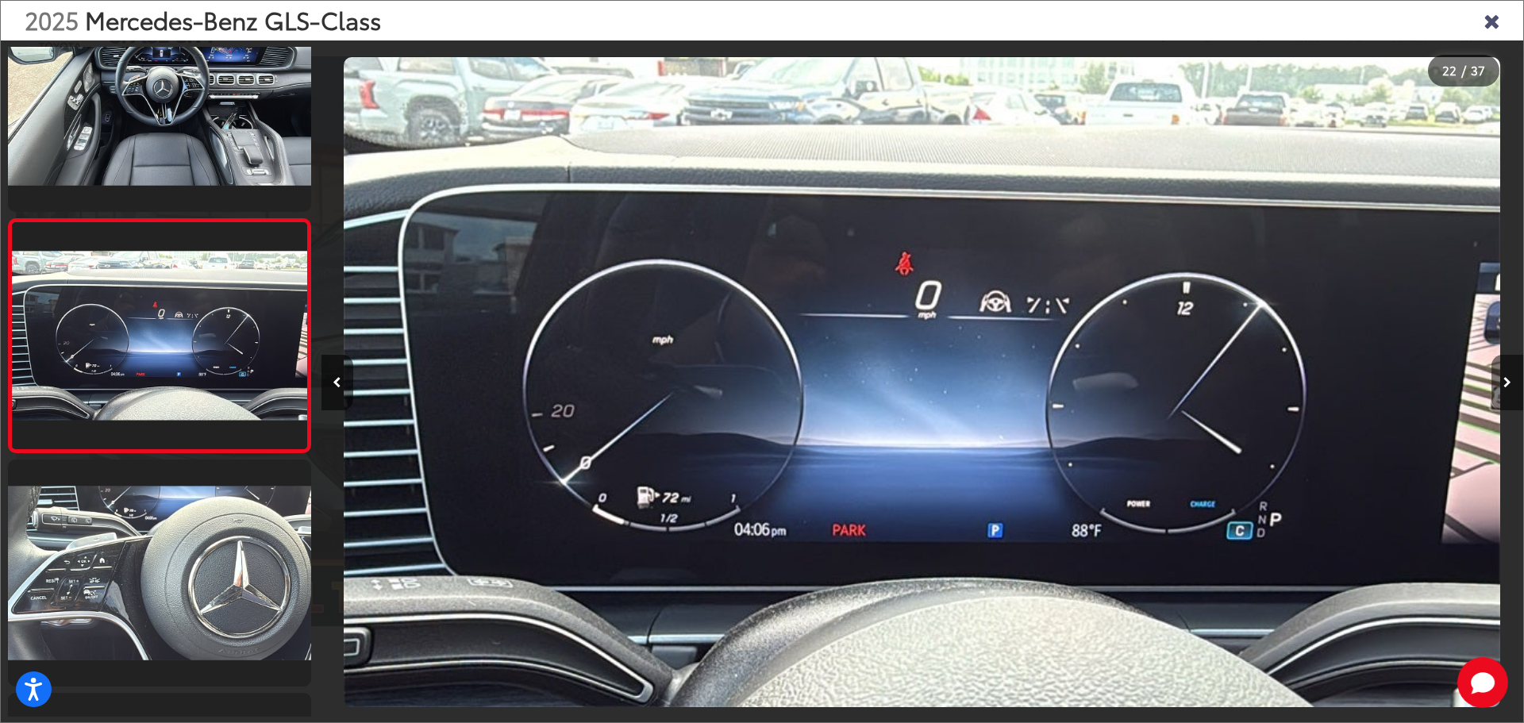
click at [1504, 382] on icon "Next image" at bounding box center [1508, 382] width 8 height 11
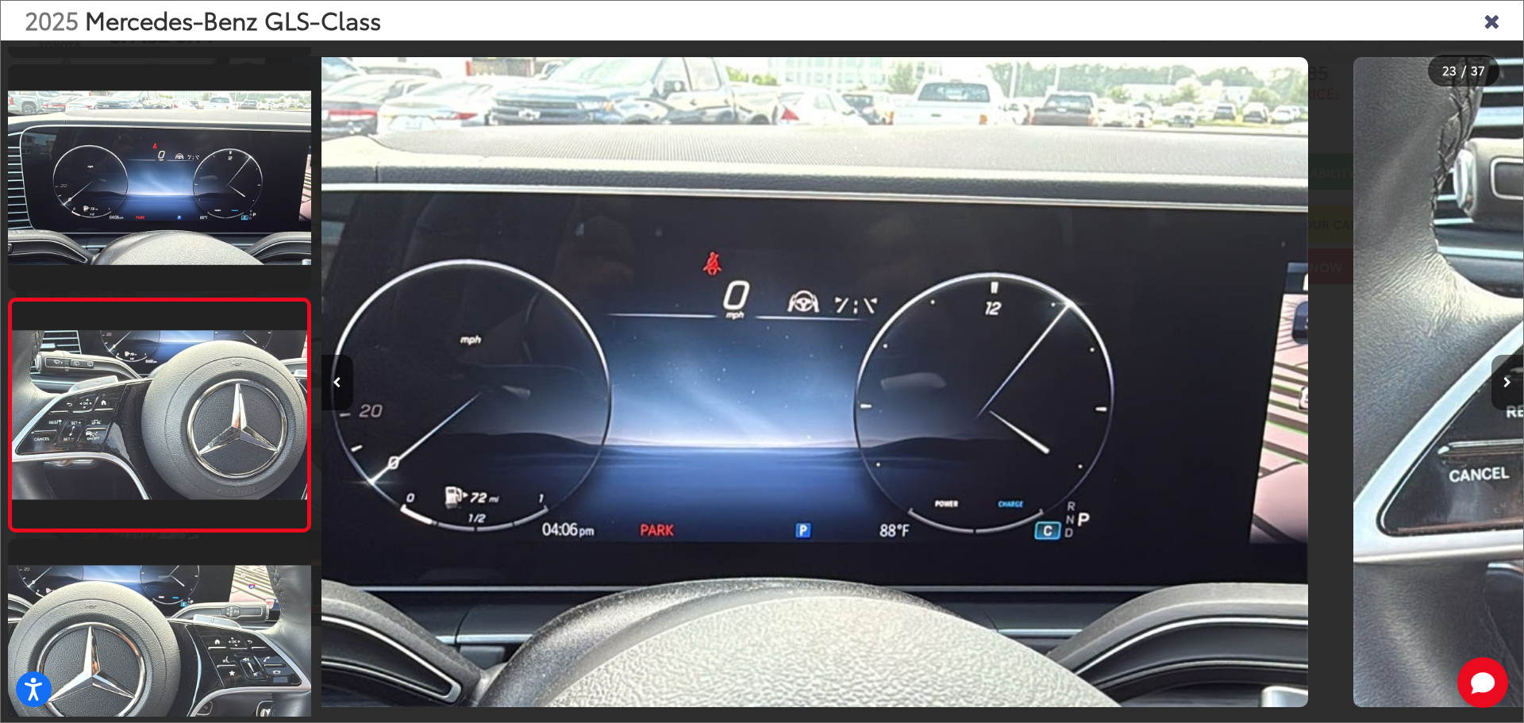
click at [1504, 382] on icon "Next image" at bounding box center [1508, 382] width 8 height 11
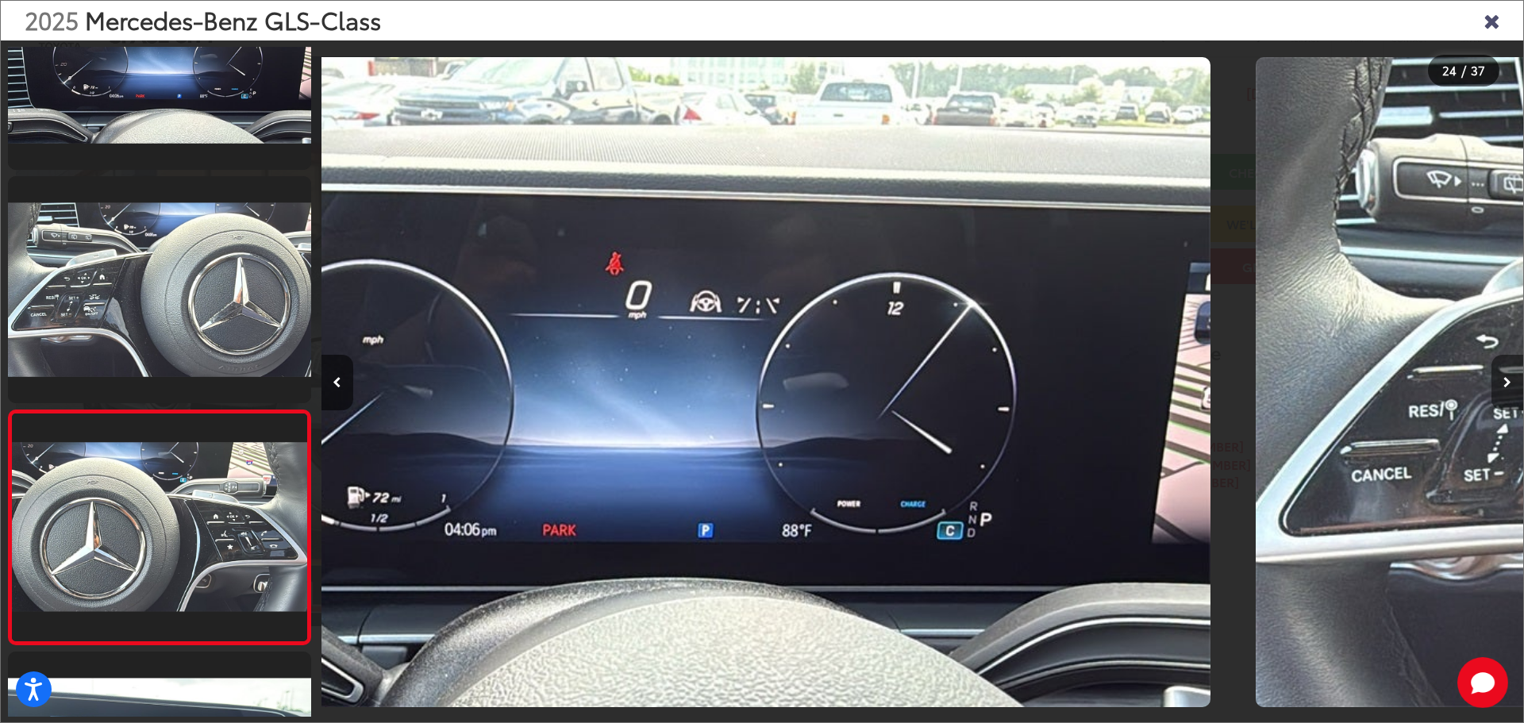
click at [1504, 382] on icon "Next image" at bounding box center [1508, 382] width 8 height 11
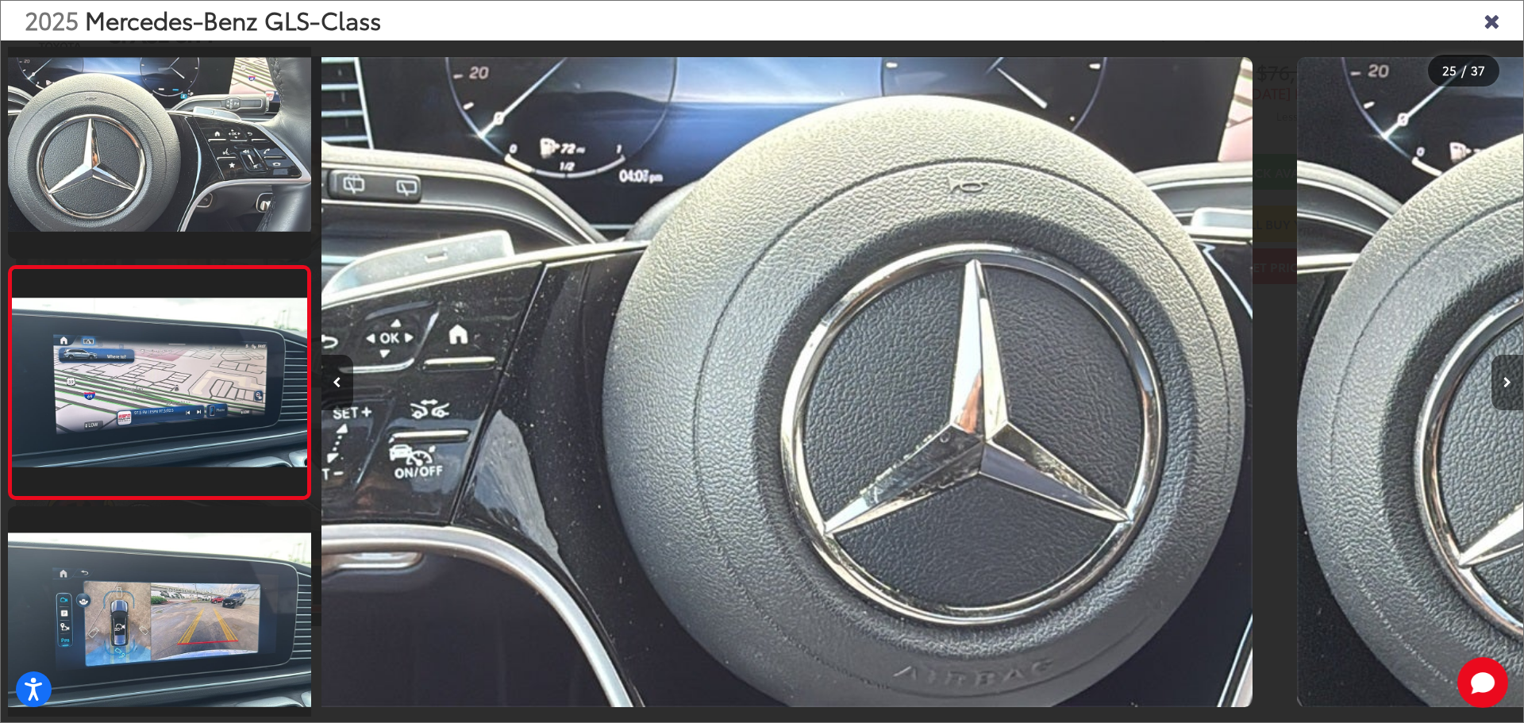
click at [1504, 382] on icon "Next image" at bounding box center [1508, 382] width 8 height 11
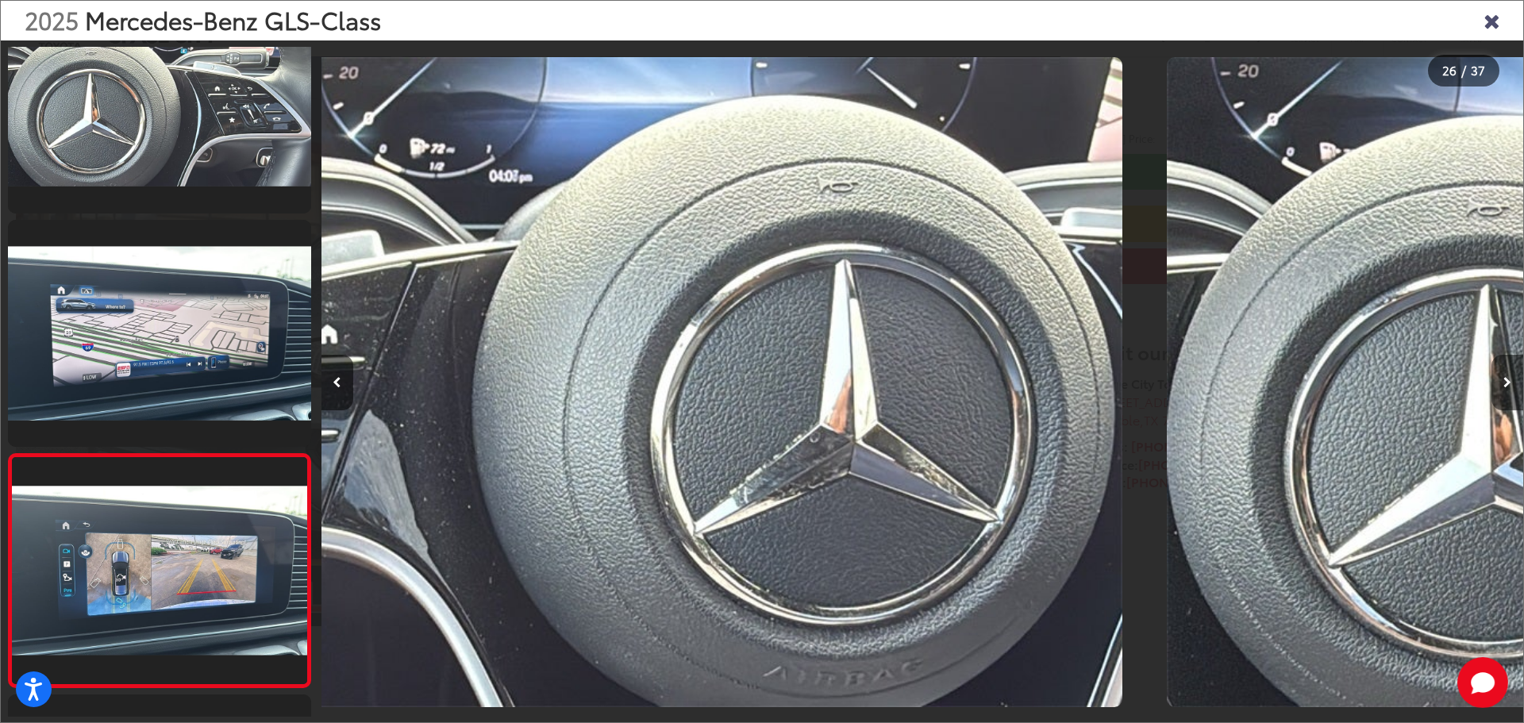
click at [1504, 382] on icon "Next image" at bounding box center [1508, 382] width 8 height 11
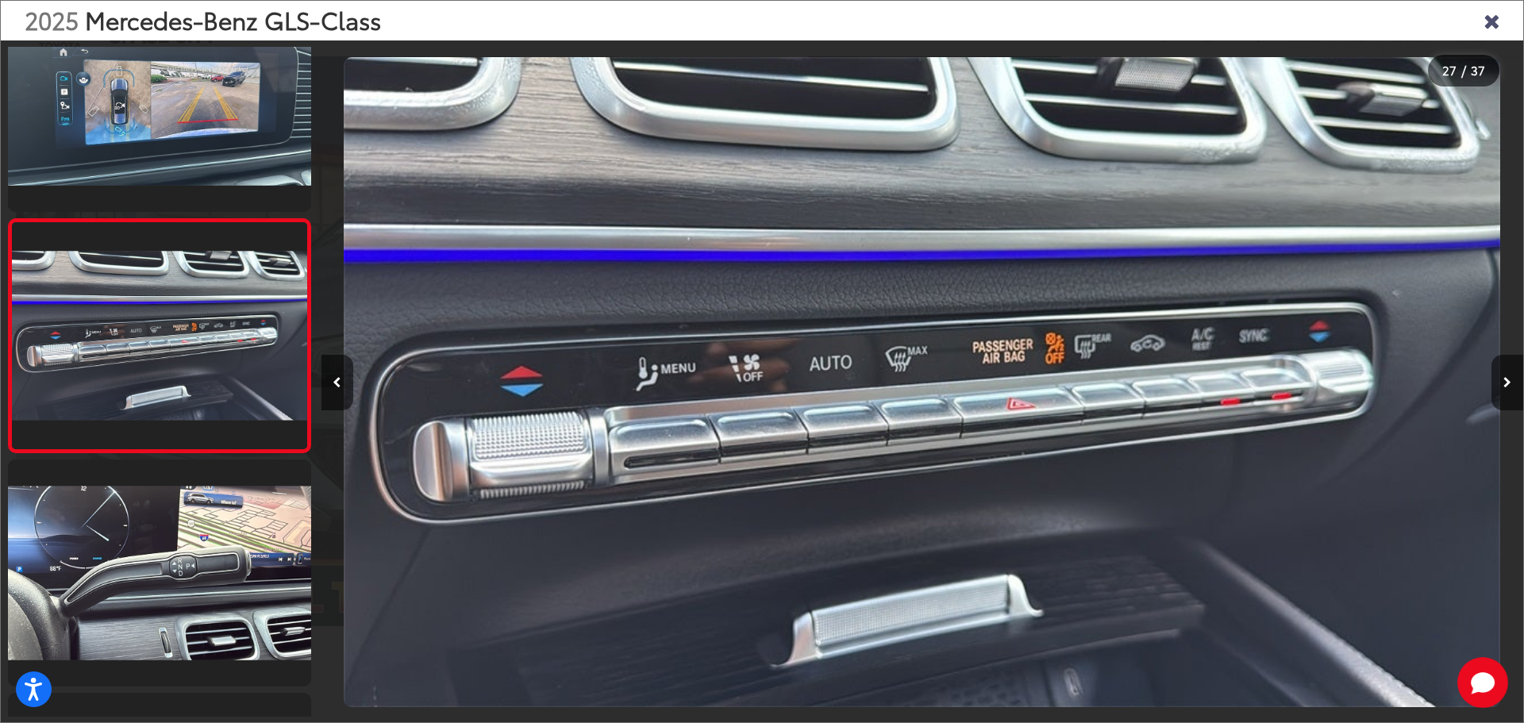
click at [1490, 14] on icon "Close gallery" at bounding box center [1492, 20] width 16 height 21
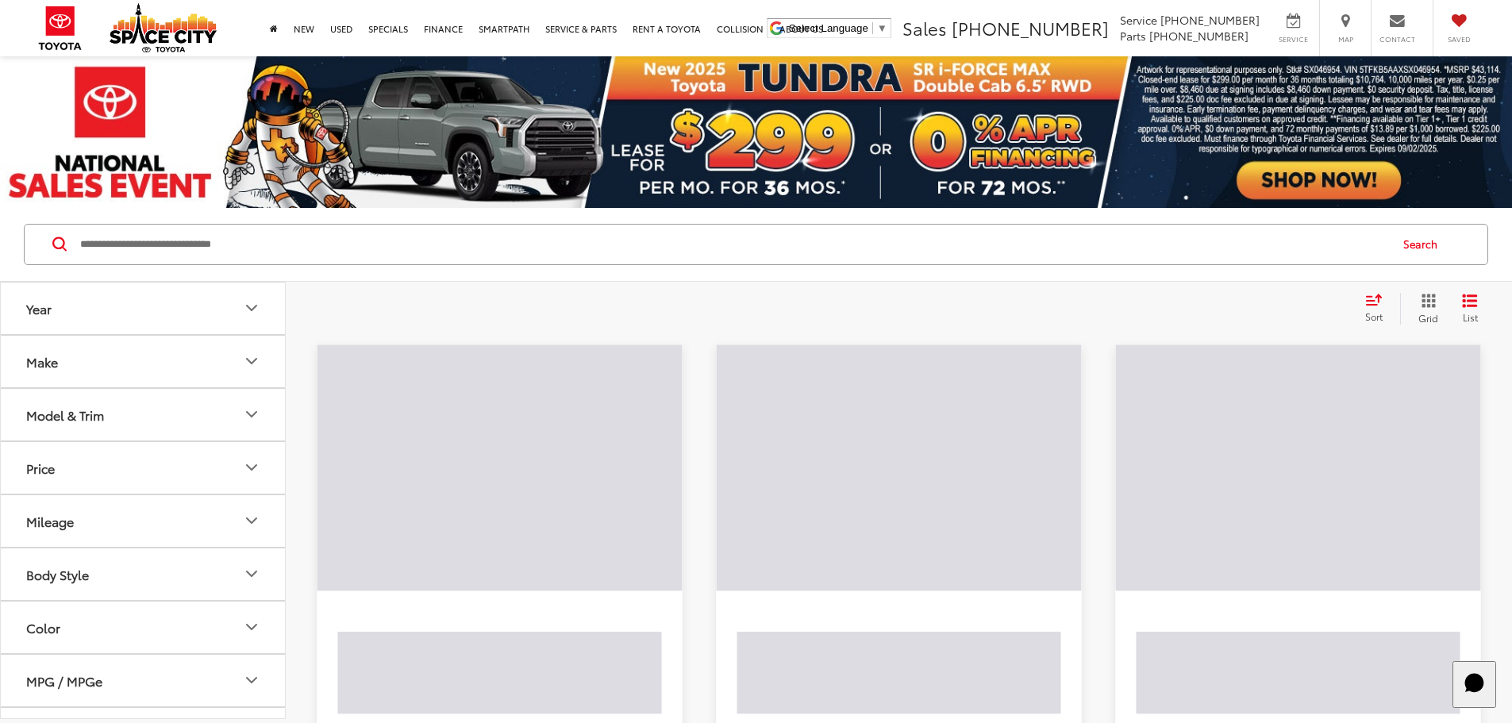
scroll to position [1466, 0]
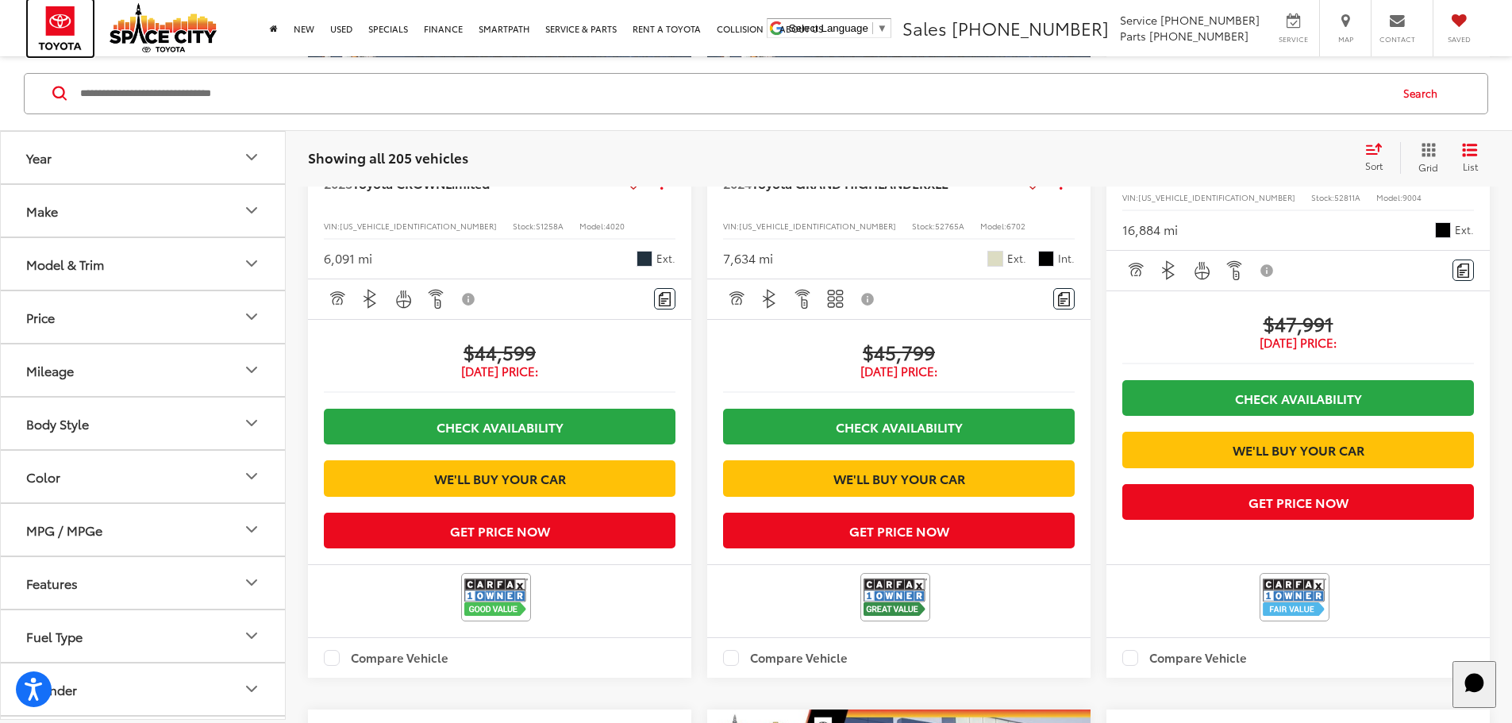
click at [71, 26] on img at bounding box center [60, 28] width 65 height 56
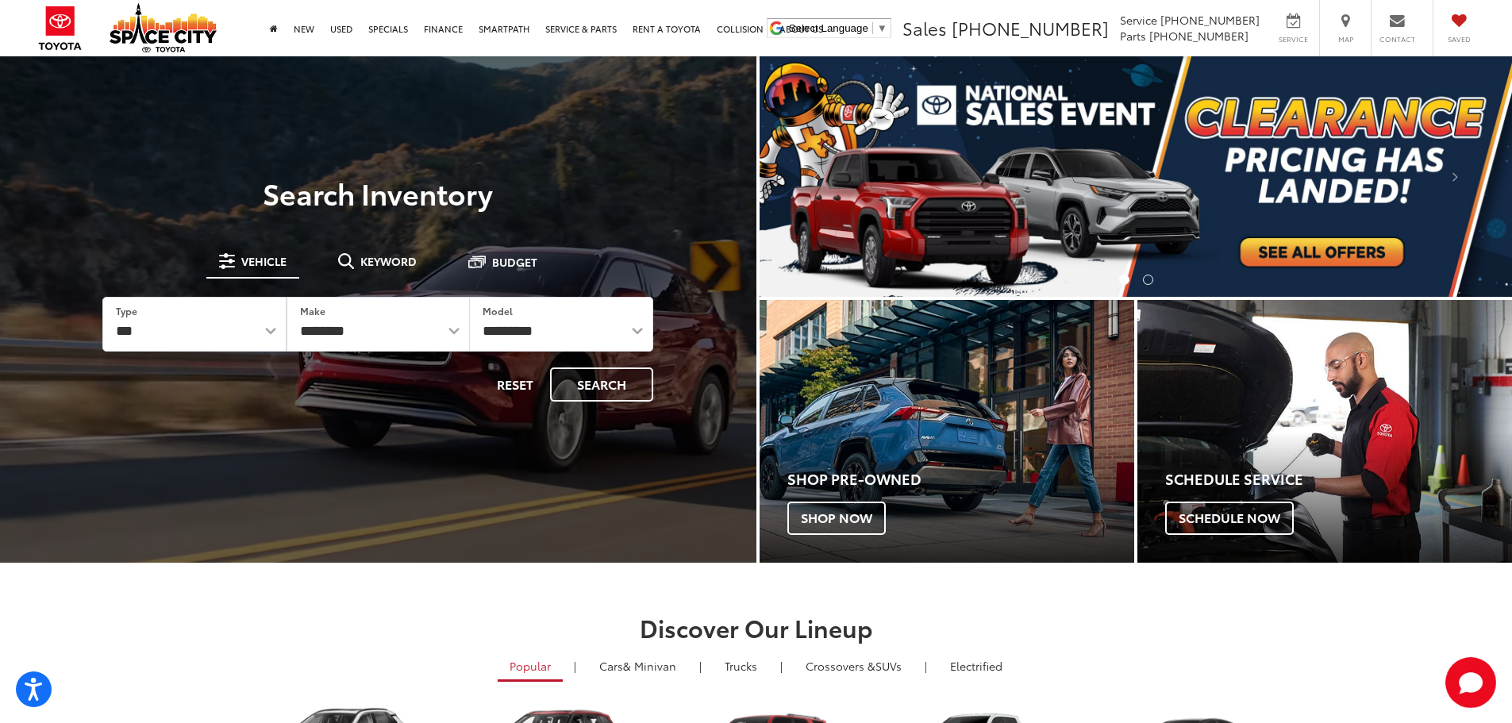
click at [969, 210] on img "carousel slide number 1 of 2" at bounding box center [1136, 176] width 753 height 241
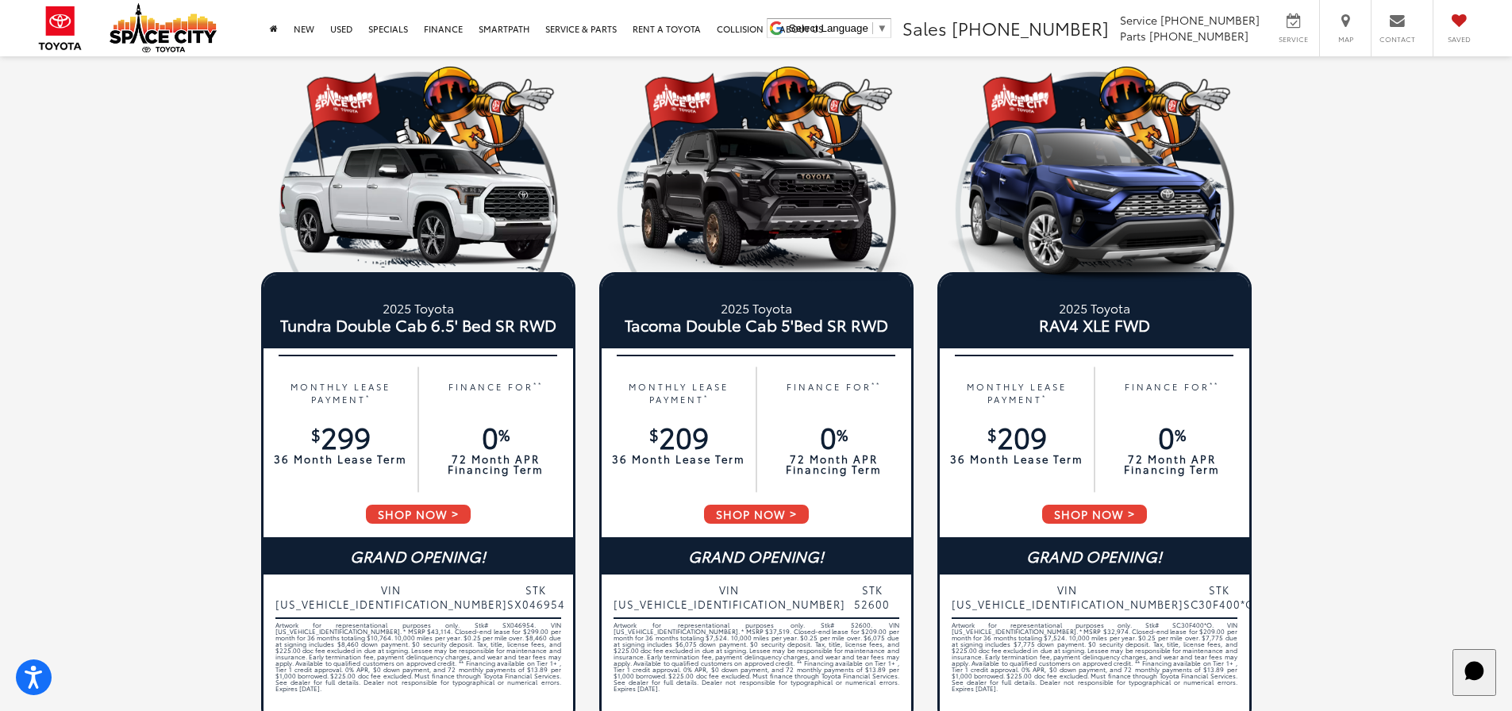
scroll to position [92, 0]
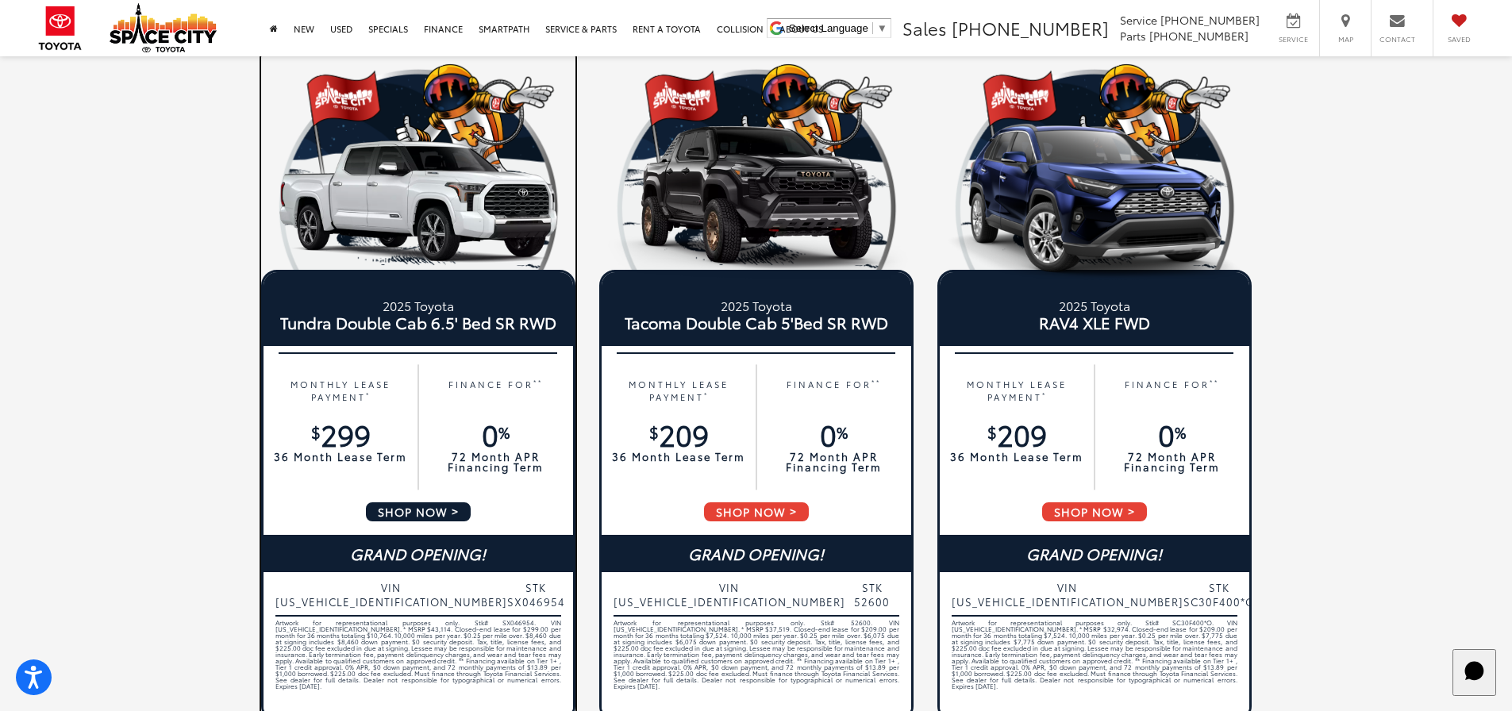
click at [411, 501] on span "SHOP NOW" at bounding box center [418, 512] width 108 height 22
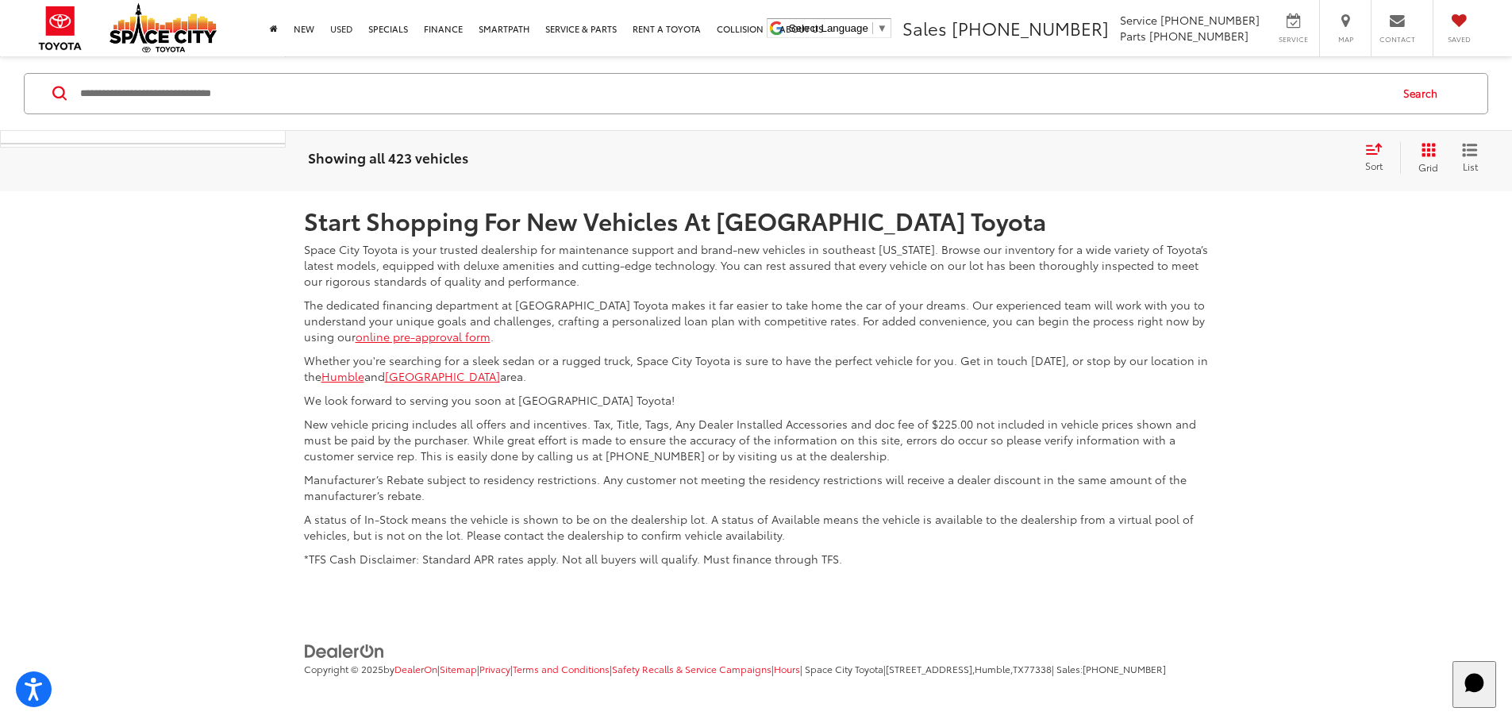
scroll to position [8048, 0]
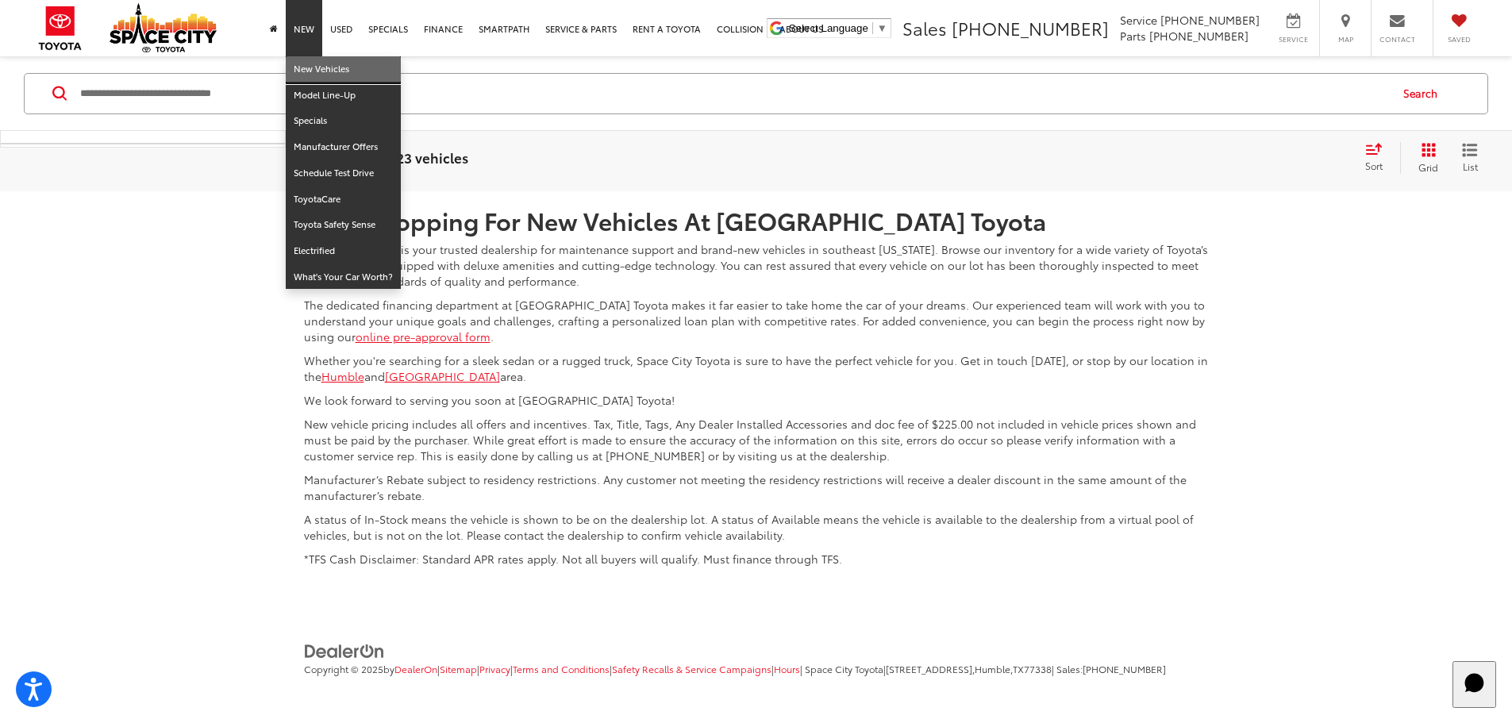
click at [314, 61] on link "New Vehicles" at bounding box center [343, 69] width 115 height 26
